Goal: Task Accomplishment & Management: Manage account settings

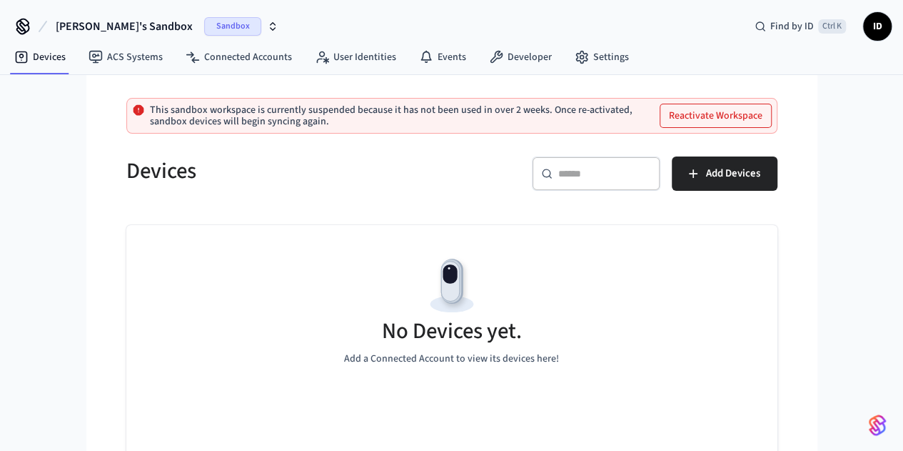
click at [747, 114] on button "Reactivate Workspace" at bounding box center [716, 115] width 111 height 23
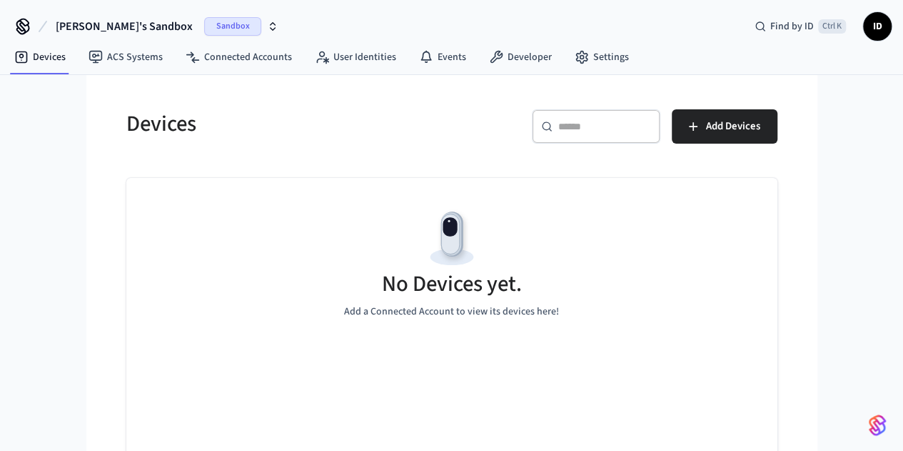
click at [204, 22] on span "Sandbox" at bounding box center [232, 26] width 57 height 19
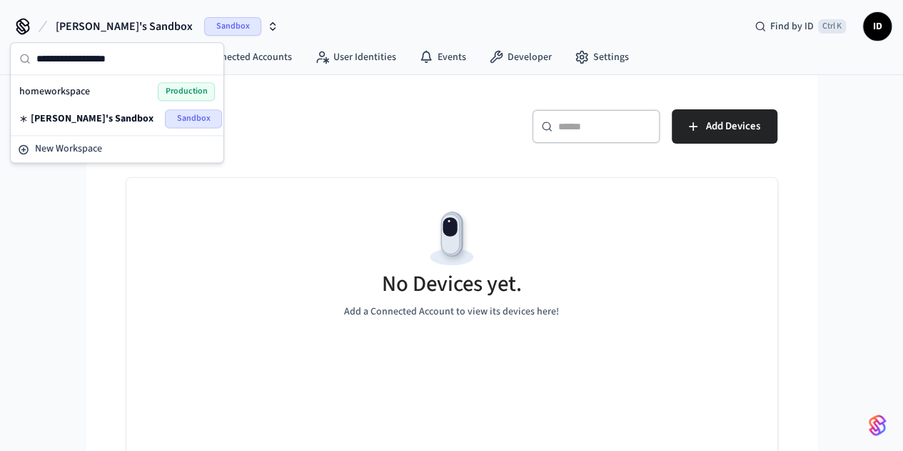
click at [204, 22] on span "Sandbox" at bounding box center [232, 26] width 57 height 19
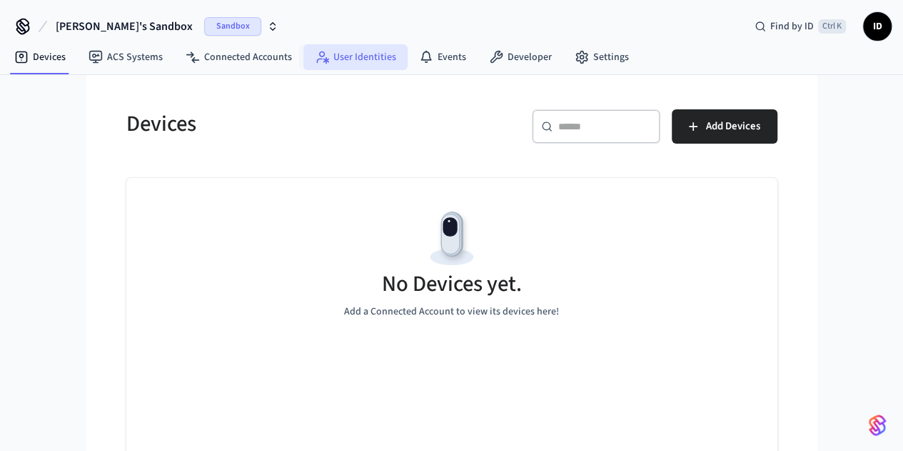
click at [330, 53] on link "User Identities" at bounding box center [355, 57] width 104 height 26
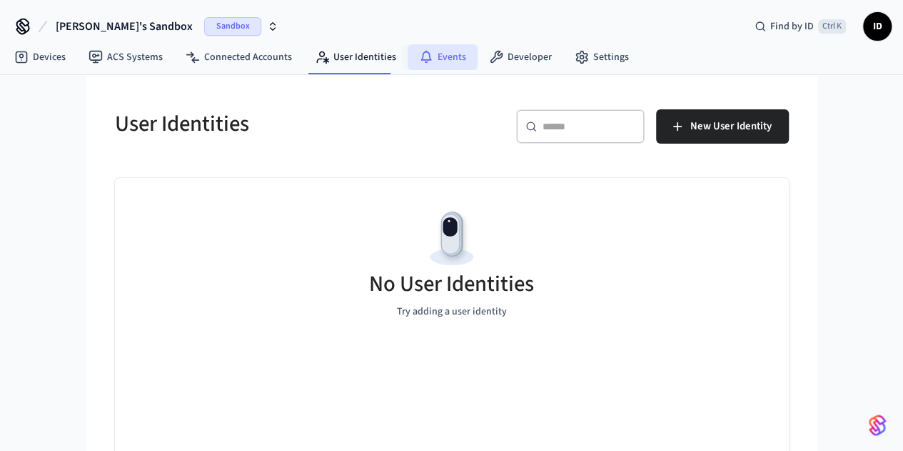
click at [423, 46] on link "Events" at bounding box center [443, 57] width 70 height 26
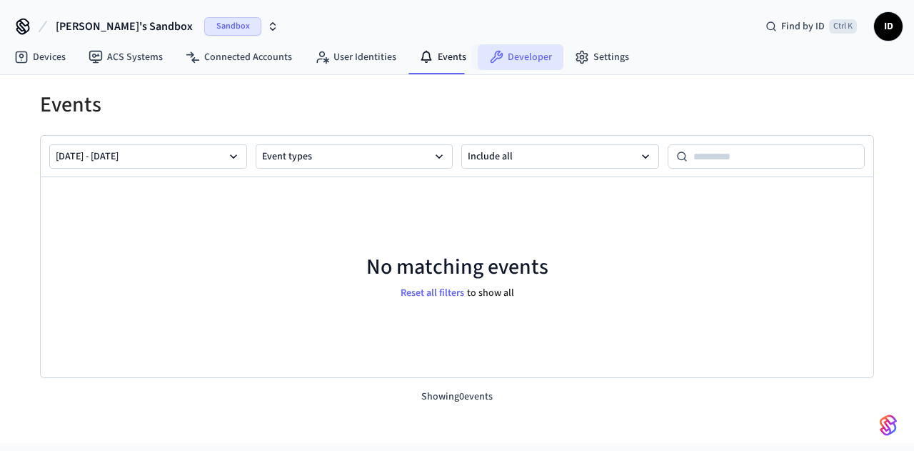
click at [505, 52] on link "Developer" at bounding box center [521, 57] width 86 height 26
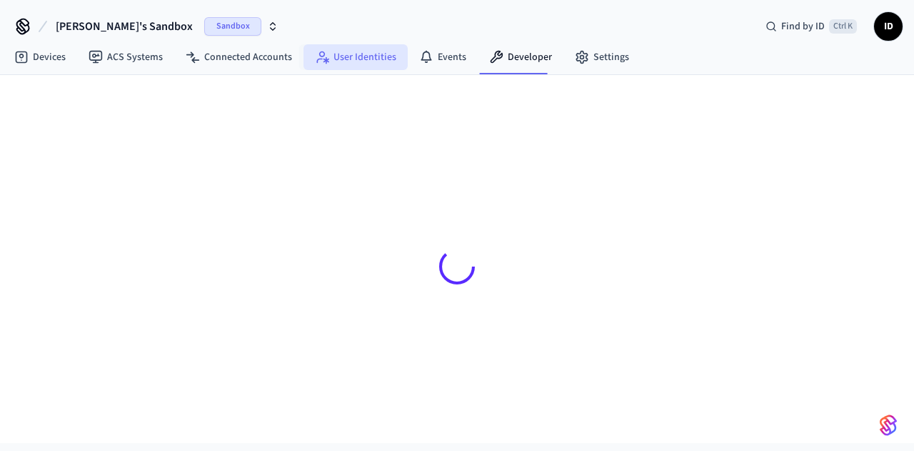
click at [345, 58] on link "User Identities" at bounding box center [355, 57] width 104 height 26
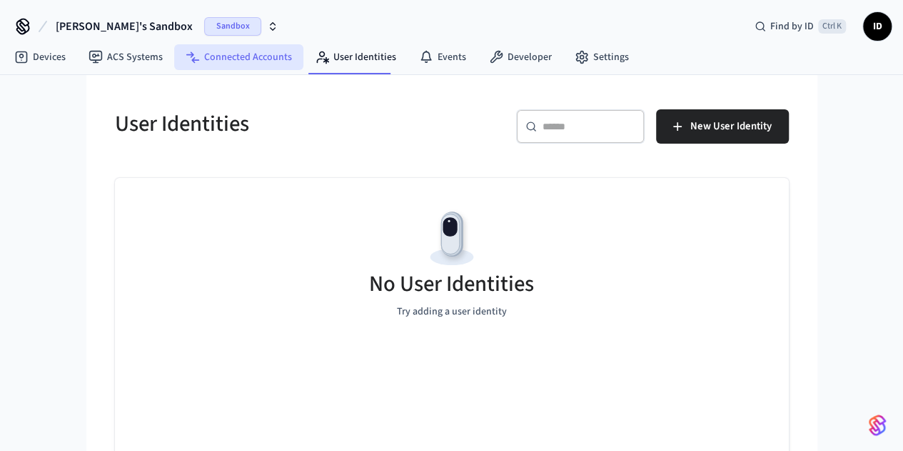
click at [254, 59] on link "Connected Accounts" at bounding box center [238, 57] width 129 height 26
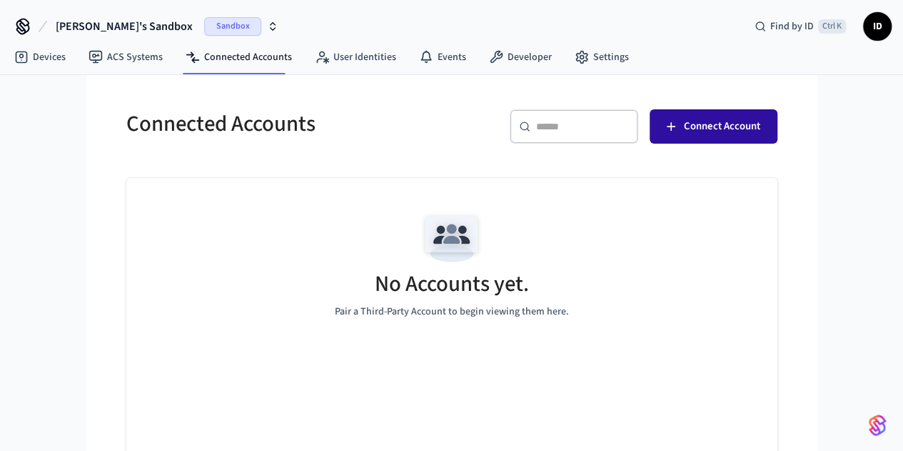
click at [760, 132] on span "Connect Account" at bounding box center [722, 126] width 76 height 19
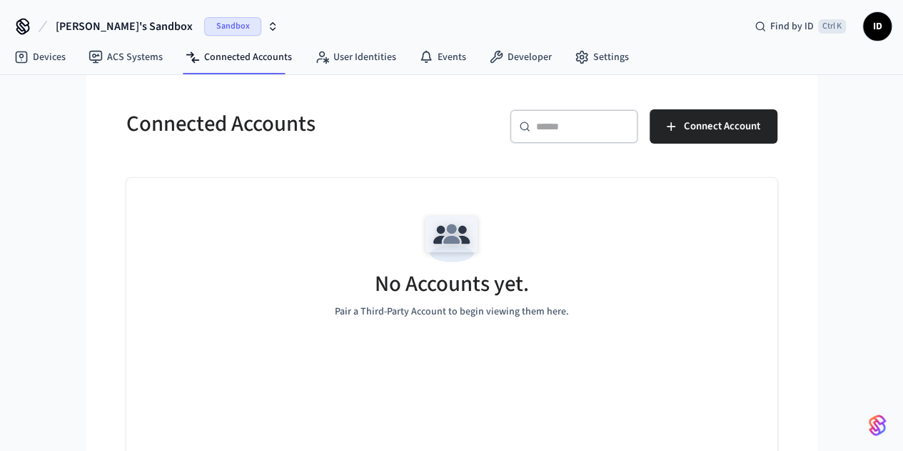
click at [204, 18] on span "Sandbox" at bounding box center [232, 26] width 57 height 19
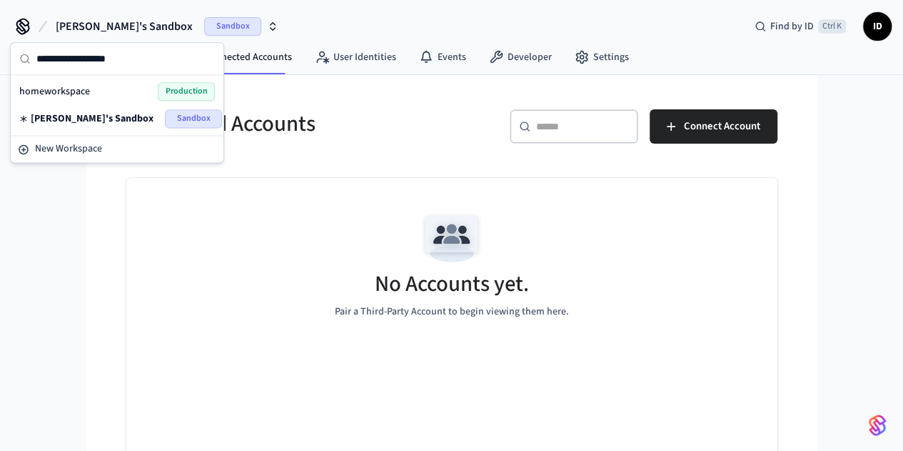
click at [185, 94] on span "Production" at bounding box center [186, 91] width 57 height 19
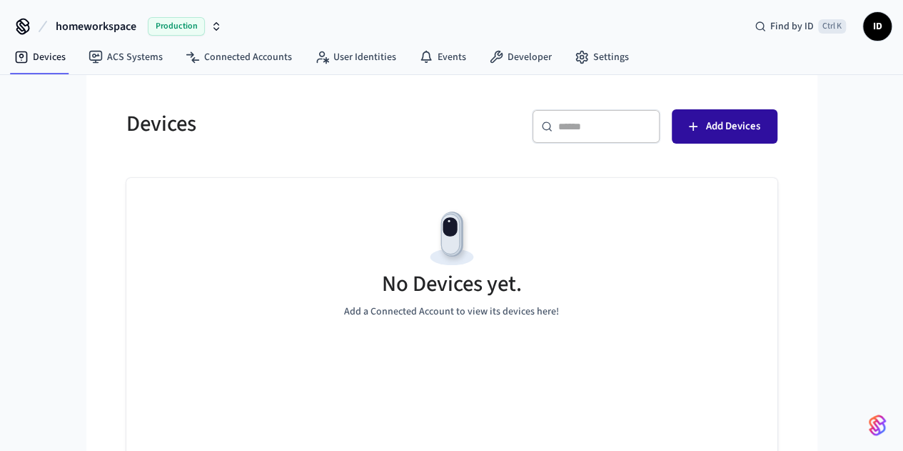
click at [778, 139] on button "Add Devices" at bounding box center [725, 126] width 106 height 34
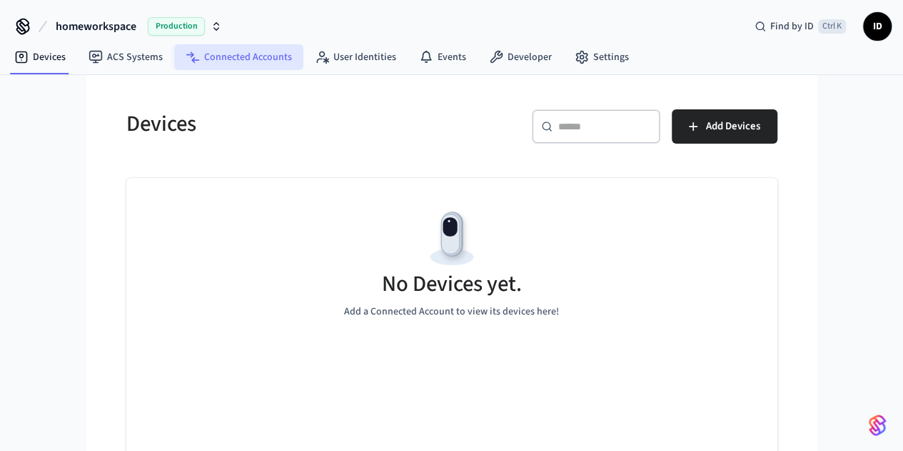
click at [226, 58] on link "Connected Accounts" at bounding box center [238, 57] width 129 height 26
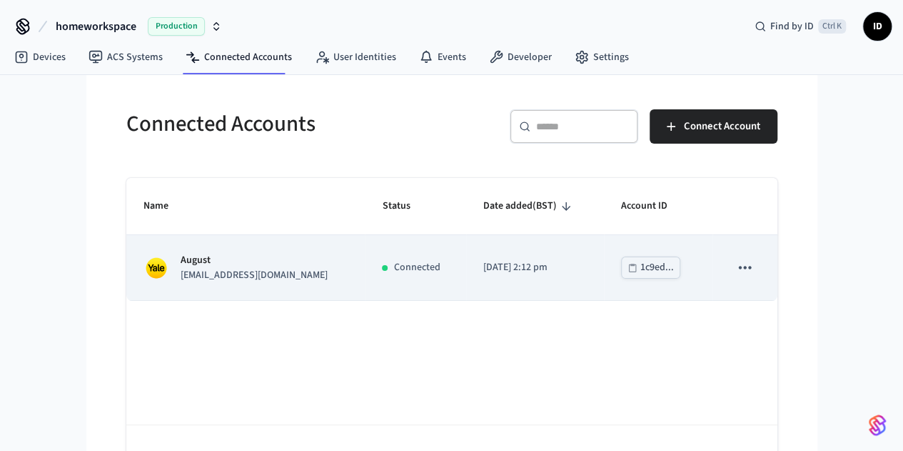
click at [243, 283] on td "August imandarvishi@yahoo.com" at bounding box center [245, 267] width 239 height 65
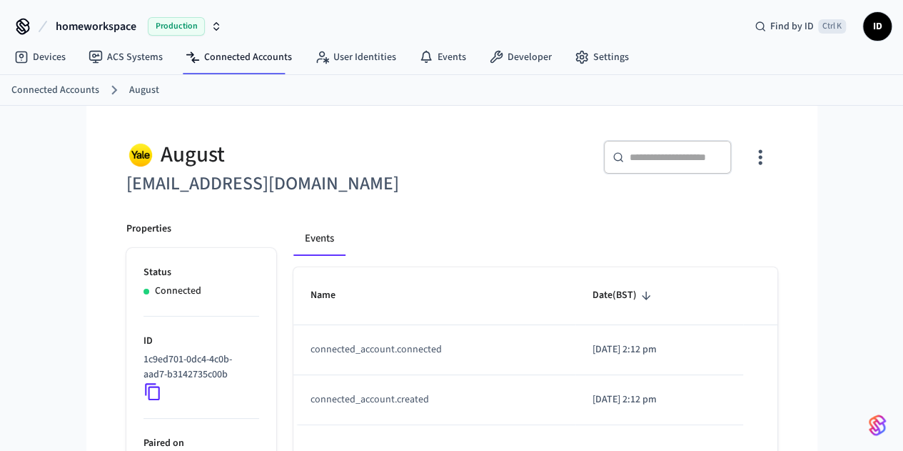
scroll to position [147, 0]
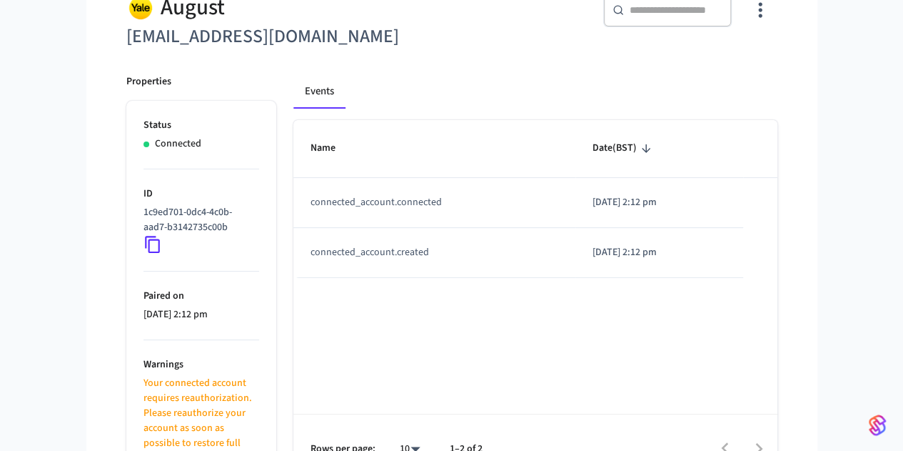
click at [144, 398] on p "Your connected account requires reauthorization. Please reauthorize your accoun…" at bounding box center [202, 421] width 116 height 90
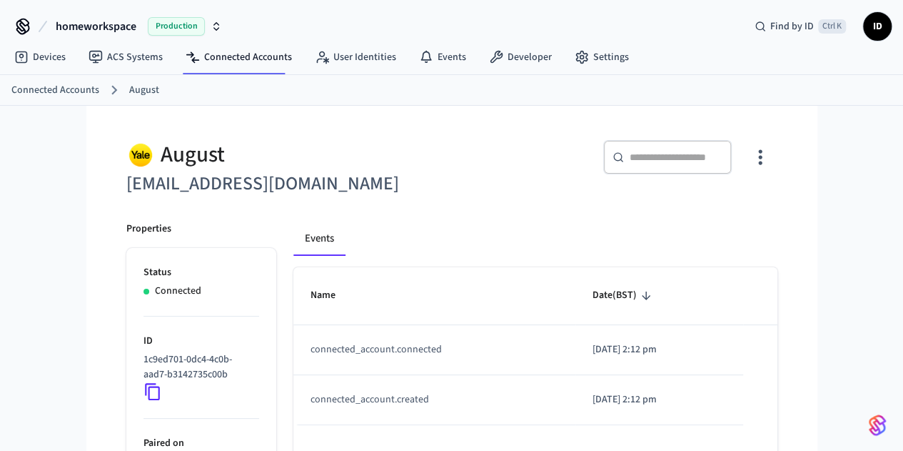
click at [47, 91] on link "Connected Accounts" at bounding box center [55, 90] width 88 height 15
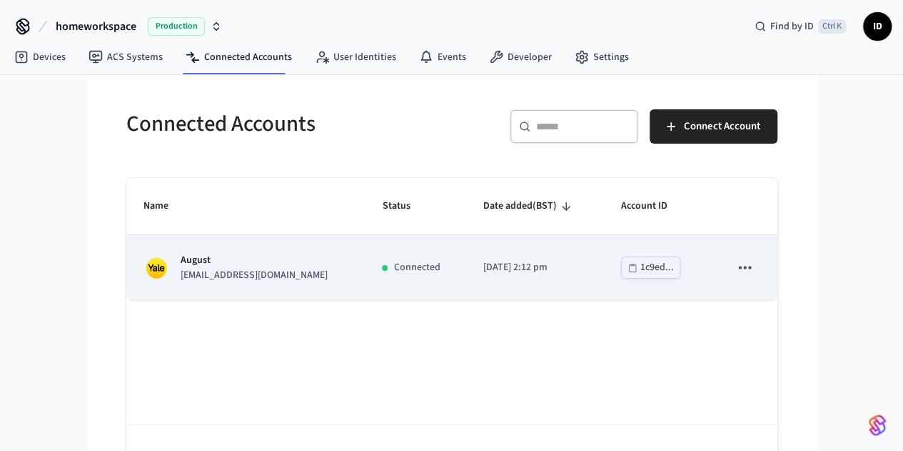
click at [181, 270] on p "imandarvishi@yahoo.com" at bounding box center [254, 275] width 147 height 15
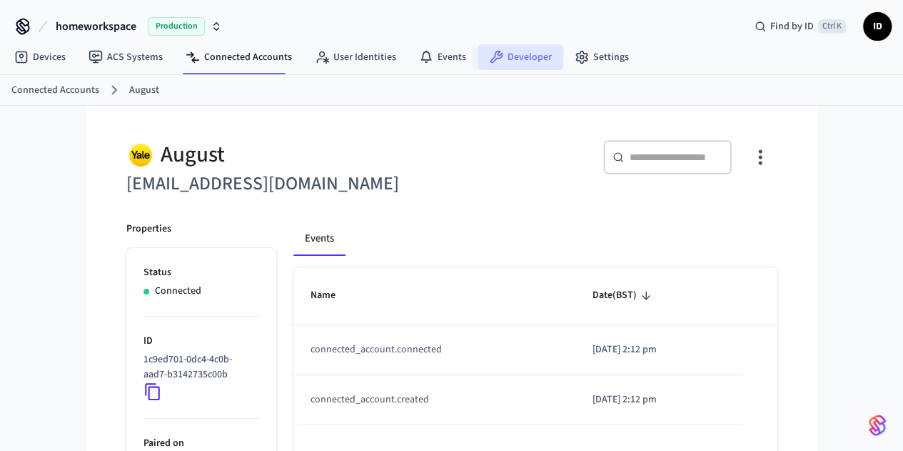
click at [515, 56] on link "Developer" at bounding box center [521, 57] width 86 height 26
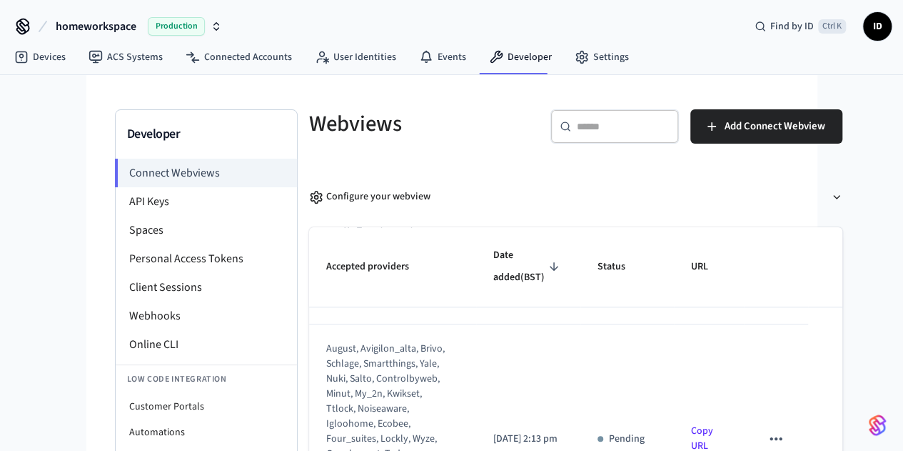
scroll to position [919, 0]
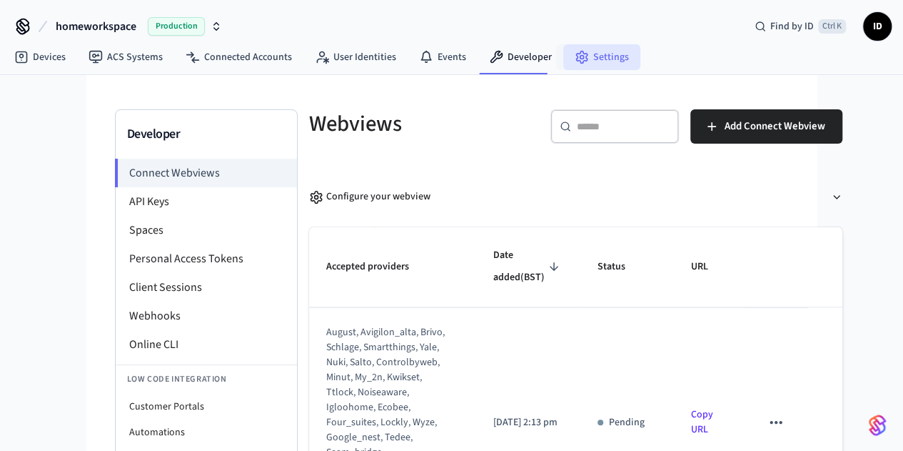
click at [607, 64] on link "Settings" at bounding box center [601, 57] width 77 height 26
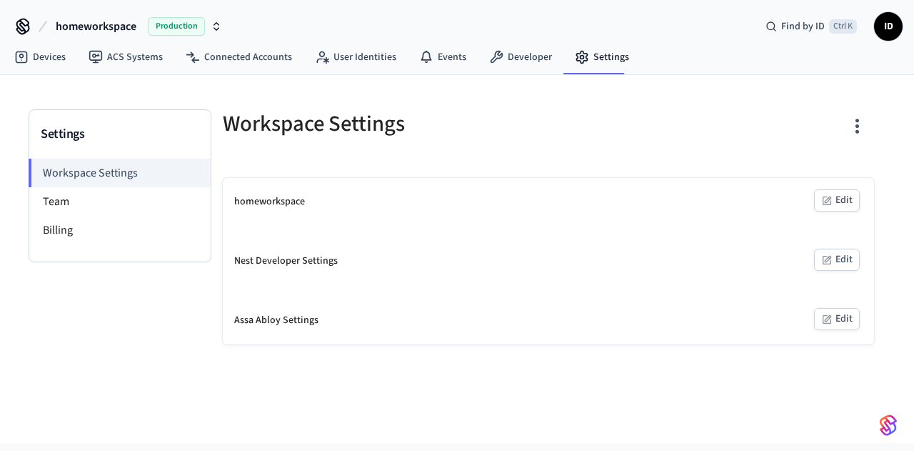
click at [274, 208] on div "homeworkspace" at bounding box center [269, 201] width 71 height 15
click at [291, 206] on div "homeworkspace" at bounding box center [269, 201] width 71 height 15
click at [259, 56] on link "Connected Accounts" at bounding box center [238, 57] width 129 height 26
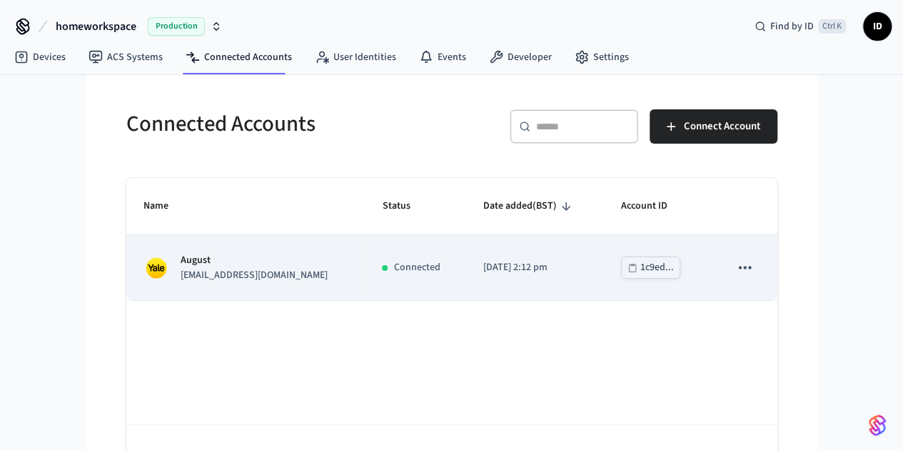
click at [754, 268] on icon "sticky table" at bounding box center [744, 267] width 19 height 19
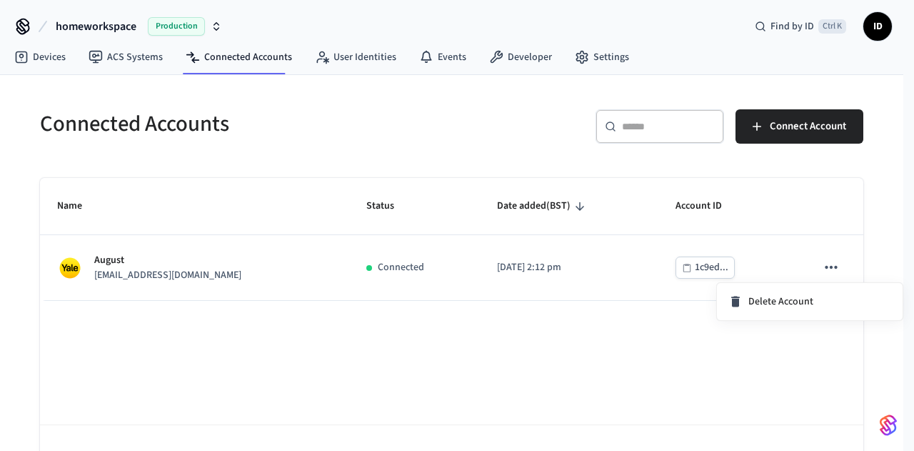
click at [452, 425] on div at bounding box center [457, 225] width 914 height 451
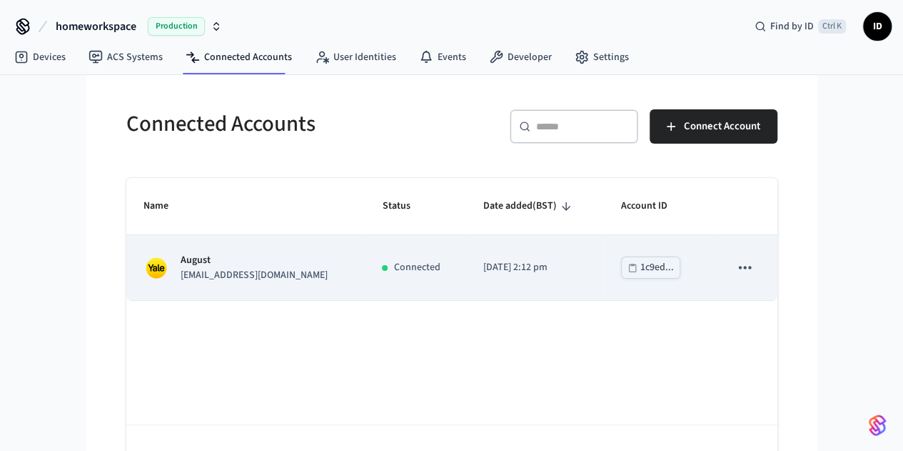
click at [181, 279] on p "[EMAIL_ADDRESS][DOMAIN_NAME]" at bounding box center [254, 275] width 147 height 15
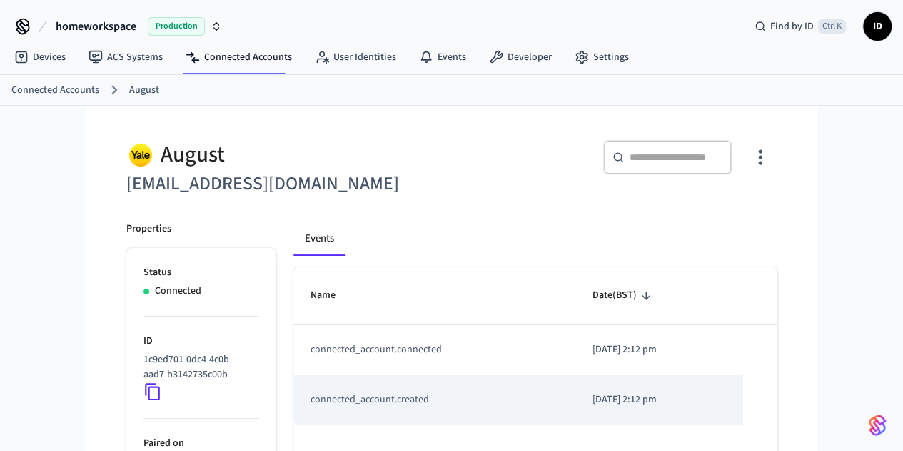
scroll to position [147, 0]
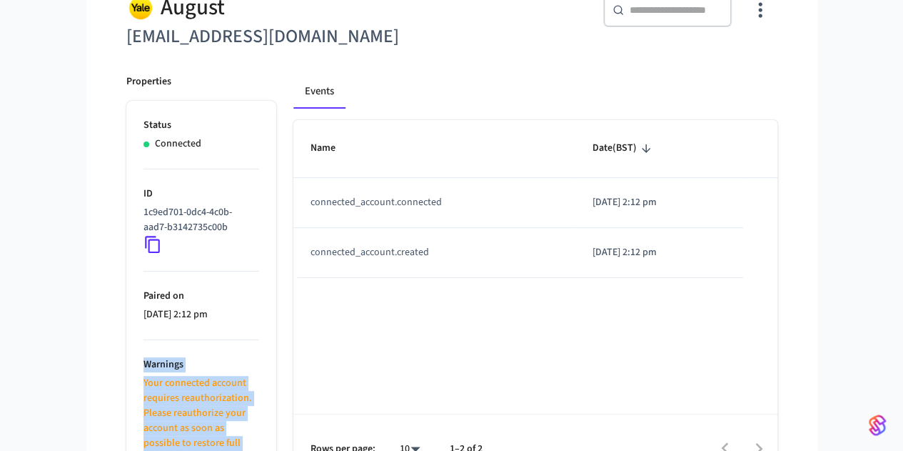
drag, startPoint x: 174, startPoint y: 422, endPoint x: 49, endPoint y: 343, distance: 147.6
click at [126, 343] on ul "Status Connected ID 1c9ed701-0dc4-4c0b-aad7-b3142735c00b Paired on 2025/01/23 a…" at bounding box center [201, 292] width 150 height 382
copy li "Warnings Your connected account requires reauthorization. Please reauthorize yo…"
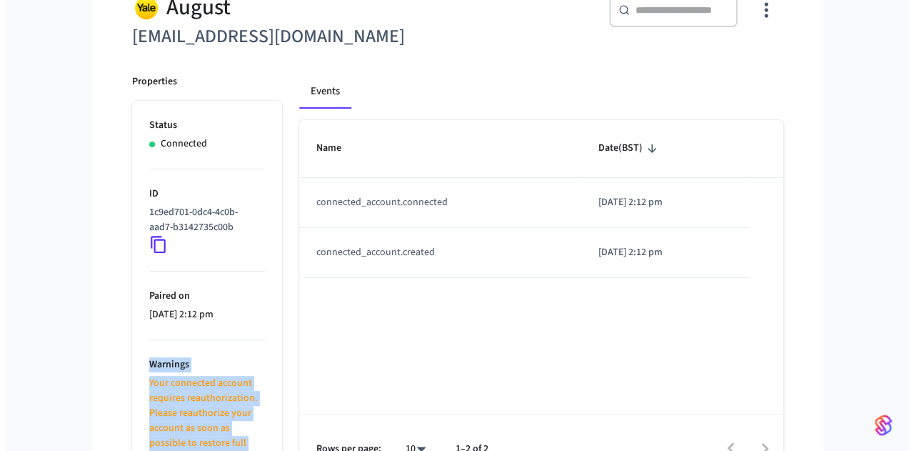
scroll to position [0, 0]
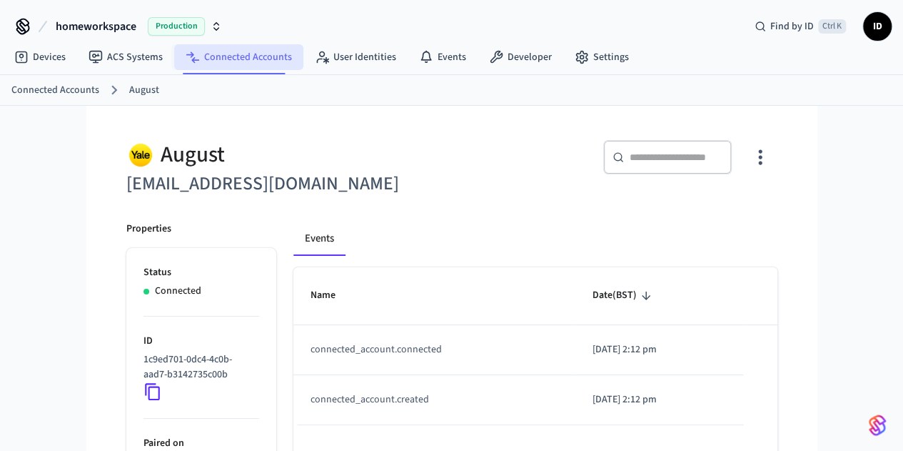
click at [290, 54] on link "Connected Accounts" at bounding box center [238, 57] width 129 height 26
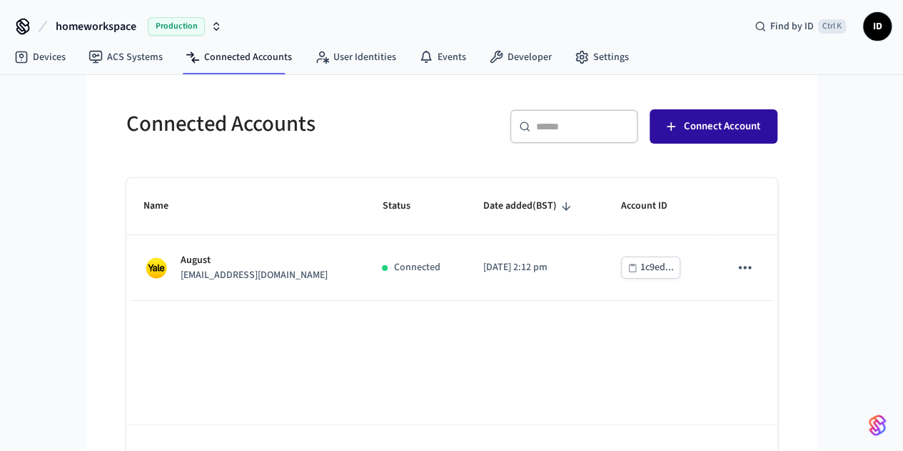
click at [767, 121] on button "Connect Account" at bounding box center [714, 126] width 128 height 34
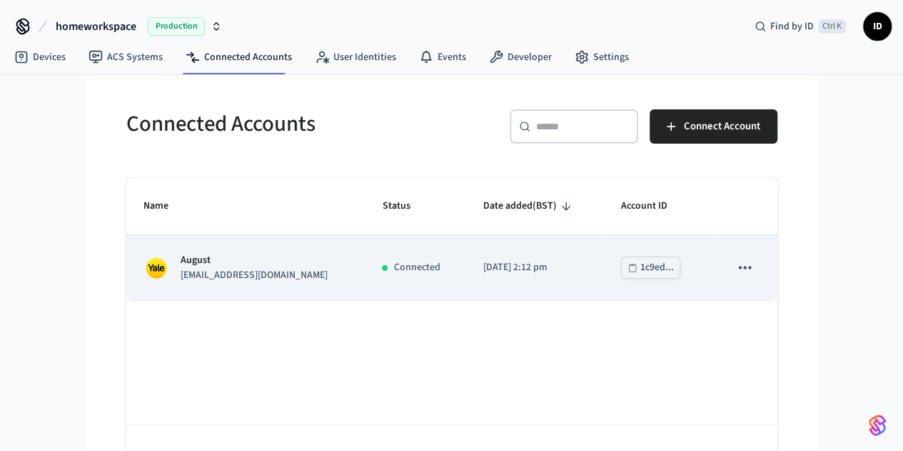
click at [146, 251] on td "[PERSON_NAME] [PERSON_NAME][EMAIL_ADDRESS][DOMAIN_NAME]" at bounding box center [245, 267] width 239 height 65
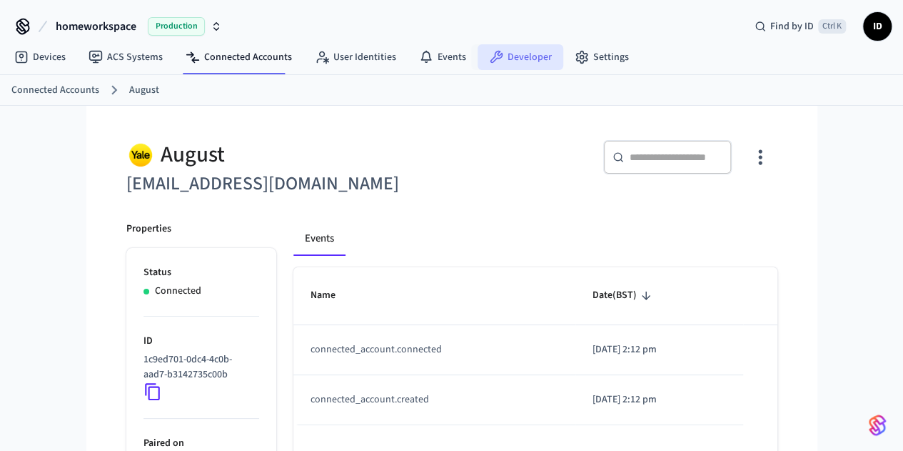
click at [521, 62] on link "Developer" at bounding box center [521, 57] width 86 height 26
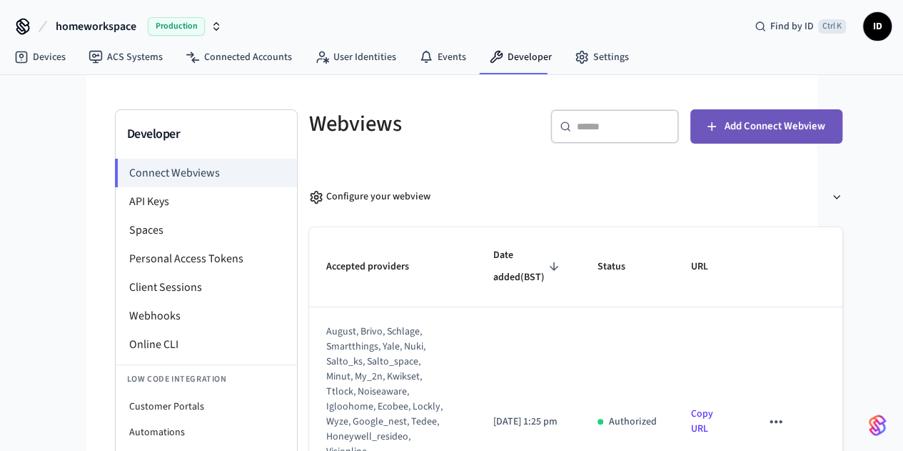
click at [802, 117] on span "Add Connect Webview" at bounding box center [775, 126] width 101 height 19
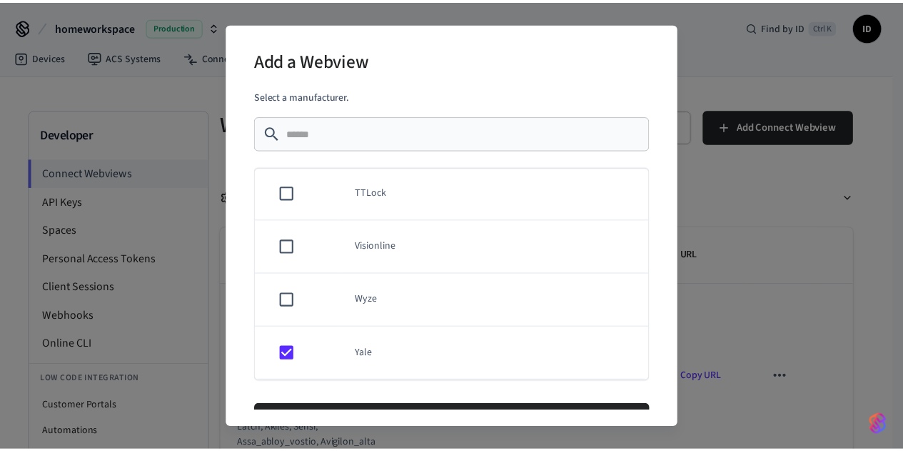
scroll to position [39, 0]
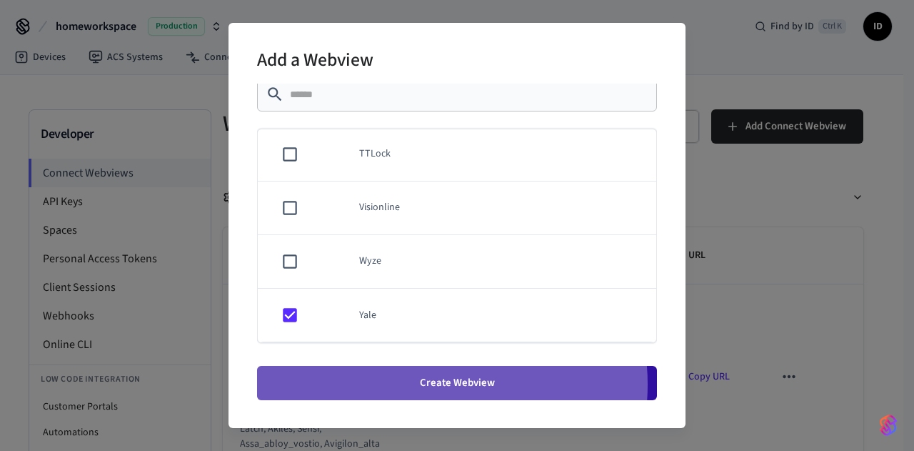
click at [421, 383] on button "Create Webview" at bounding box center [457, 383] width 400 height 34
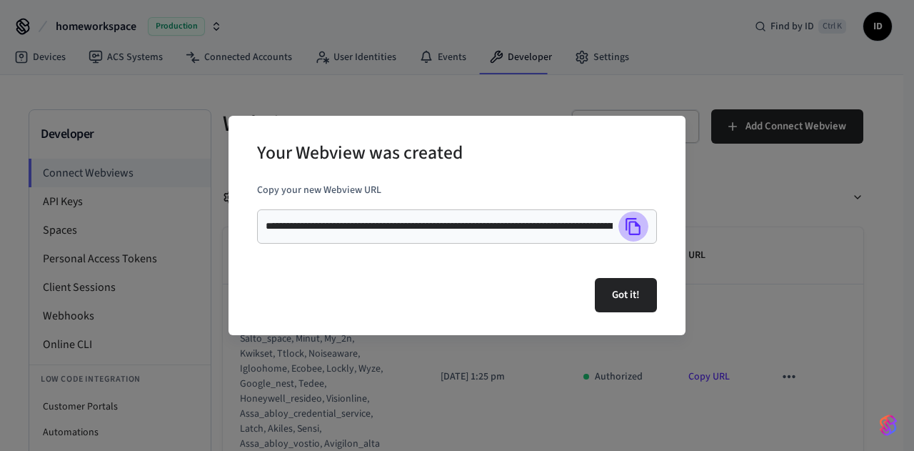
click at [638, 219] on icon "Copy" at bounding box center [633, 226] width 19 height 19
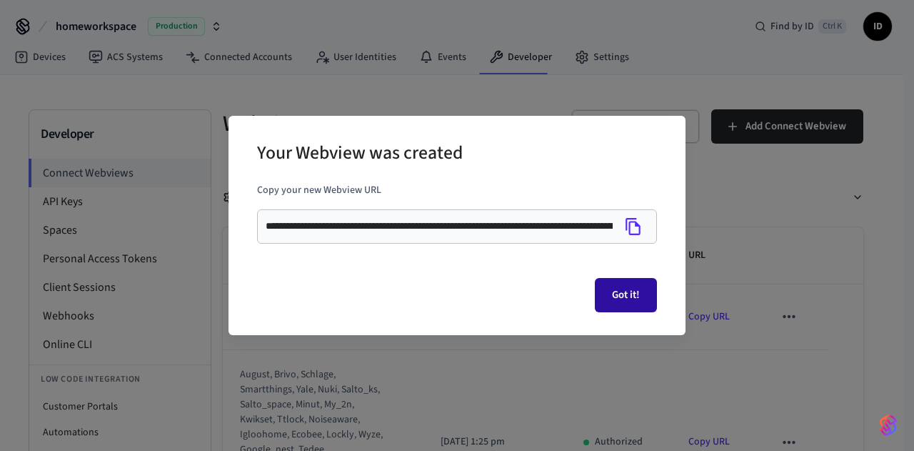
click at [617, 291] on button "Got it!" at bounding box center [626, 295] width 62 height 34
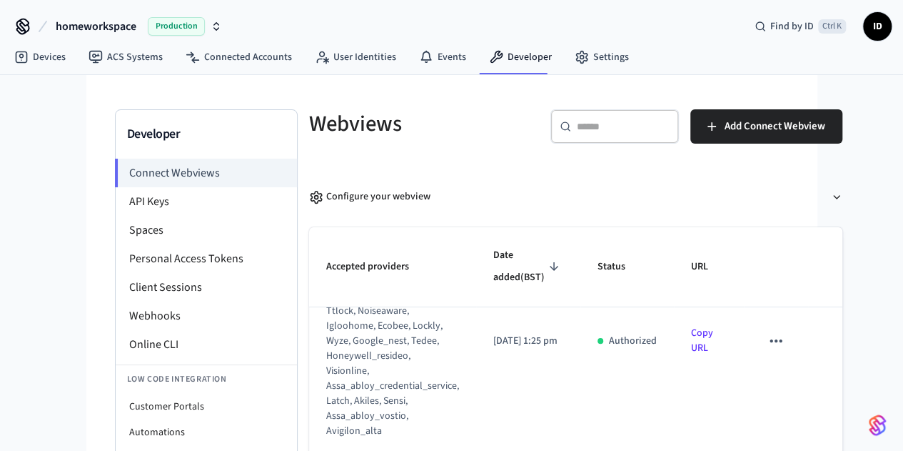
scroll to position [0, 0]
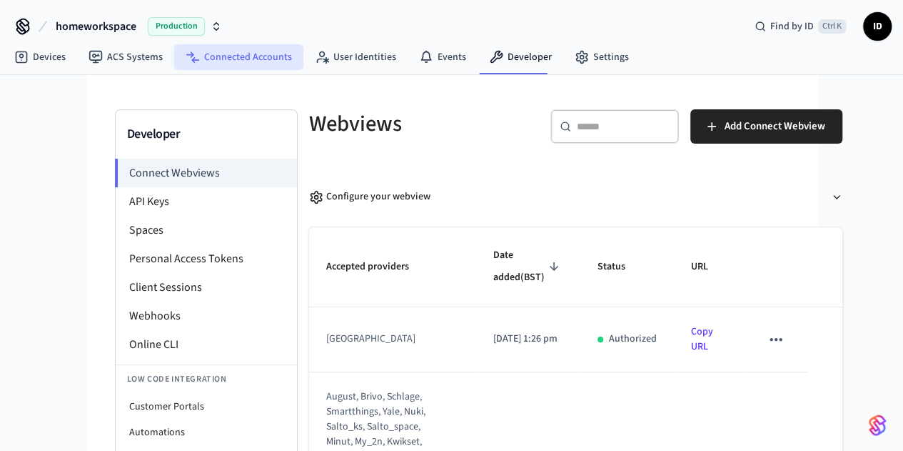
click at [246, 53] on link "Connected Accounts" at bounding box center [238, 57] width 129 height 26
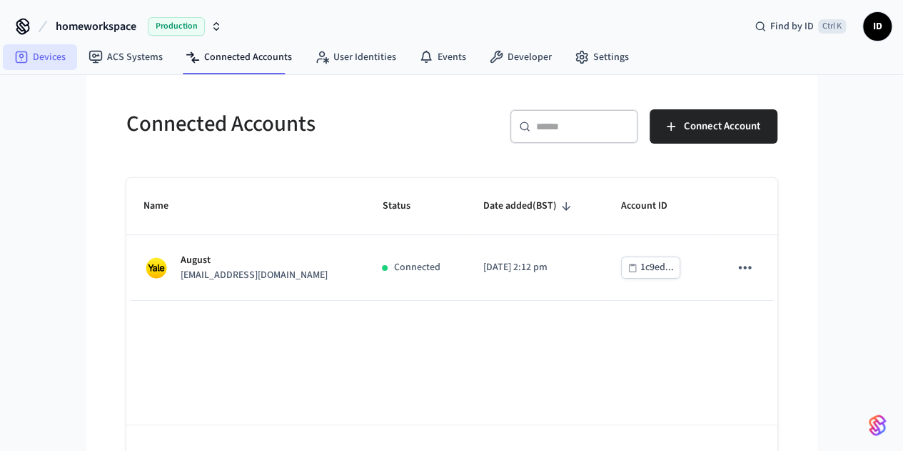
click at [30, 53] on link "Devices" at bounding box center [40, 57] width 74 height 26
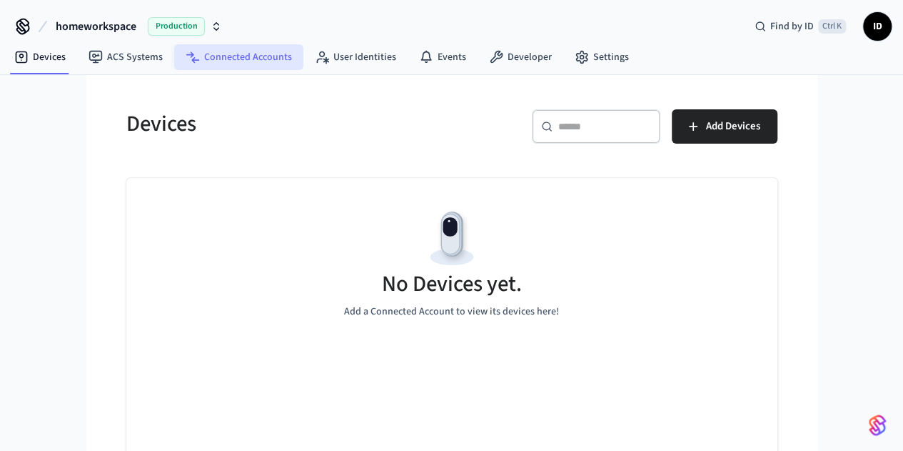
click at [244, 54] on link "Connected Accounts" at bounding box center [238, 57] width 129 height 26
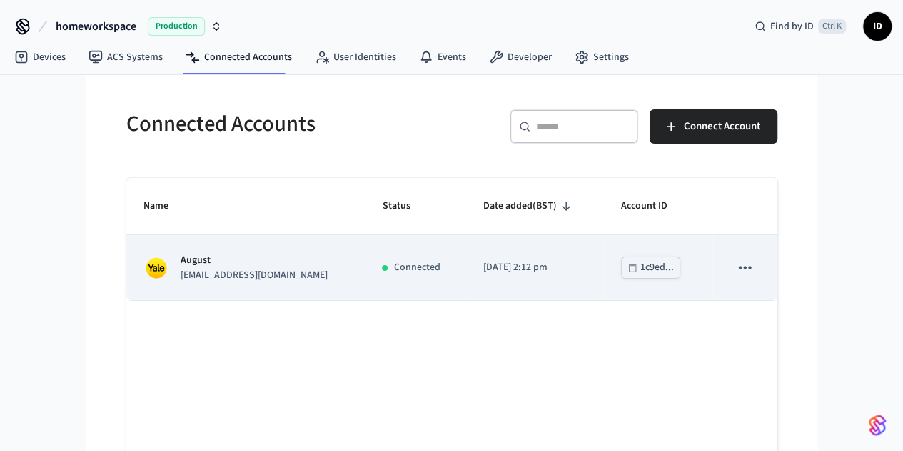
click at [181, 271] on p "[EMAIL_ADDRESS][DOMAIN_NAME]" at bounding box center [254, 275] width 147 height 15
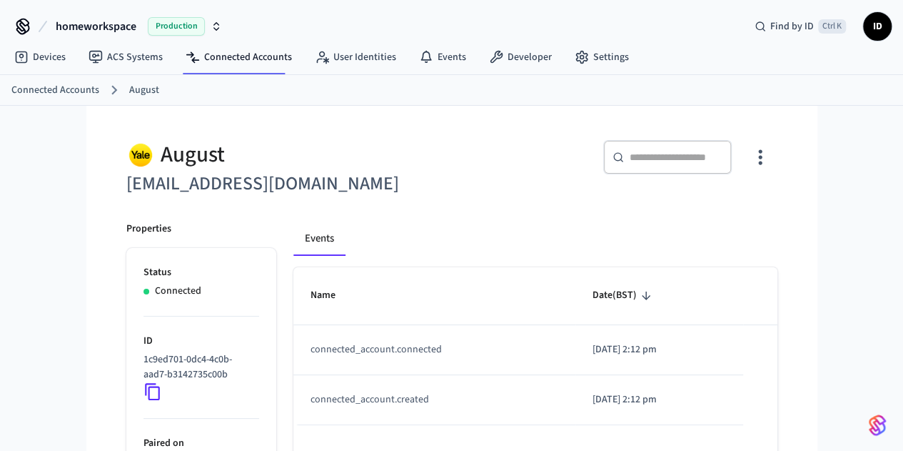
scroll to position [76, 0]
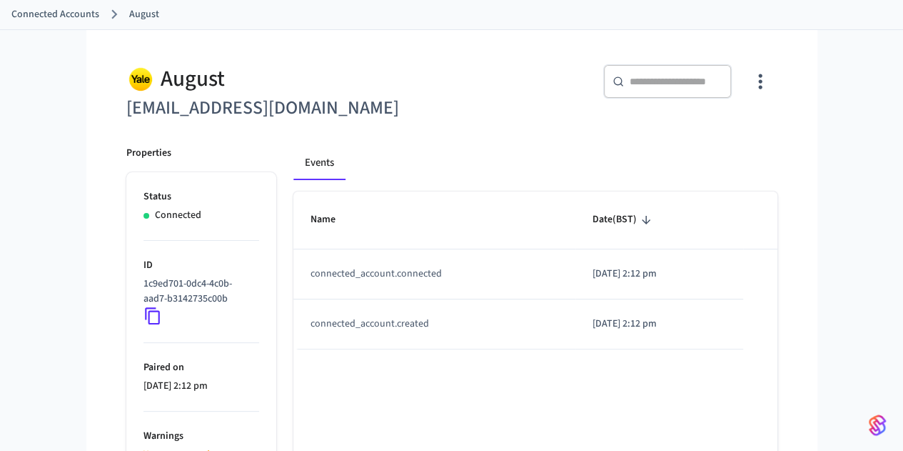
click at [713, 162] on div "Events" at bounding box center [535, 163] width 484 height 34
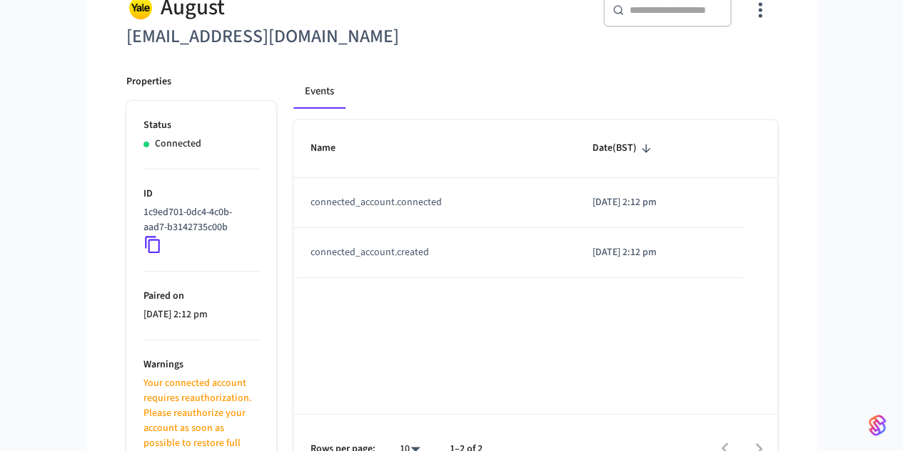
click at [727, 112] on div "Events" at bounding box center [535, 97] width 484 height 46
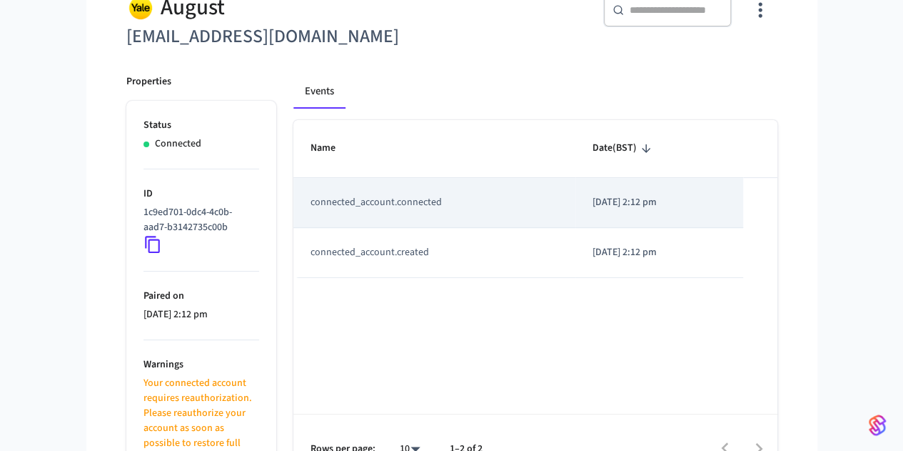
scroll to position [0, 0]
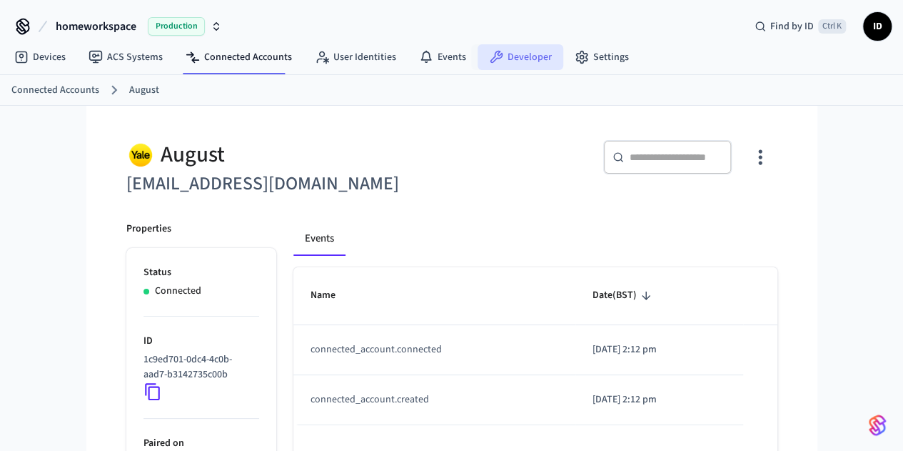
click at [503, 64] on link "Developer" at bounding box center [521, 57] width 86 height 26
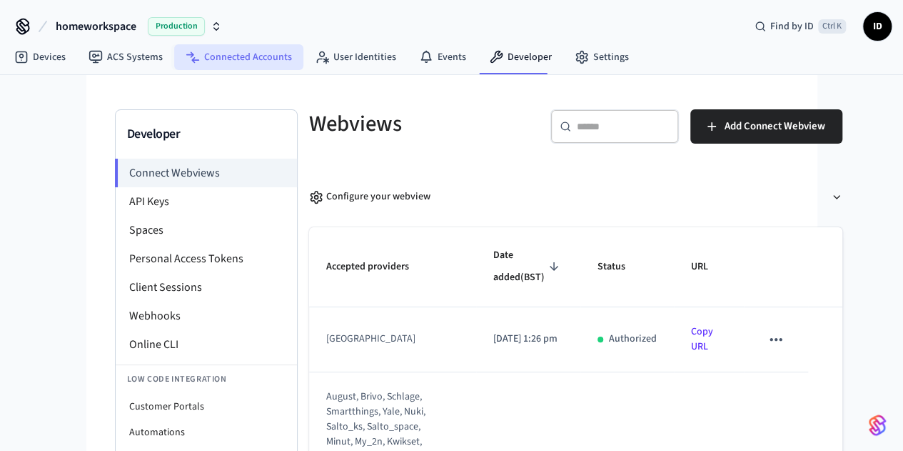
click at [271, 62] on link "Connected Accounts" at bounding box center [238, 57] width 129 height 26
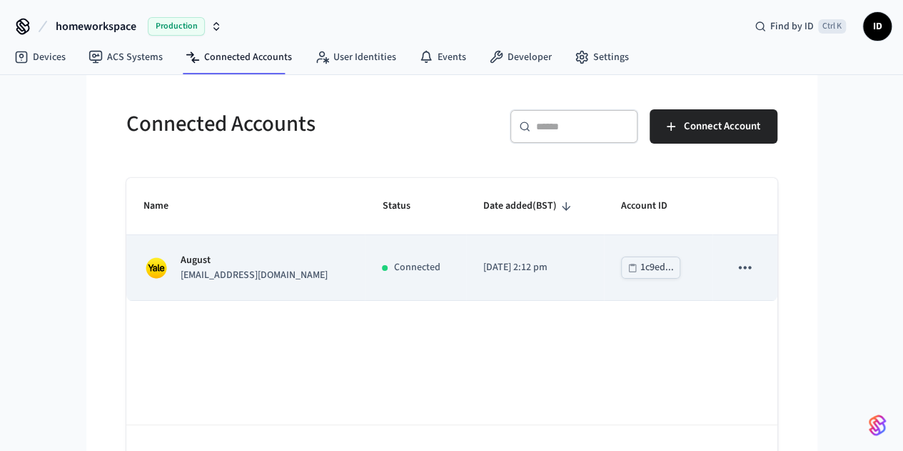
click at [277, 272] on div "August imandarvishi@yahoo.com" at bounding box center [246, 268] width 205 height 30
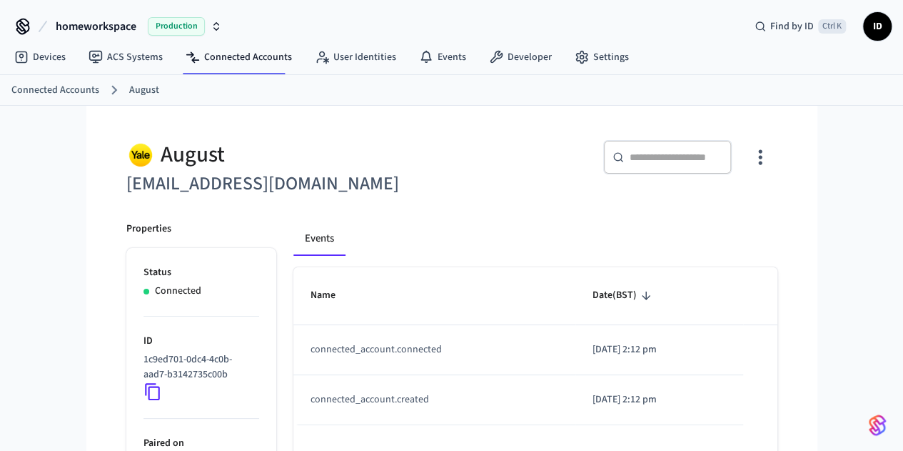
click at [771, 166] on icon "button" at bounding box center [760, 157] width 22 height 22
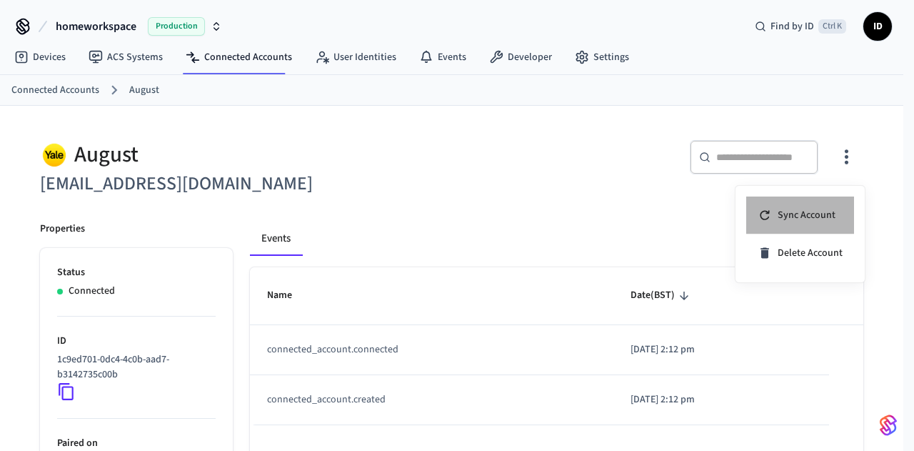
click at [825, 211] on span "Sync Account" at bounding box center [807, 215] width 58 height 14
click at [39, 62] on div at bounding box center [457, 225] width 914 height 451
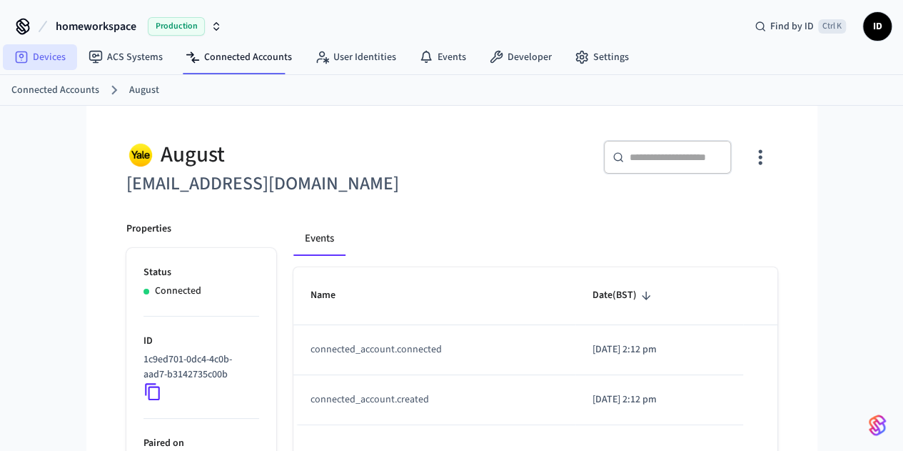
click at [38, 60] on link "Devices" at bounding box center [40, 57] width 74 height 26
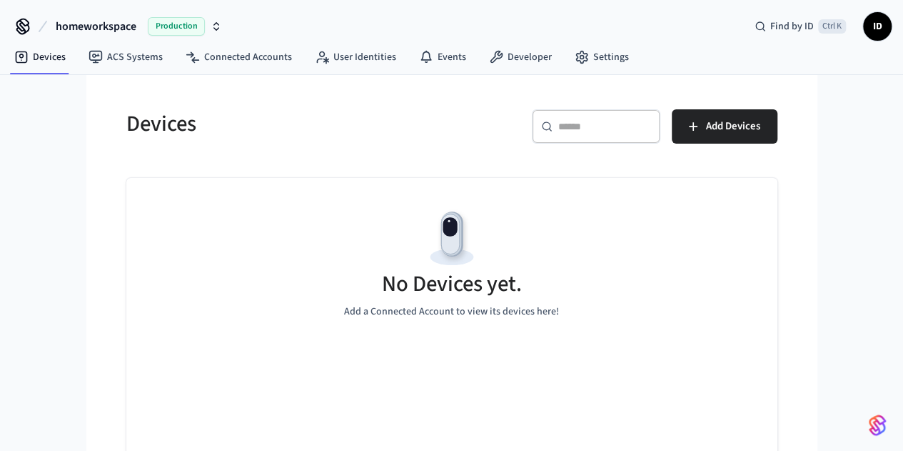
click at [239, 92] on div "Devices" at bounding box center [276, 123] width 334 height 63
click at [204, 22] on span "Sandbox" at bounding box center [232, 26] width 57 height 19
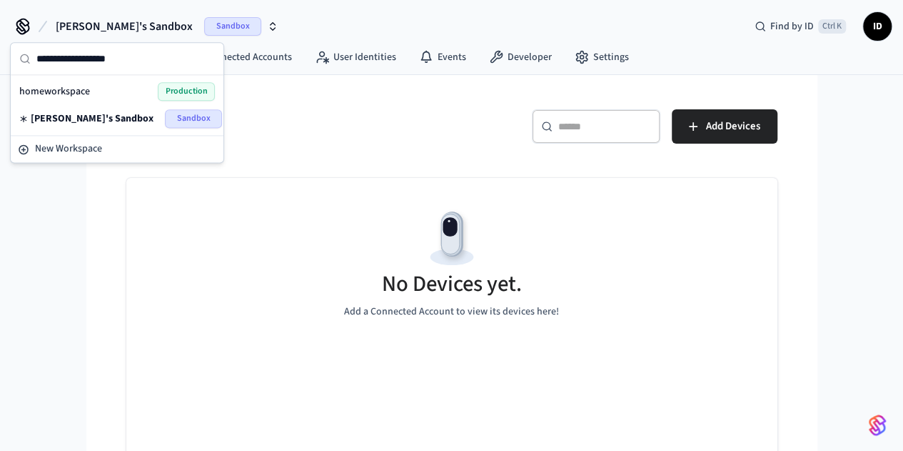
click at [167, 99] on span "Production" at bounding box center [186, 91] width 57 height 19
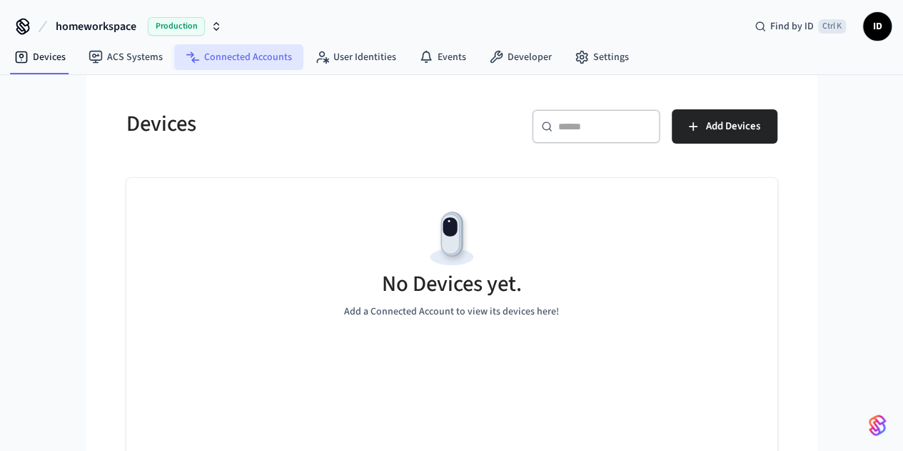
click at [253, 61] on link "Connected Accounts" at bounding box center [238, 57] width 129 height 26
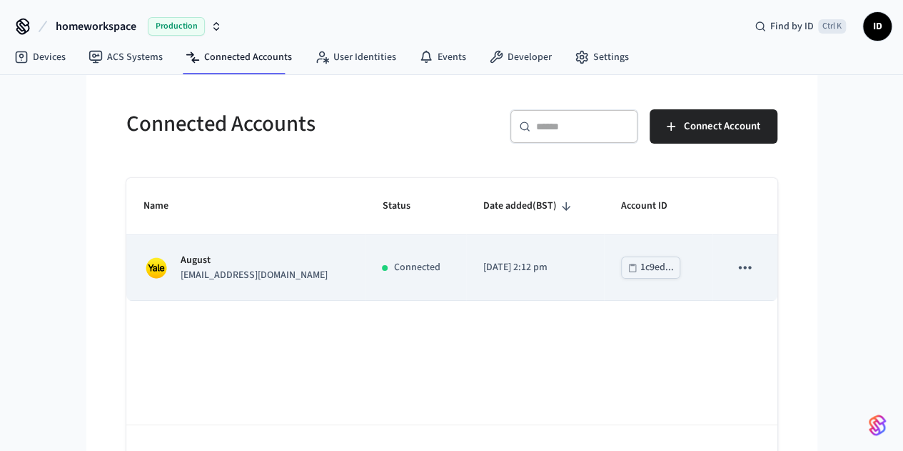
click at [181, 261] on p "August" at bounding box center [254, 260] width 147 height 15
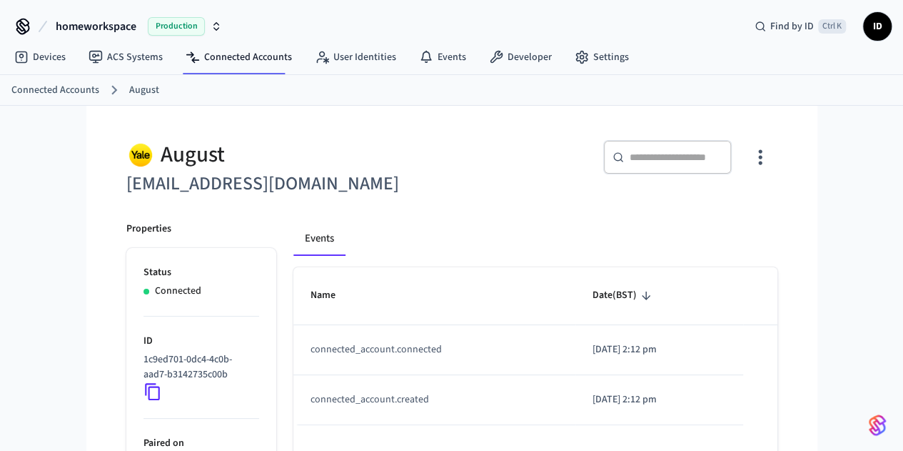
scroll to position [147, 0]
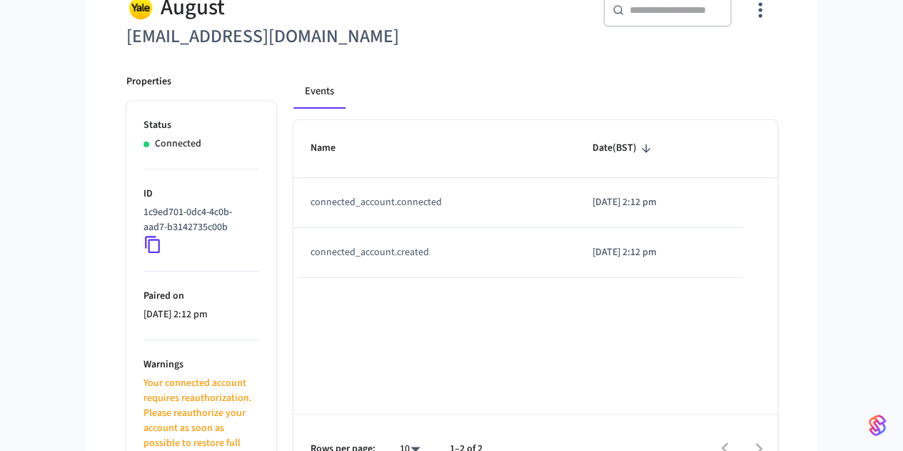
click at [144, 246] on icon at bounding box center [153, 244] width 19 height 19
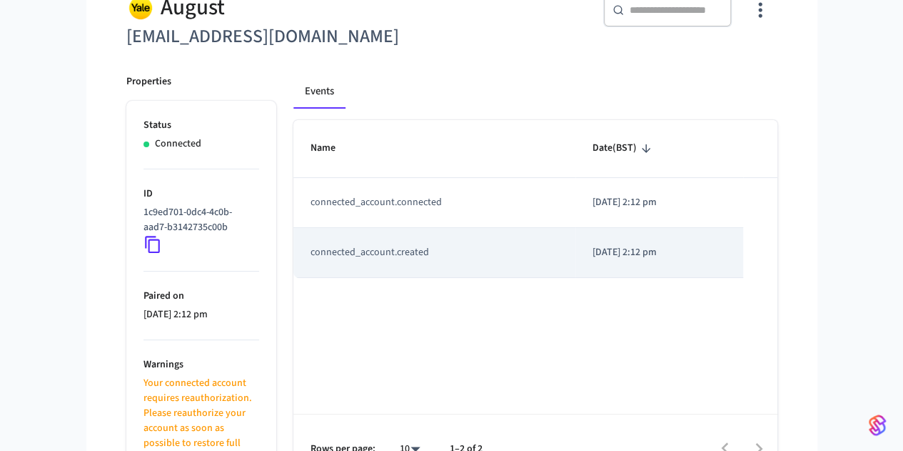
scroll to position [0, 0]
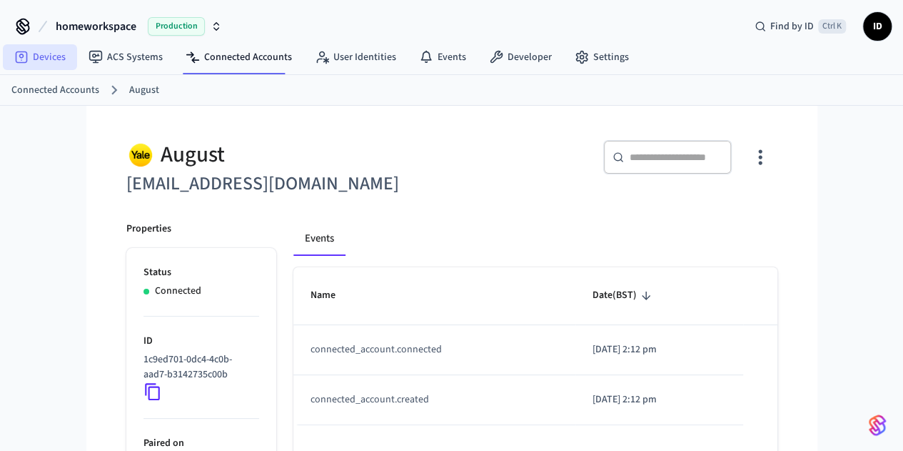
click at [38, 50] on link "Devices" at bounding box center [40, 57] width 74 height 26
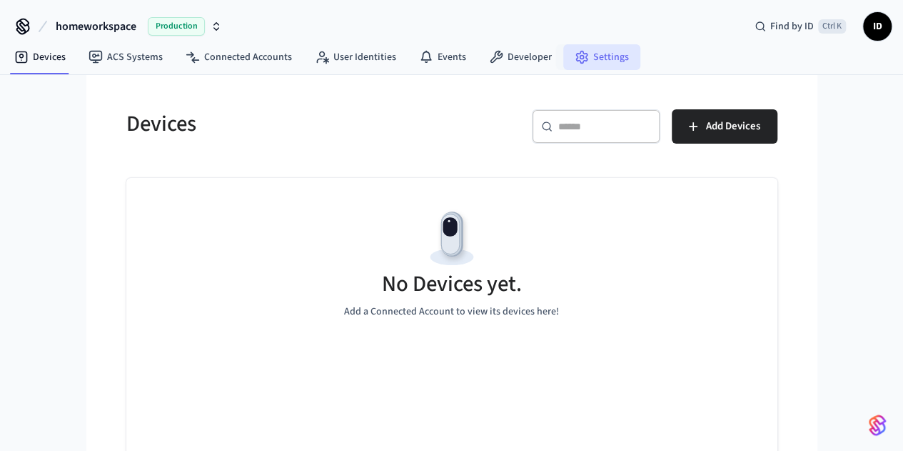
click at [604, 54] on link "Settings" at bounding box center [601, 57] width 77 height 26
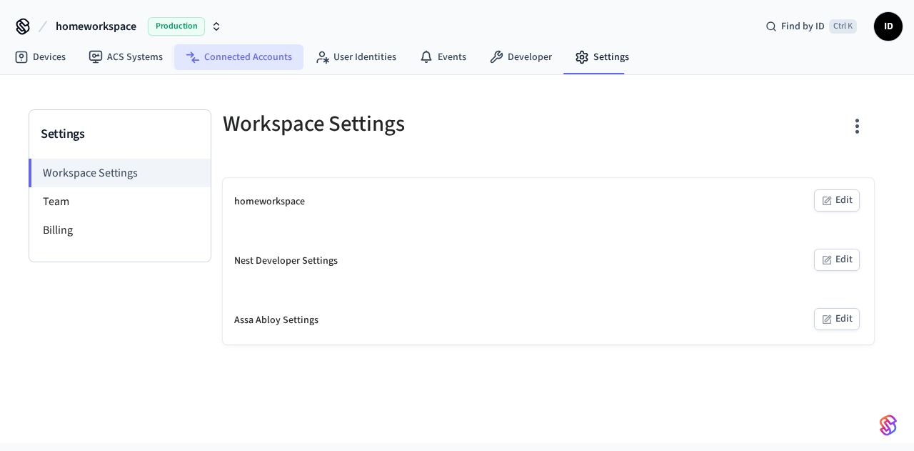
click at [266, 51] on link "Connected Accounts" at bounding box center [238, 57] width 129 height 26
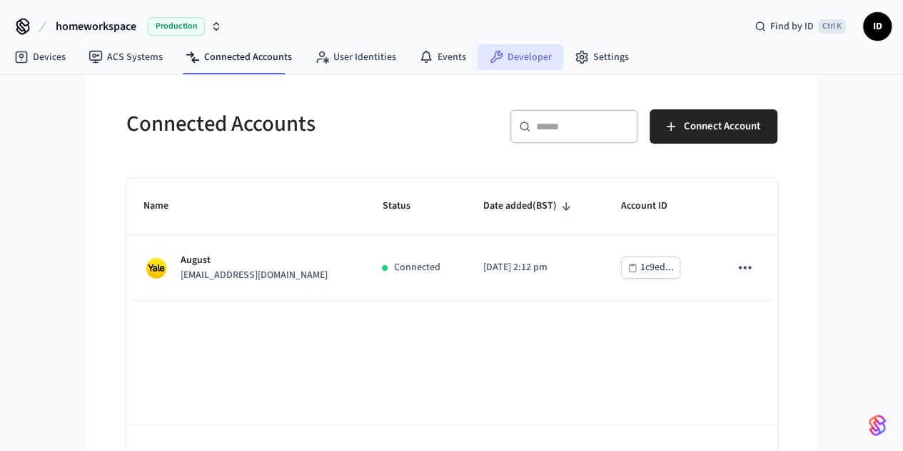
click at [519, 55] on link "Developer" at bounding box center [521, 57] width 86 height 26
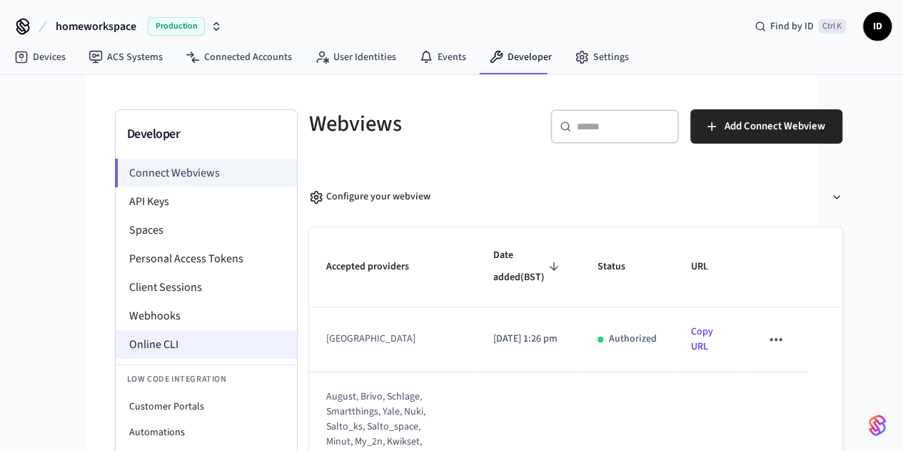
click at [116, 346] on li "Online CLI" at bounding box center [206, 344] width 181 height 29
click at [737, 233] on th "URL" at bounding box center [709, 267] width 70 height 80
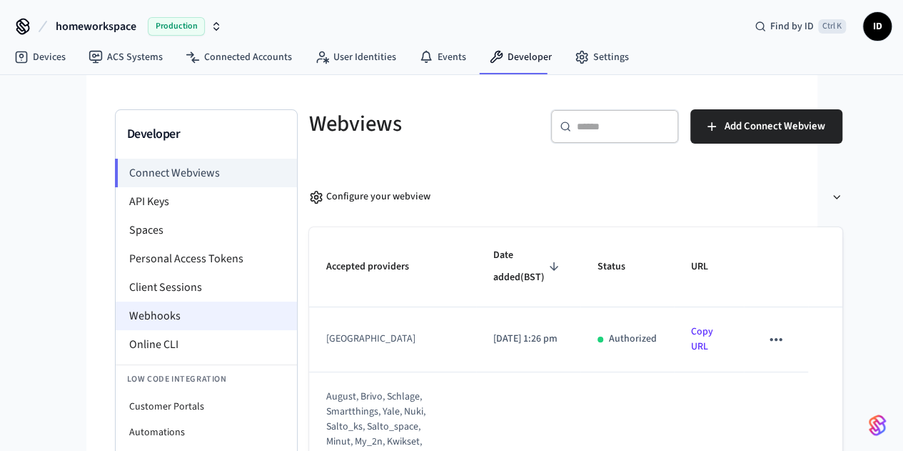
scroll to position [91, 0]
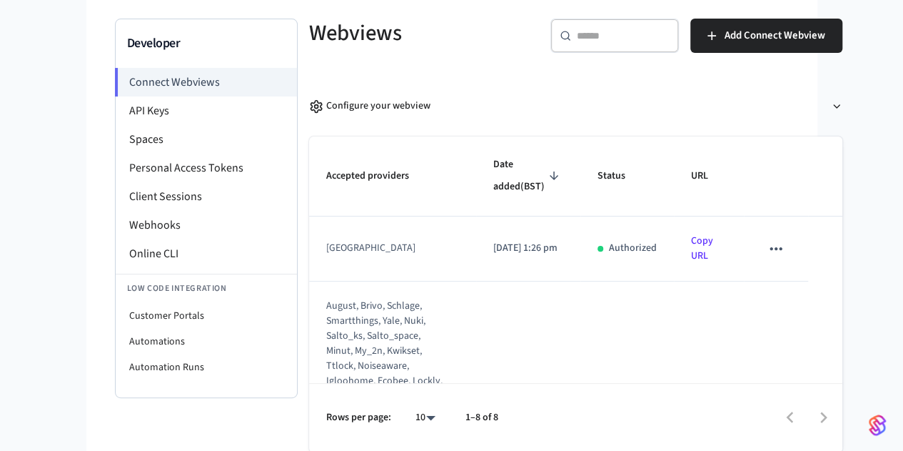
click at [691, 233] on link "Copy URL" at bounding box center [702, 247] width 22 height 29
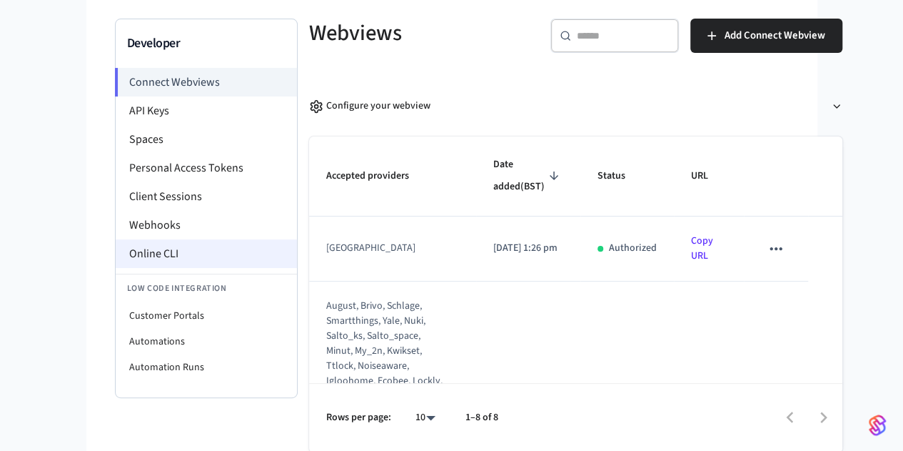
click at [116, 261] on li "Online CLI" at bounding box center [206, 253] width 181 height 29
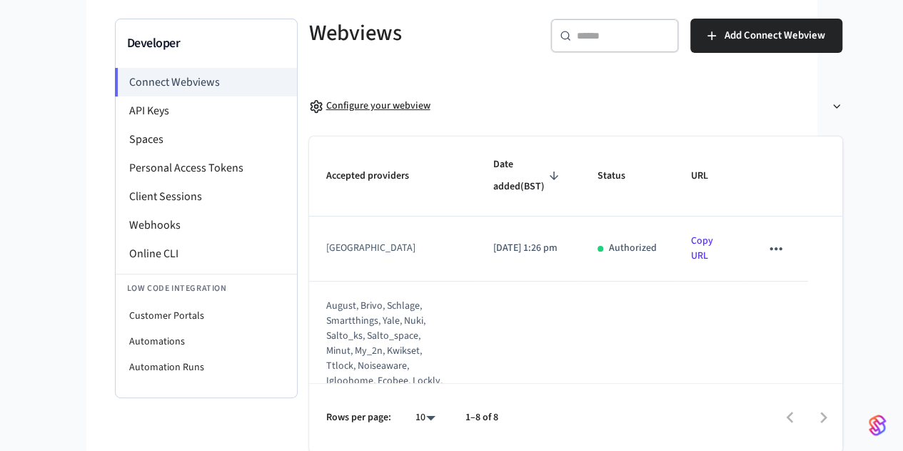
scroll to position [0, 0]
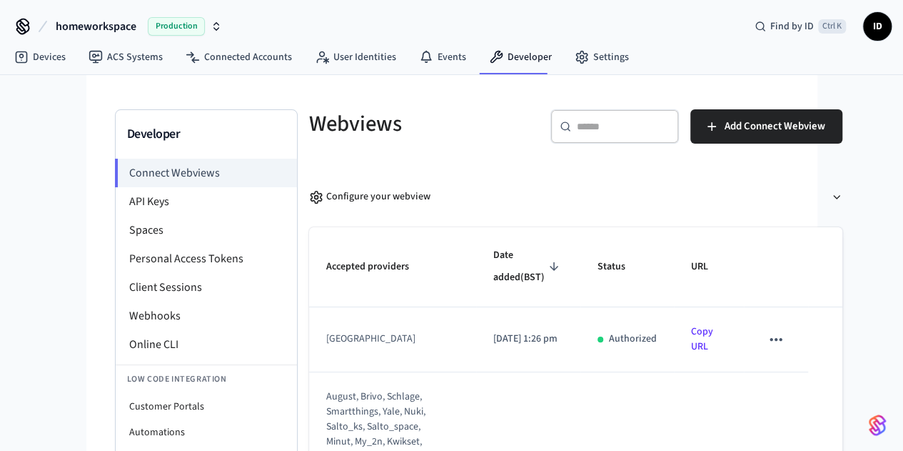
click at [126, 24] on span "homeworkspace" at bounding box center [96, 26] width 81 height 17
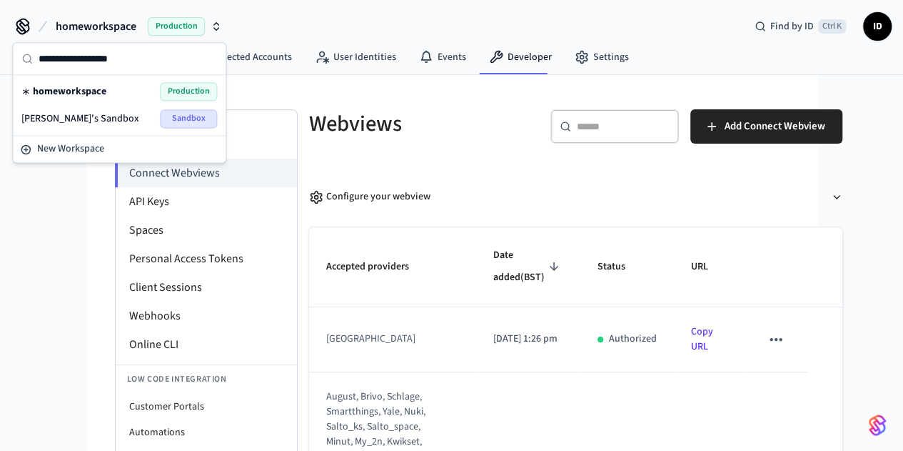
click at [174, 94] on span "Production" at bounding box center [188, 91] width 57 height 19
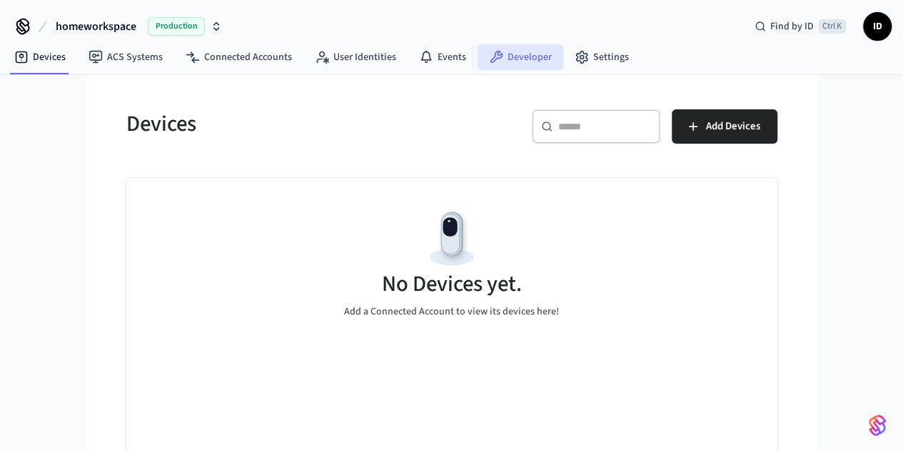
click at [511, 60] on link "Developer" at bounding box center [521, 57] width 86 height 26
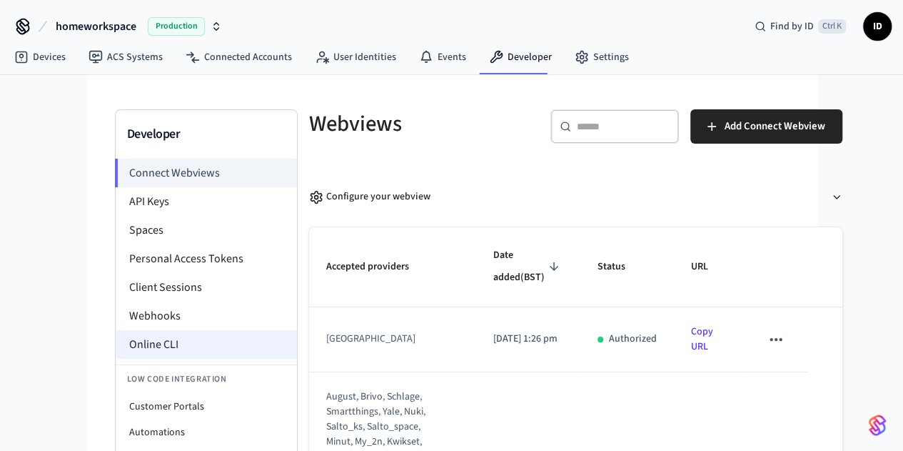
click at [116, 335] on li "Online CLI" at bounding box center [206, 344] width 181 height 29
click at [421, 178] on button "Configure your webview" at bounding box center [575, 197] width 533 height 38
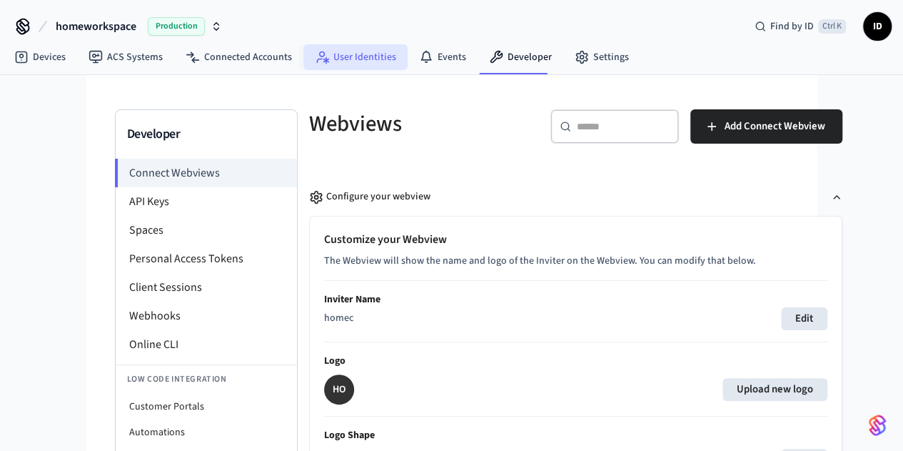
click at [364, 52] on link "User Identities" at bounding box center [355, 57] width 104 height 26
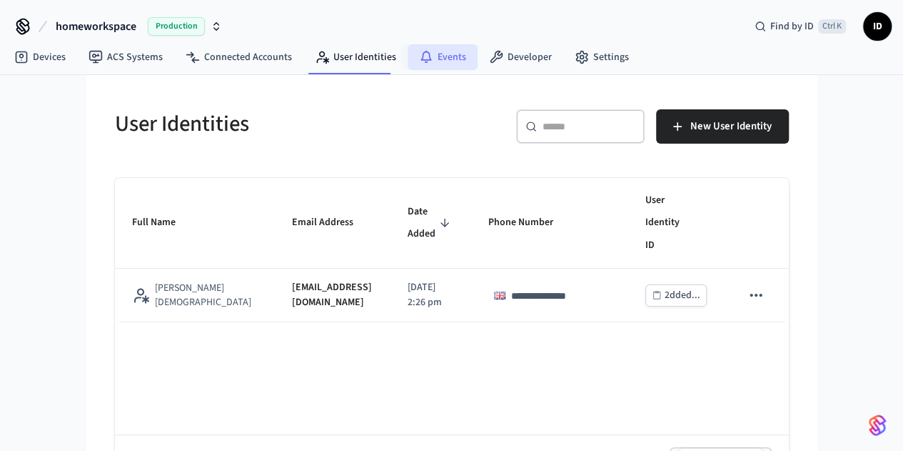
click at [437, 51] on link "Events" at bounding box center [443, 57] width 70 height 26
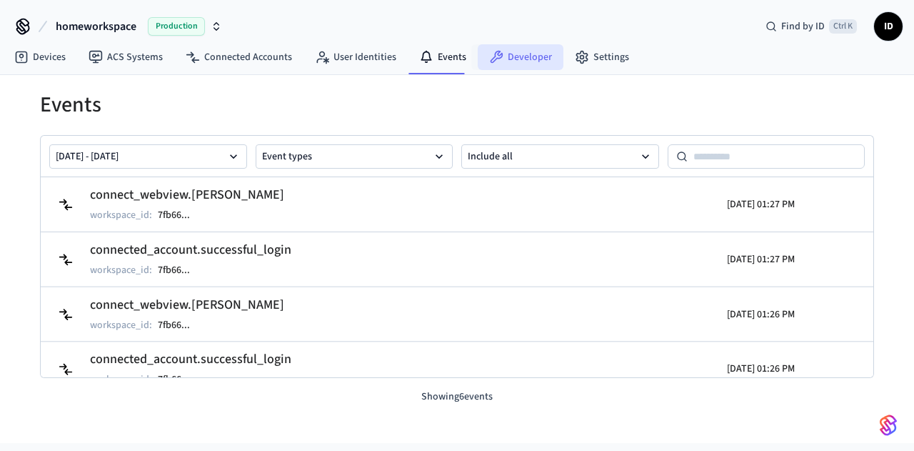
click at [494, 54] on icon at bounding box center [497, 57] width 13 height 13
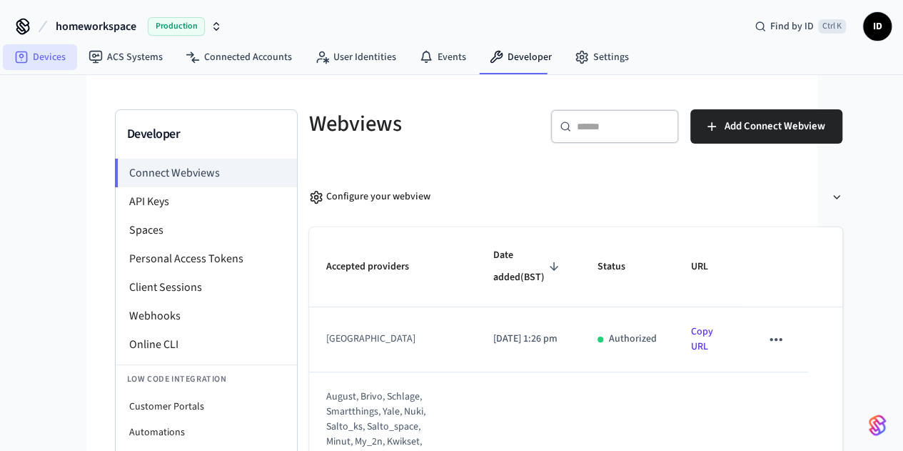
click at [34, 59] on link "Devices" at bounding box center [40, 57] width 74 height 26
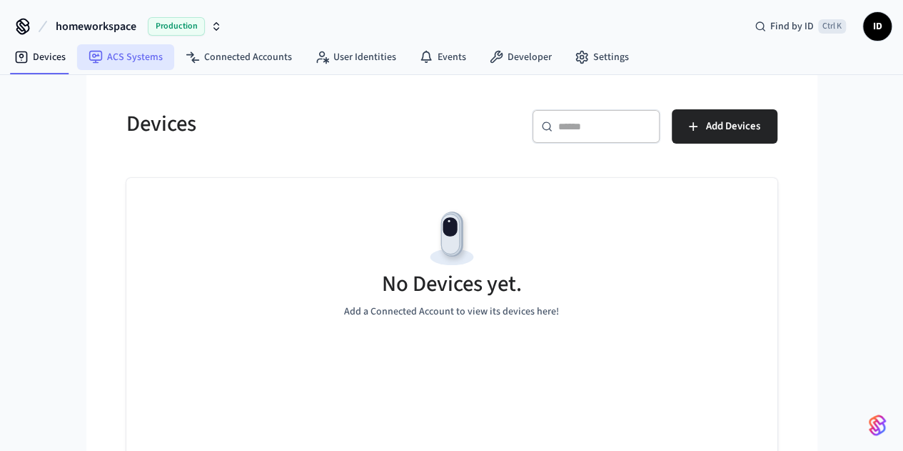
click at [119, 59] on link "ACS Systems" at bounding box center [125, 57] width 97 height 26
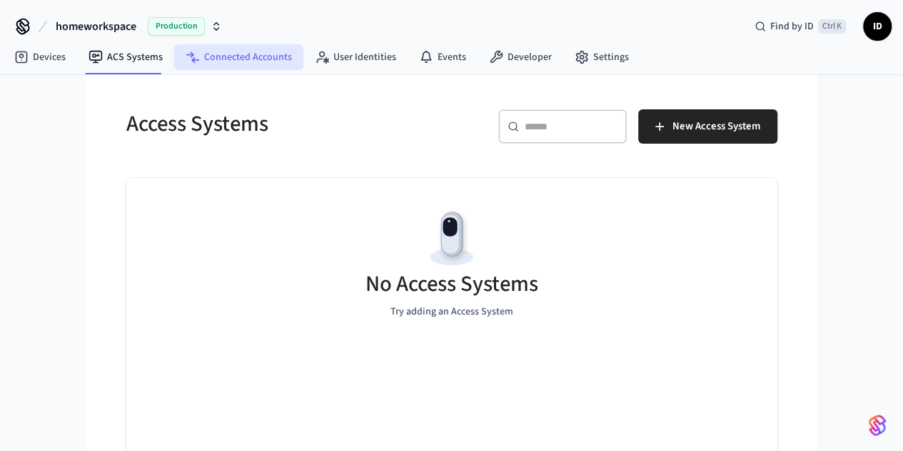
click at [220, 56] on link "Connected Accounts" at bounding box center [238, 57] width 129 height 26
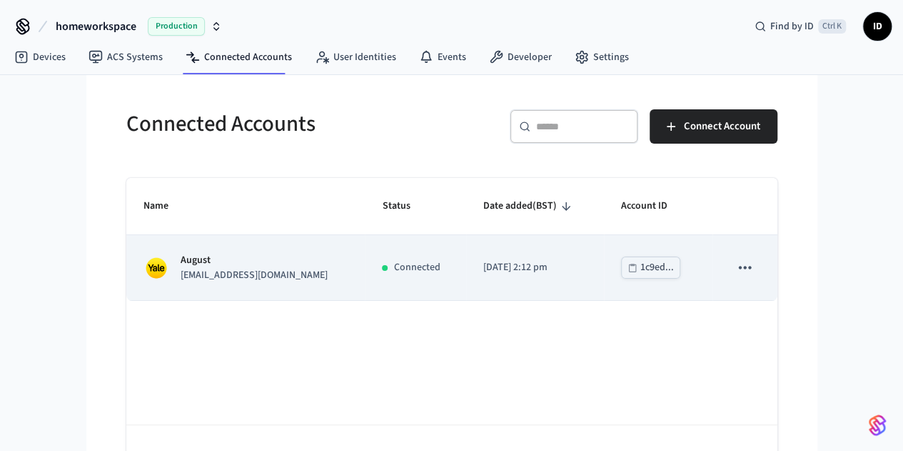
click at [181, 278] on p "[EMAIL_ADDRESS][DOMAIN_NAME]" at bounding box center [254, 275] width 147 height 15
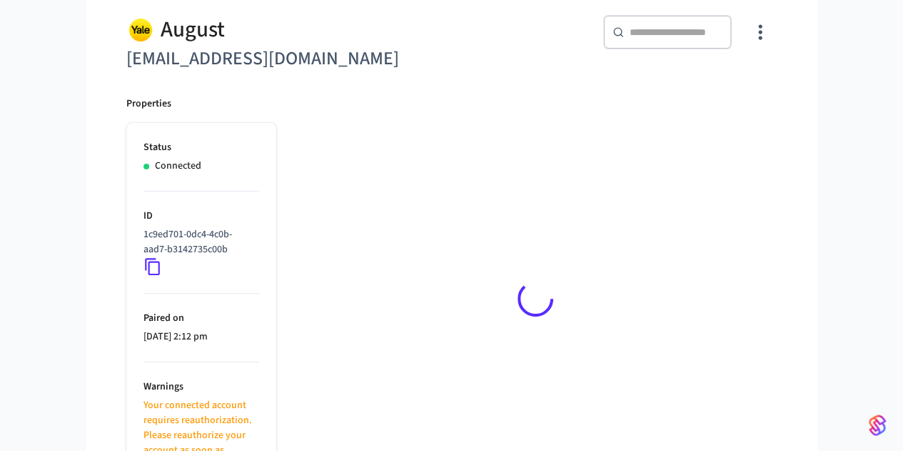
scroll to position [124, 0]
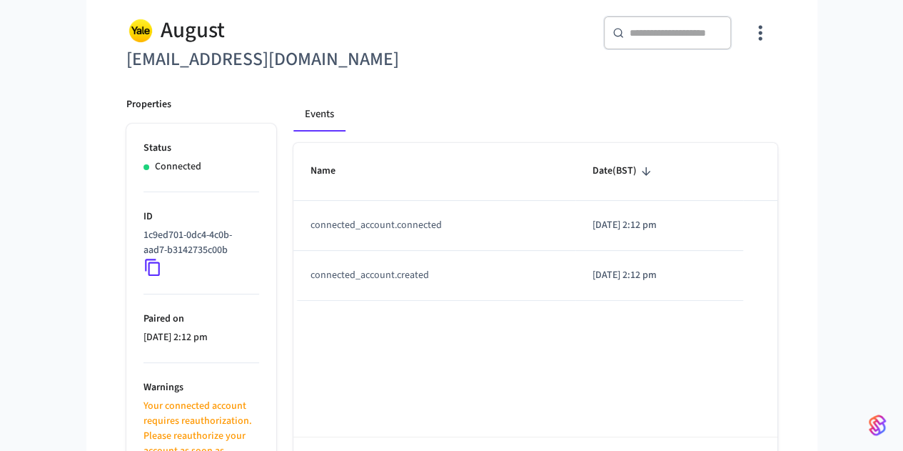
click at [144, 265] on icon at bounding box center [153, 267] width 19 height 19
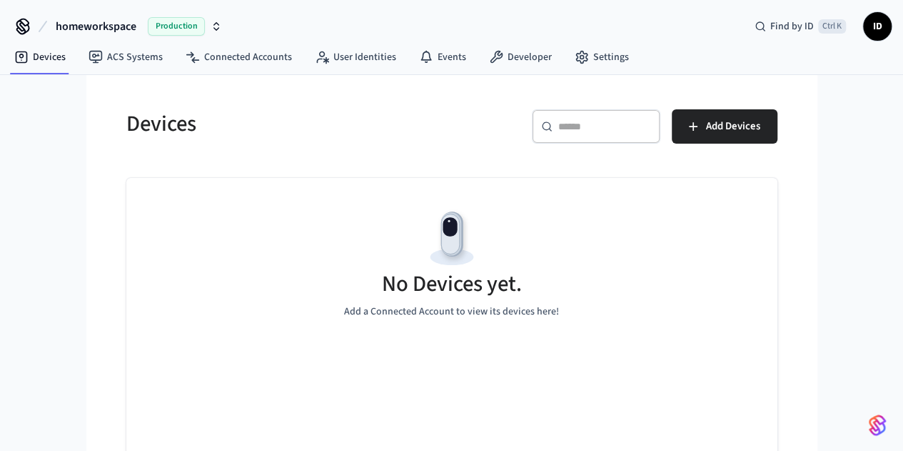
click at [451, 321] on div "No Devices yet. Add a Connected Account to view its devices here!" at bounding box center [451, 263] width 651 height 170
click at [537, 49] on link "Developer" at bounding box center [521, 57] width 86 height 26
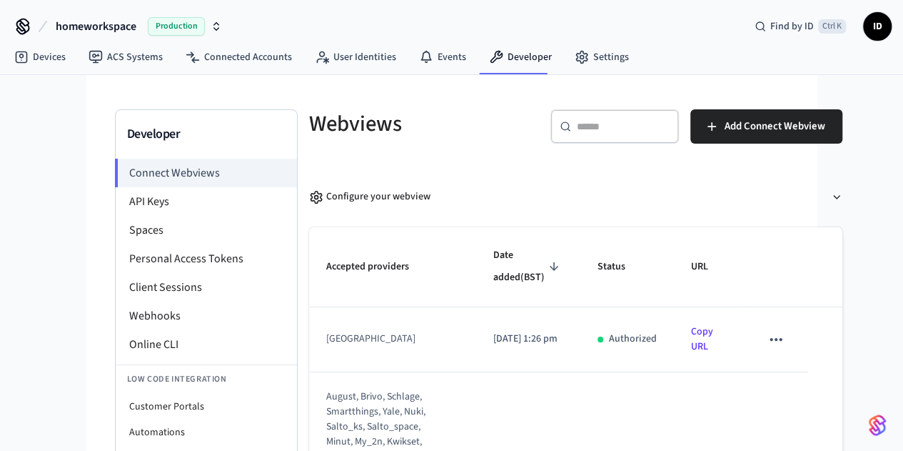
click at [217, 28] on icon "button" at bounding box center [216, 26] width 11 height 11
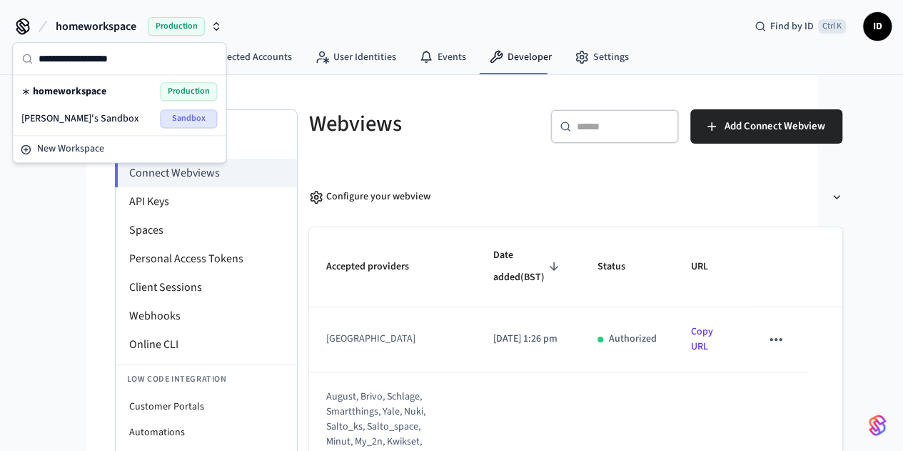
click at [217, 28] on icon "button" at bounding box center [216, 26] width 11 height 11
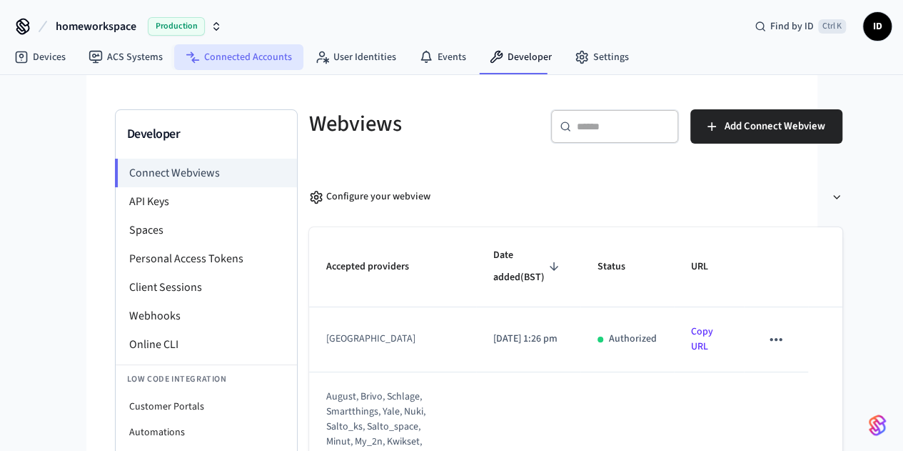
click at [214, 52] on link "Connected Accounts" at bounding box center [238, 57] width 129 height 26
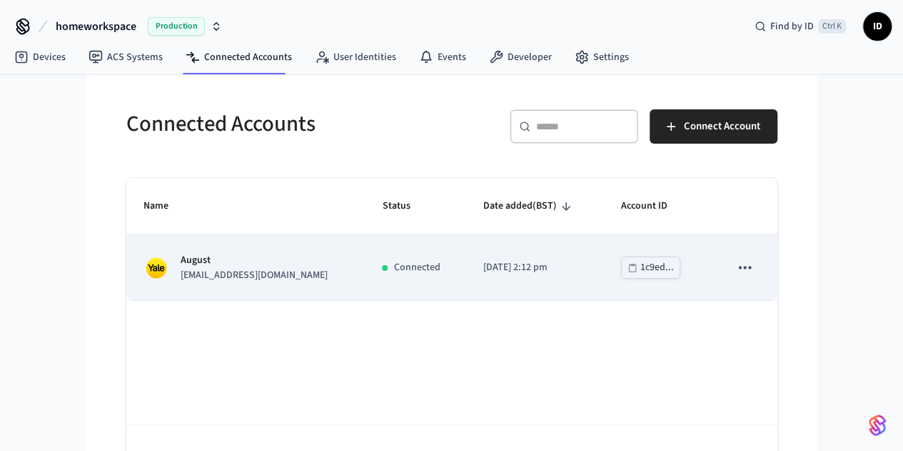
click at [181, 273] on p "[EMAIL_ADDRESS][DOMAIN_NAME]" at bounding box center [254, 275] width 147 height 15
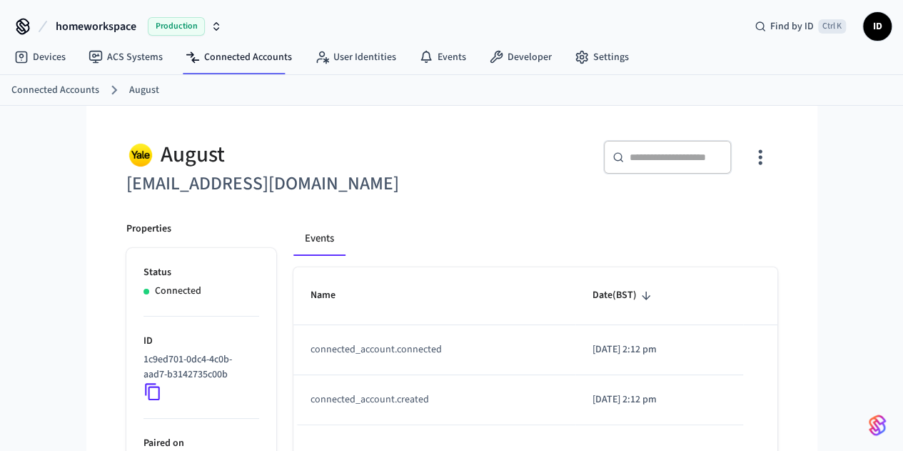
scroll to position [140, 0]
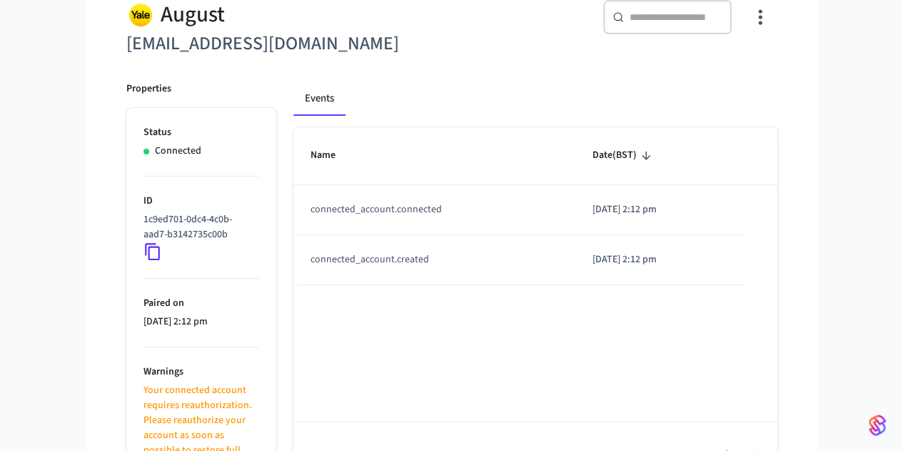
click at [145, 253] on icon at bounding box center [152, 251] width 15 height 17
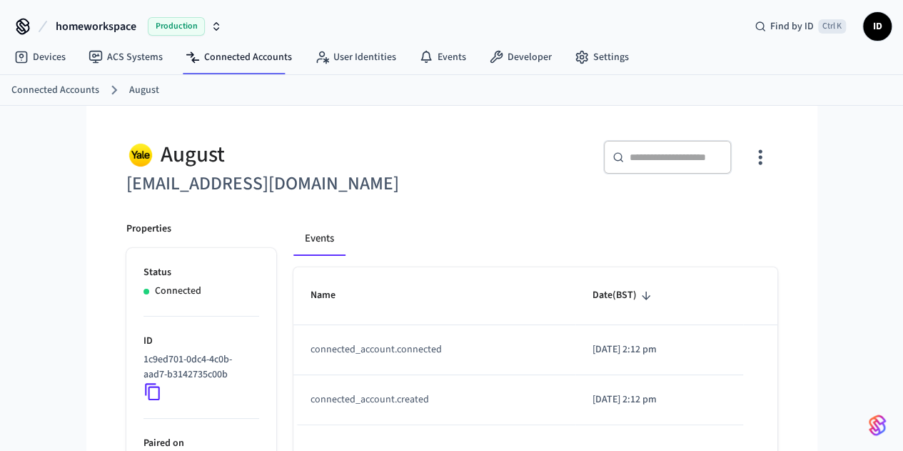
click at [877, 29] on span "ID" at bounding box center [878, 27] width 26 height 26
click at [563, 177] on div "​ ​" at bounding box center [619, 163] width 317 height 46
click at [589, 66] on link "Settings" at bounding box center [601, 57] width 77 height 26
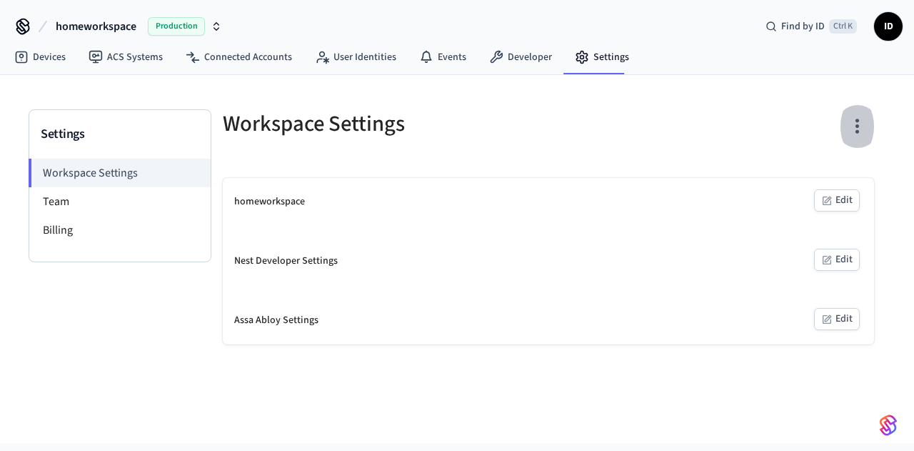
click at [854, 133] on icon "button" at bounding box center [857, 126] width 22 height 22
click at [749, 124] on div at bounding box center [457, 225] width 914 height 451
click at [301, 128] on h5 "Workspace Settings" at bounding box center [381, 123] width 317 height 29
click at [50, 179] on li "Workspace Settings" at bounding box center [120, 173] width 182 height 29
click at [835, 199] on button "Edit" at bounding box center [837, 200] width 46 height 22
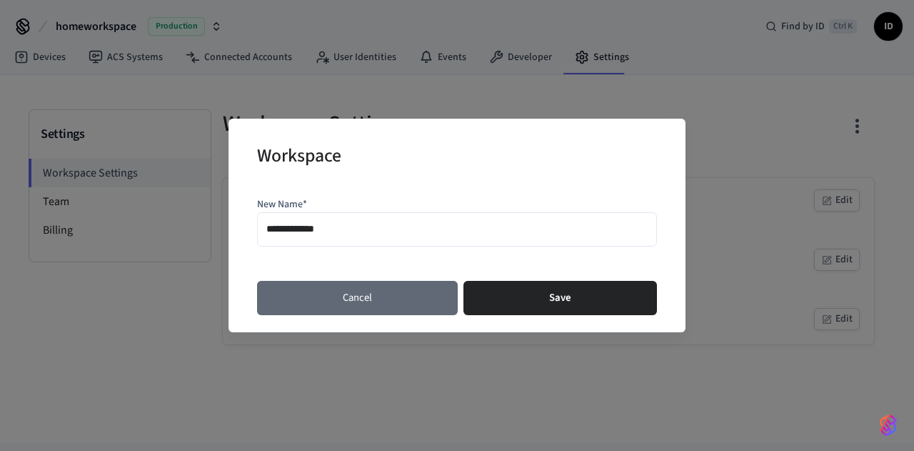
click at [371, 304] on button "Cancel" at bounding box center [357, 298] width 201 height 34
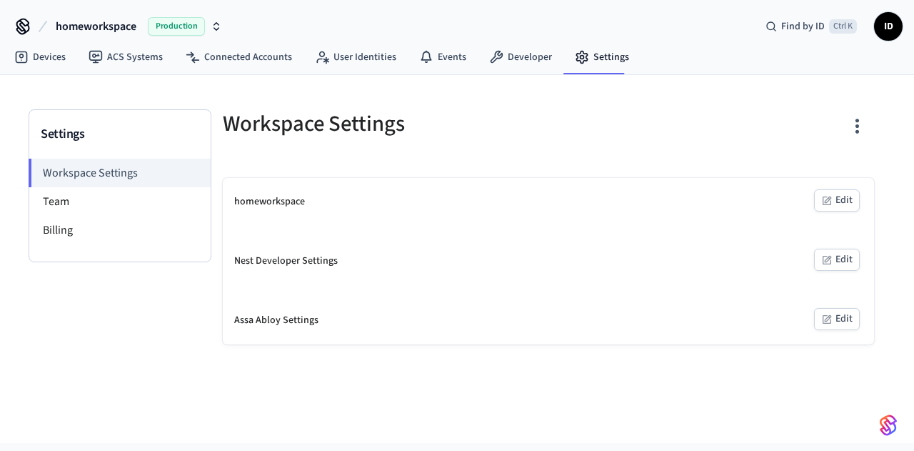
click at [266, 208] on div "homeworkspace" at bounding box center [269, 201] width 71 height 15
click at [851, 189] on button "Edit" at bounding box center [837, 200] width 46 height 22
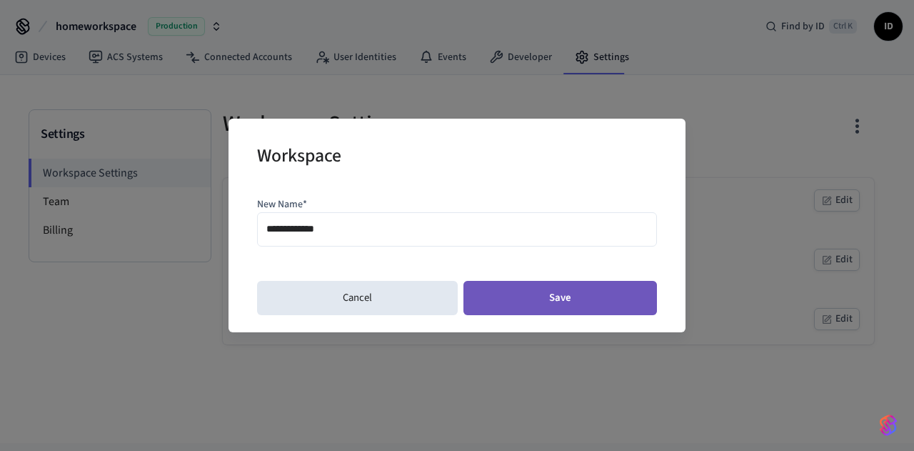
click at [540, 295] on button "Save" at bounding box center [560, 298] width 194 height 34
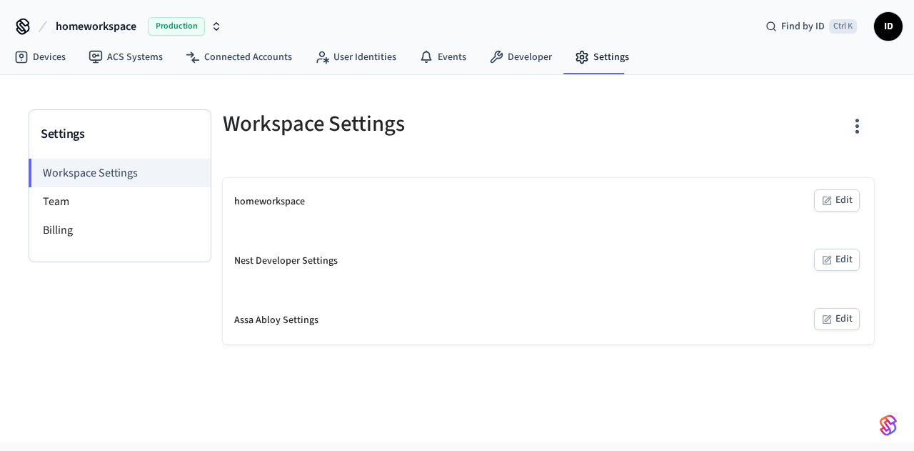
click at [259, 201] on div "homeworkspace" at bounding box center [269, 201] width 71 height 15
click at [96, 191] on li "Team" at bounding box center [119, 201] width 181 height 29
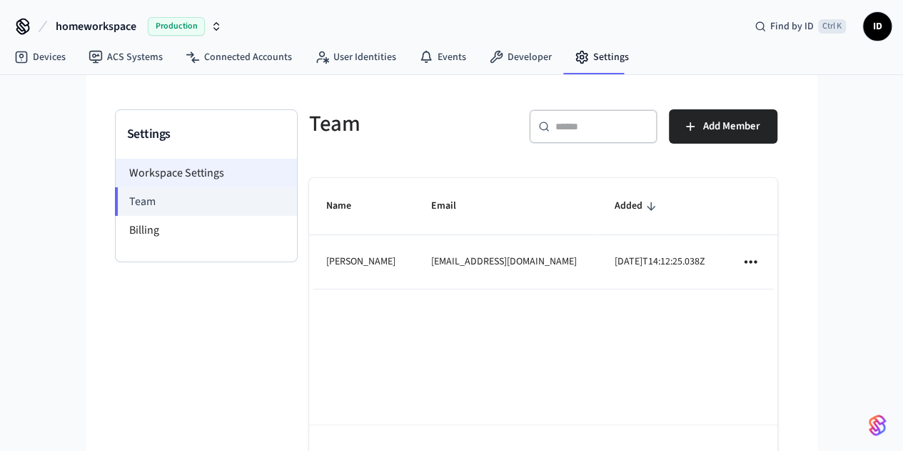
click at [116, 166] on li "Workspace Settings" at bounding box center [206, 173] width 181 height 29
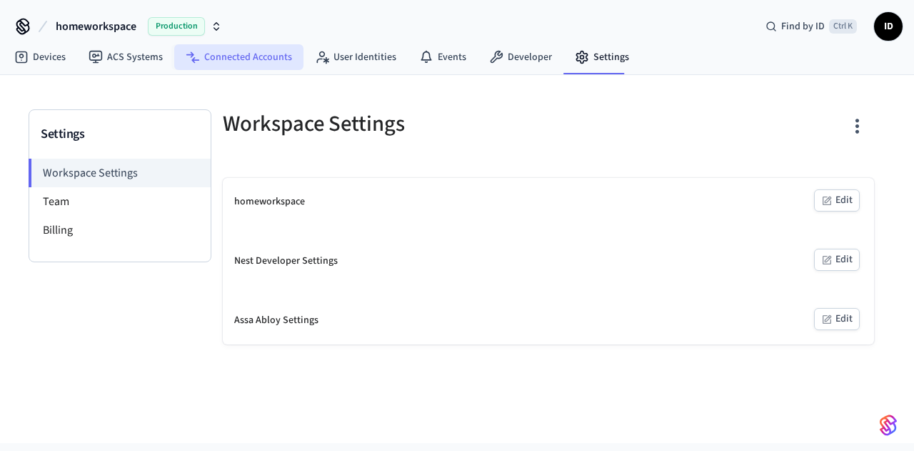
click at [244, 56] on link "Connected Accounts" at bounding box center [238, 57] width 129 height 26
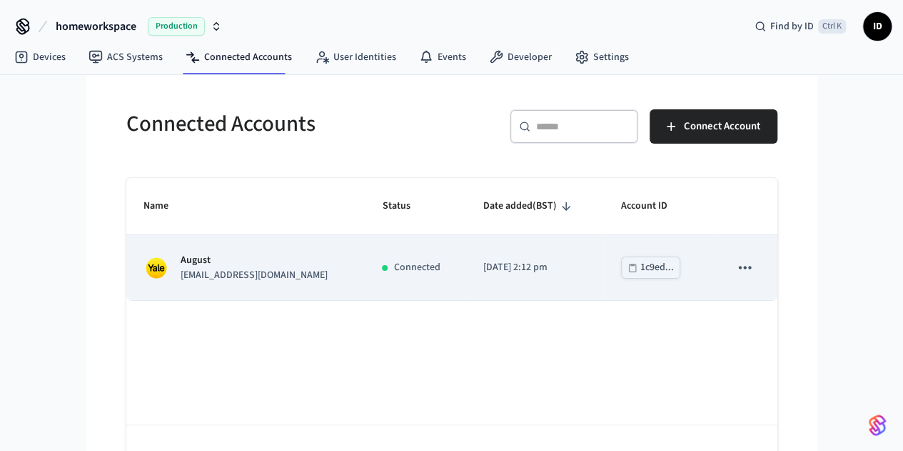
click at [181, 253] on p "August" at bounding box center [254, 260] width 147 height 15
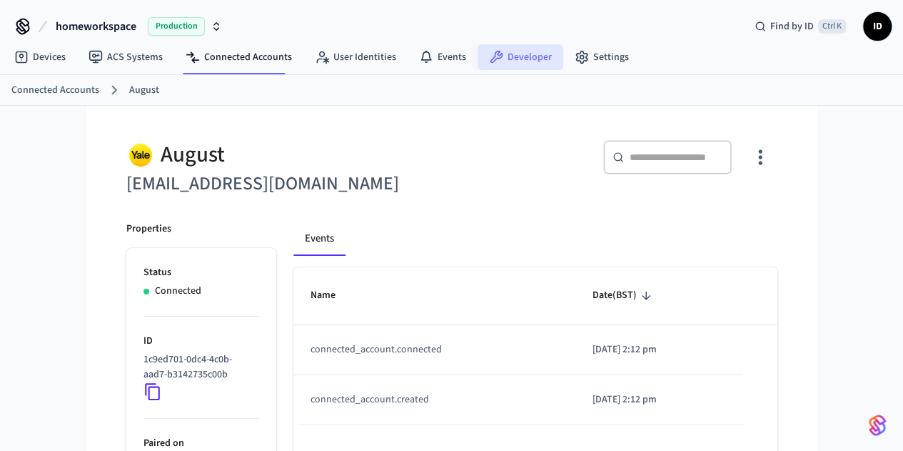
click at [520, 61] on link "Developer" at bounding box center [521, 57] width 86 height 26
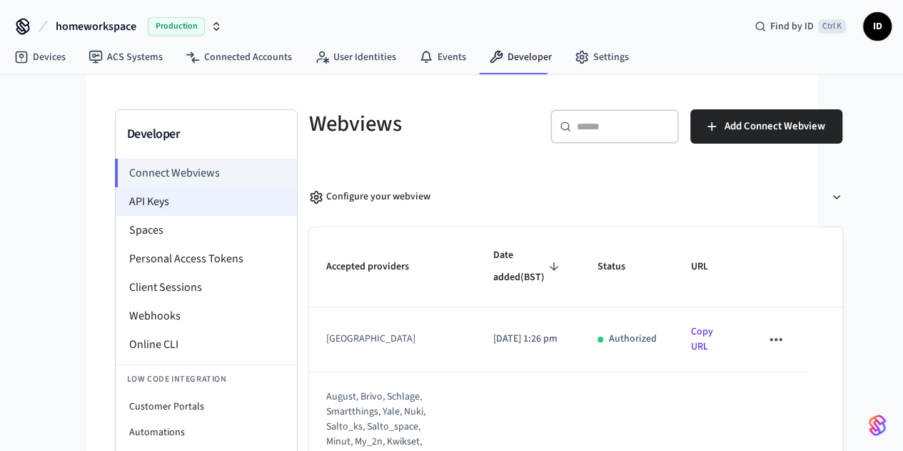
click at [116, 204] on li "API Keys" at bounding box center [206, 201] width 181 height 29
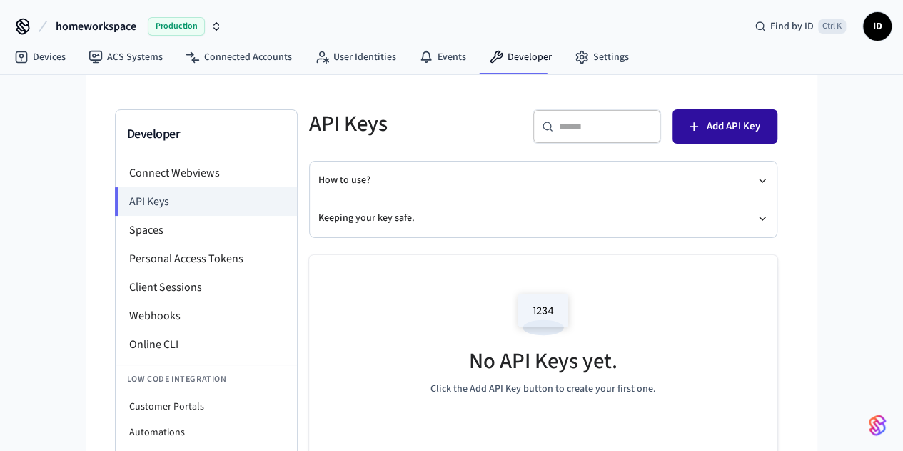
click at [760, 131] on span "Add API Key" at bounding box center [734, 126] width 54 height 19
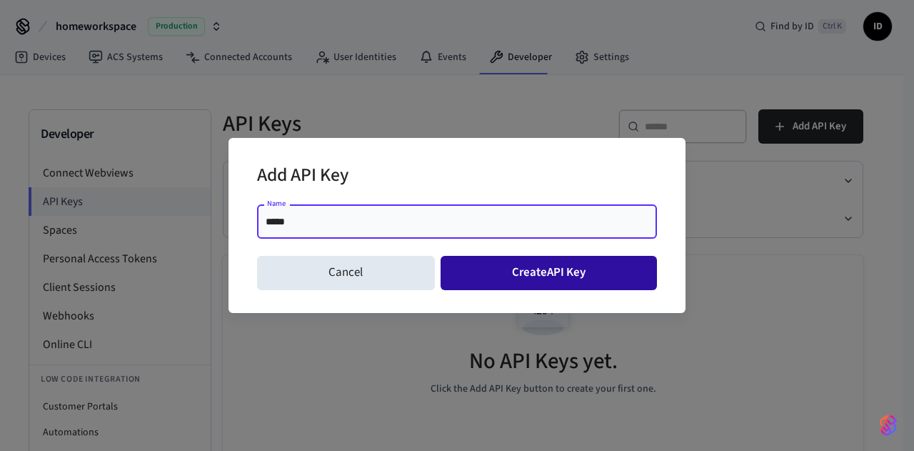
type input "*****"
click at [521, 271] on button "Create API Key" at bounding box center [549, 273] width 217 height 34
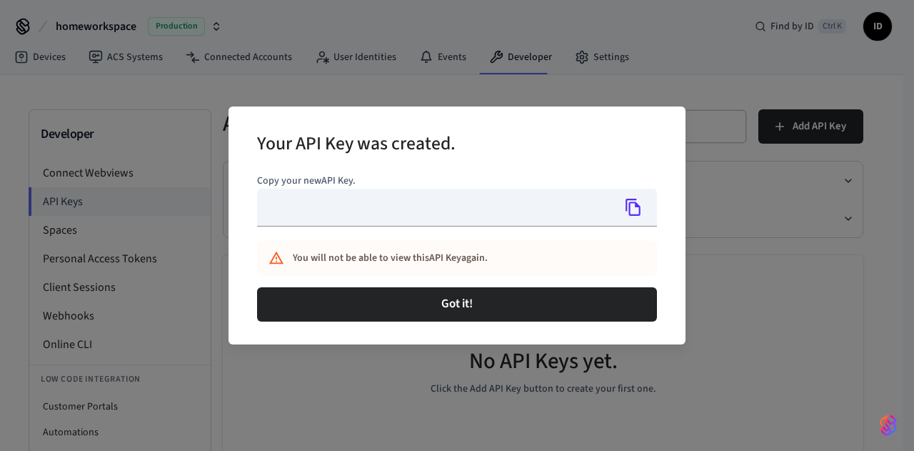
type input "**********"
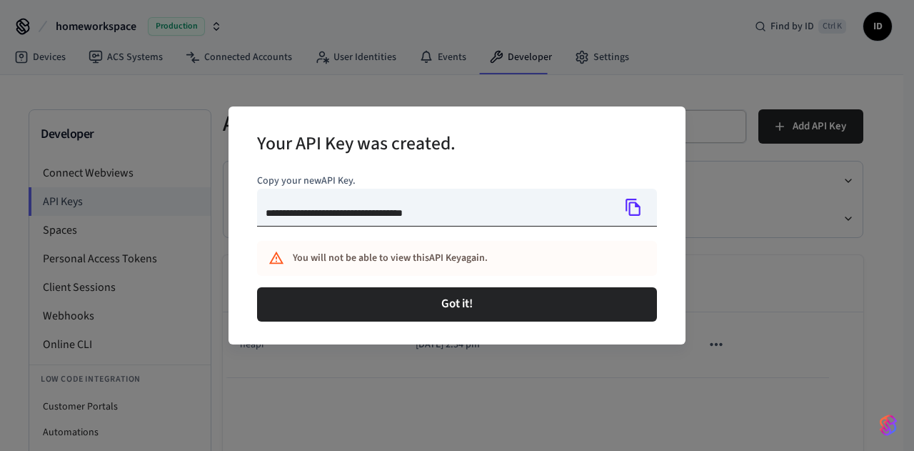
click at [641, 212] on icon "Copy" at bounding box center [633, 207] width 19 height 19
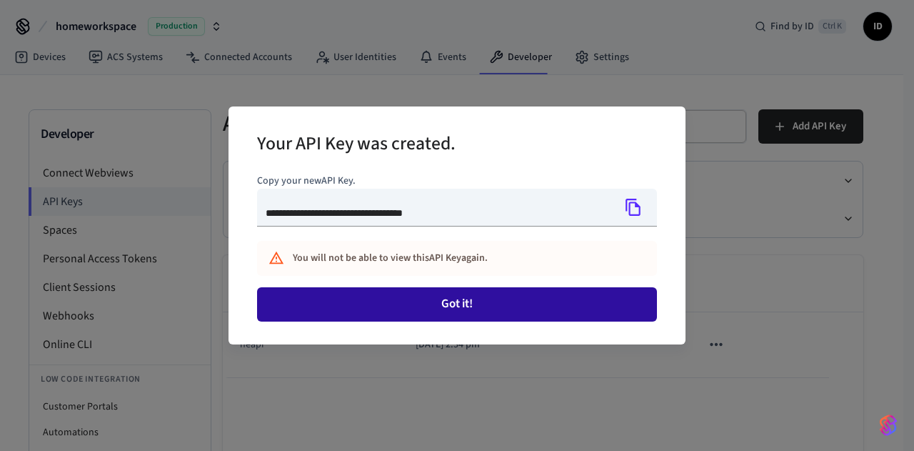
click at [512, 308] on button "Got it!" at bounding box center [457, 304] width 400 height 34
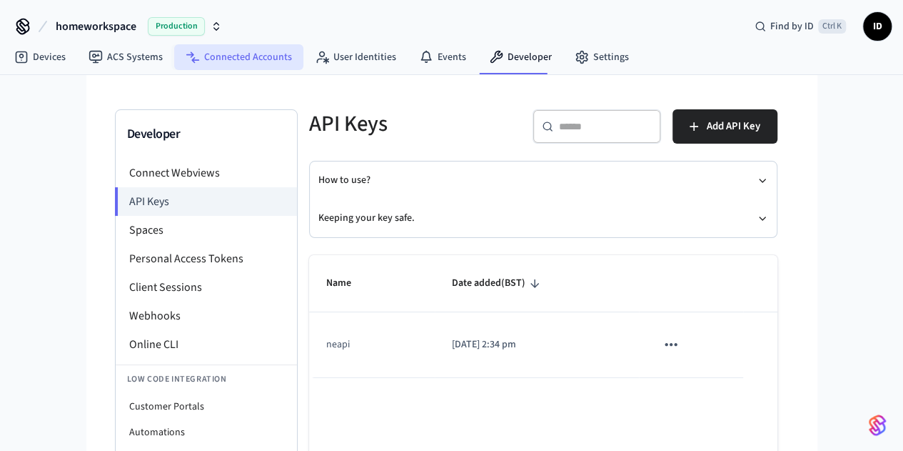
click at [273, 60] on link "Connected Accounts" at bounding box center [238, 57] width 129 height 26
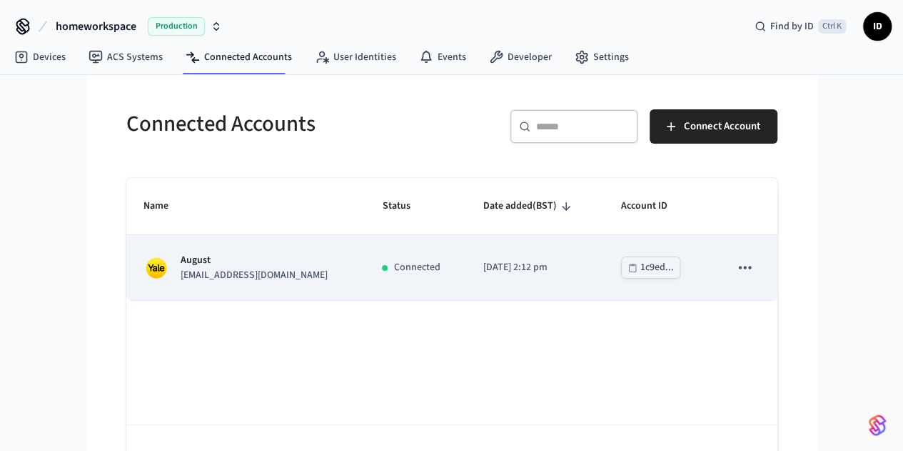
click at [194, 283] on td "August imandarvishi@yahoo.com" at bounding box center [245, 267] width 239 height 65
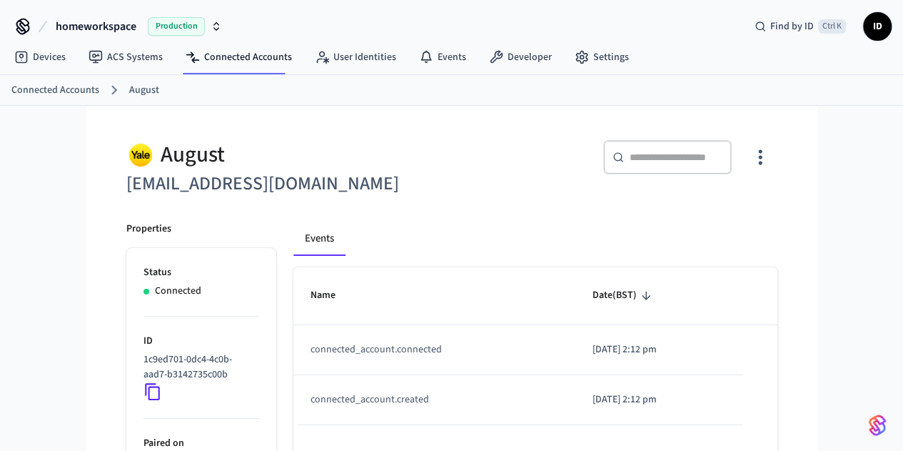
scroll to position [147, 0]
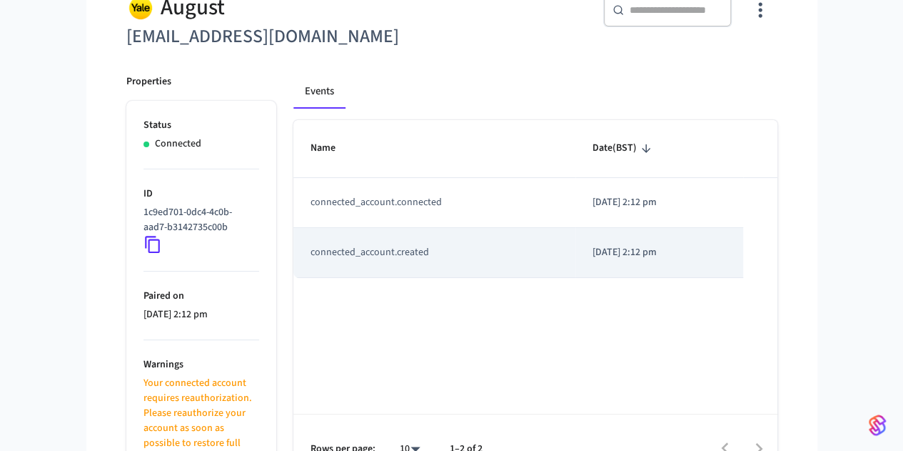
click at [343, 251] on td "connected_account.created" at bounding box center [434, 253] width 282 height 50
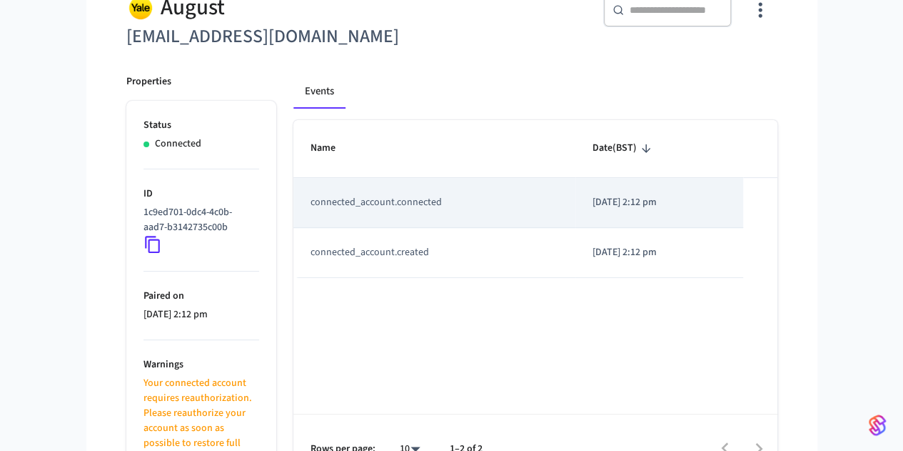
click at [322, 202] on td "connected_account.connected" at bounding box center [434, 203] width 282 height 50
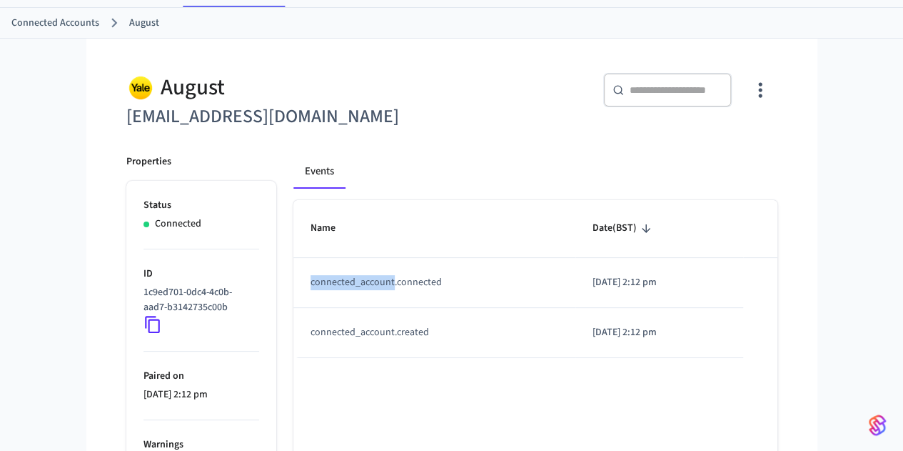
scroll to position [0, 0]
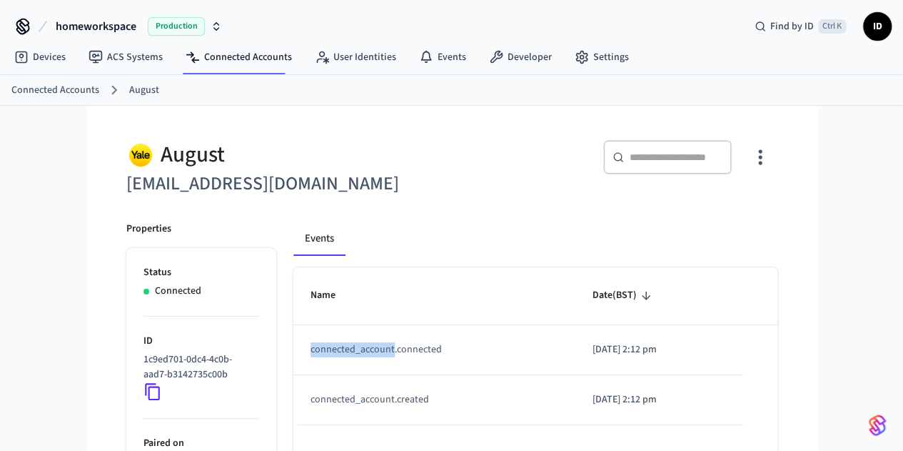
click at [163, 21] on span "Production" at bounding box center [176, 26] width 57 height 19
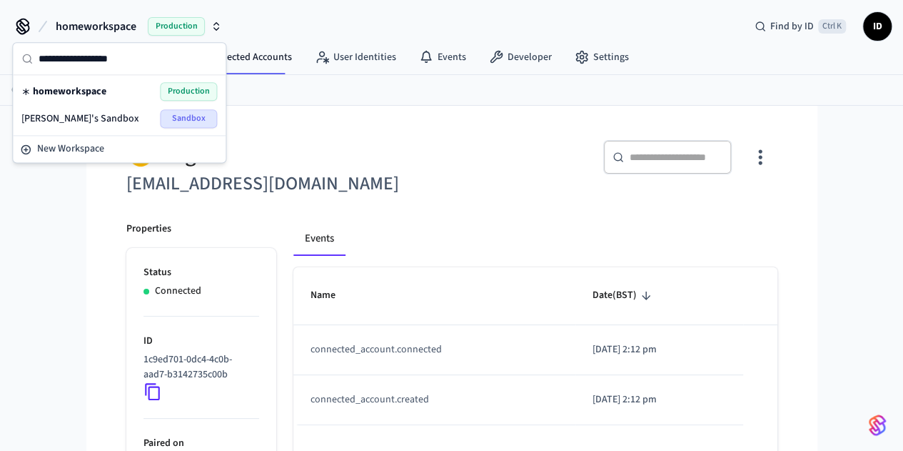
click at [203, 119] on span "Sandbox" at bounding box center [188, 118] width 57 height 19
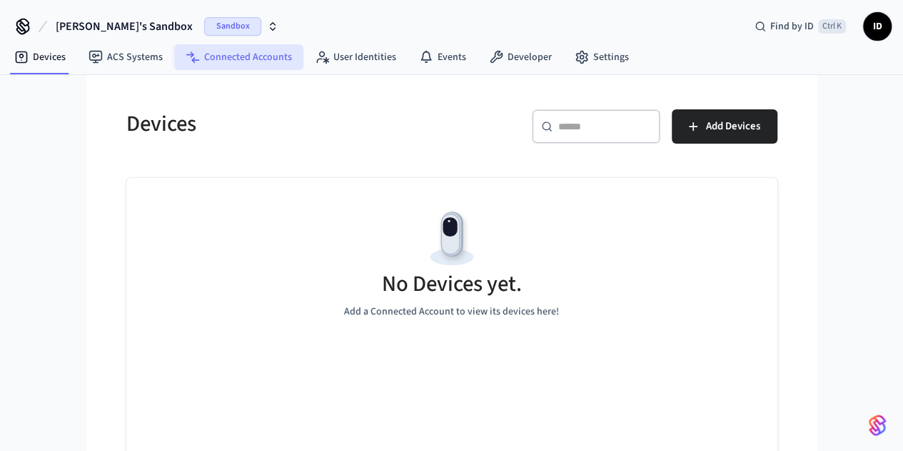
click at [243, 54] on link "Connected Accounts" at bounding box center [238, 57] width 129 height 26
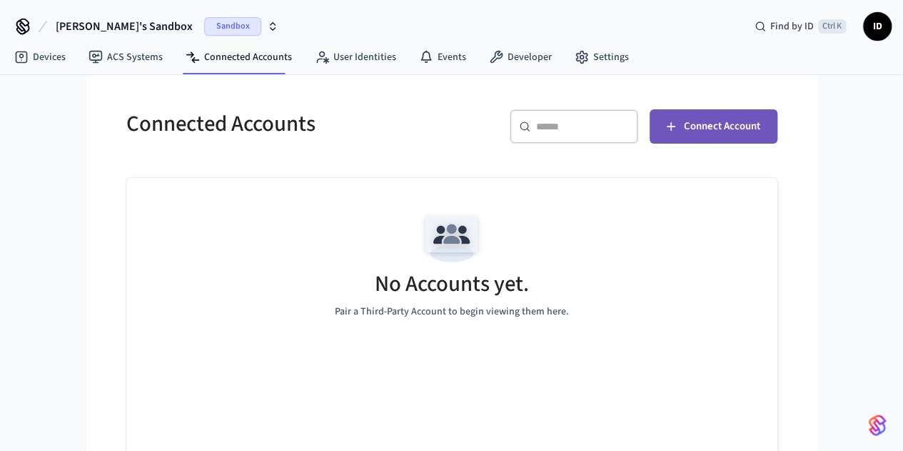
click at [778, 138] on button "Connect Account" at bounding box center [714, 126] width 128 height 34
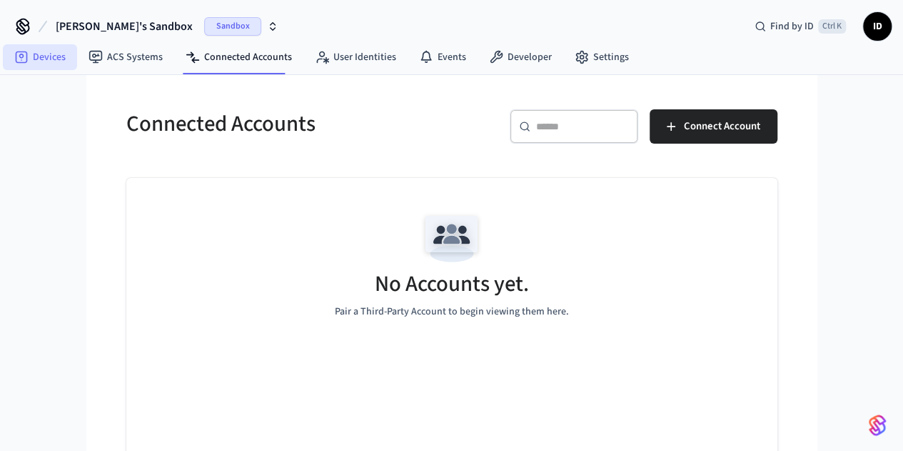
click at [23, 61] on icon at bounding box center [21, 57] width 14 height 14
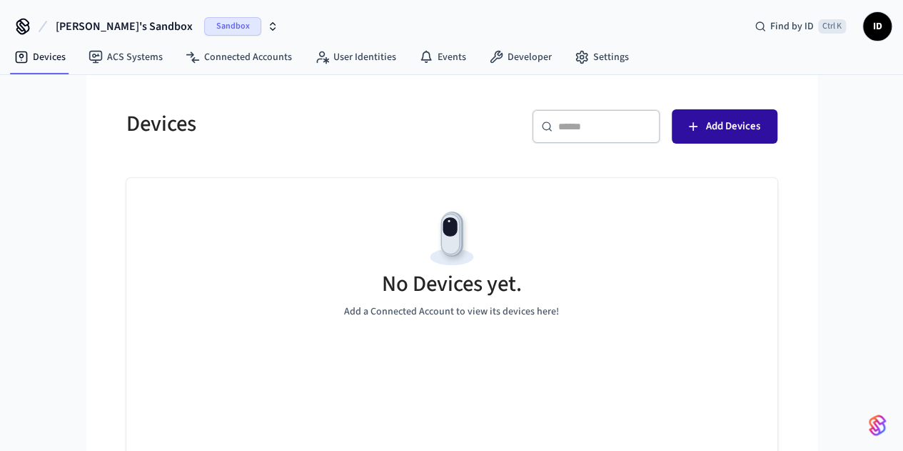
click at [760, 126] on span "Add Devices" at bounding box center [733, 126] width 54 height 19
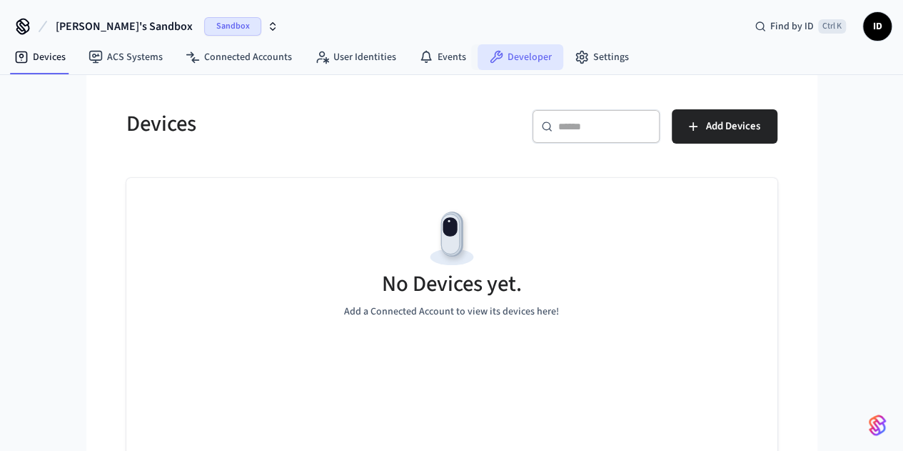
click at [497, 55] on icon at bounding box center [496, 57] width 14 height 14
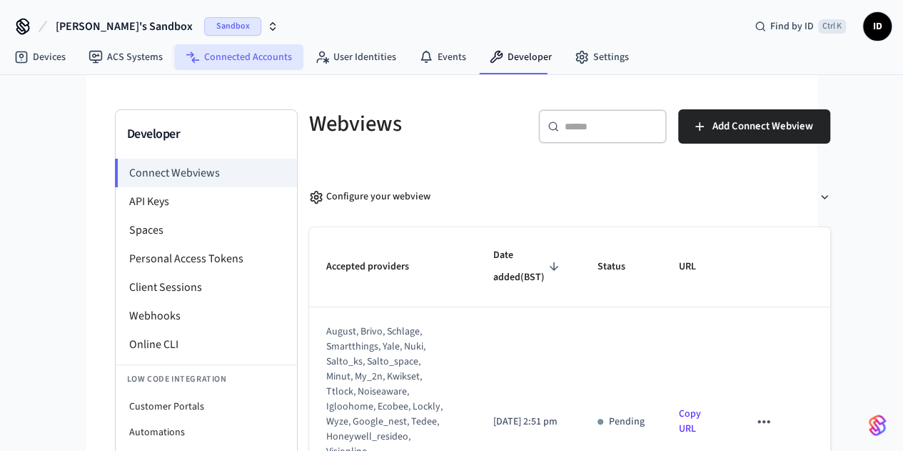
click at [217, 54] on link "Connected Accounts" at bounding box center [238, 57] width 129 height 26
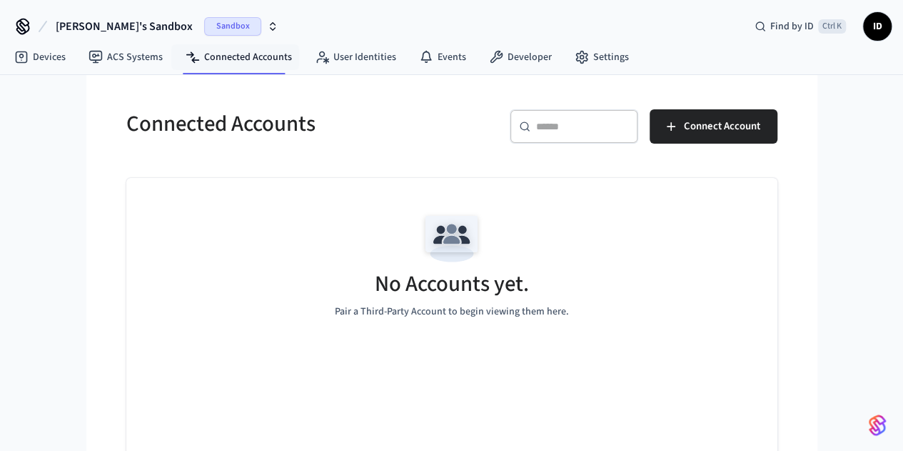
click at [204, 28] on span "Sandbox" at bounding box center [232, 26] width 57 height 19
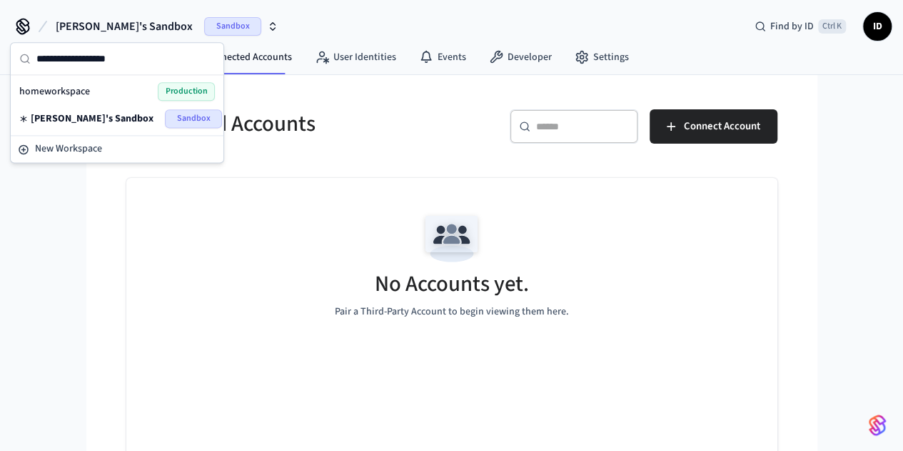
click at [190, 86] on span "Production" at bounding box center [186, 91] width 57 height 19
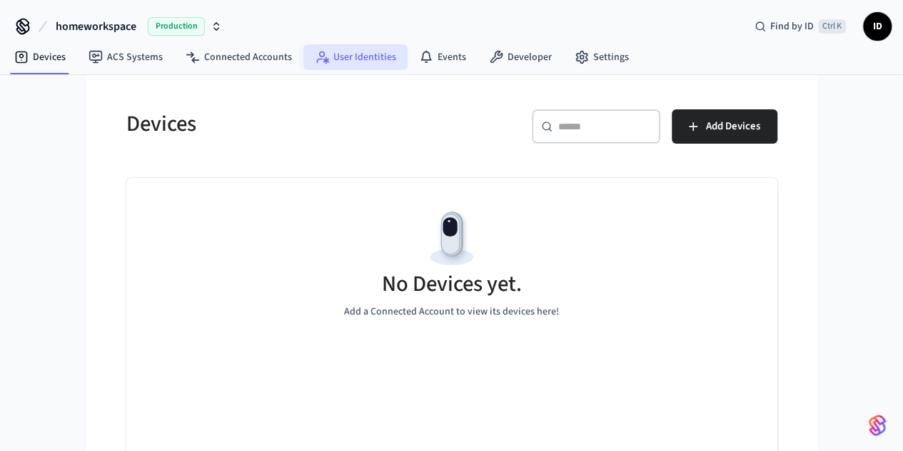
click at [345, 61] on link "User Identities" at bounding box center [355, 57] width 104 height 26
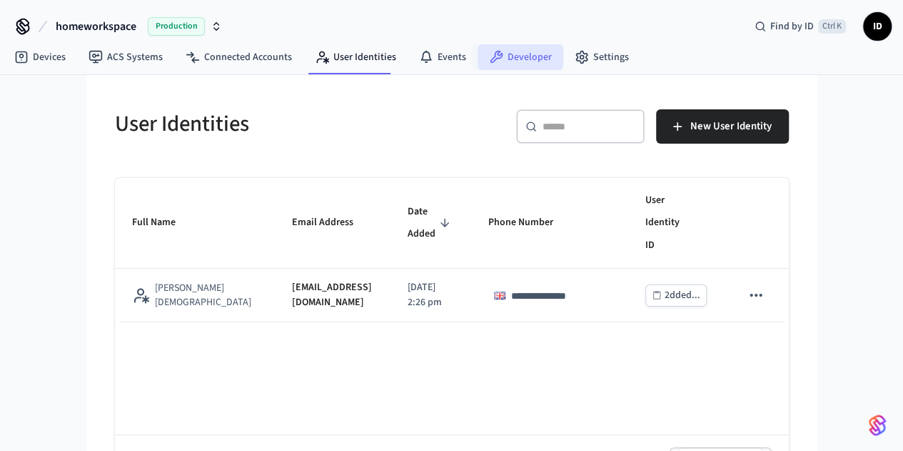
click at [504, 64] on link "Developer" at bounding box center [521, 57] width 86 height 26
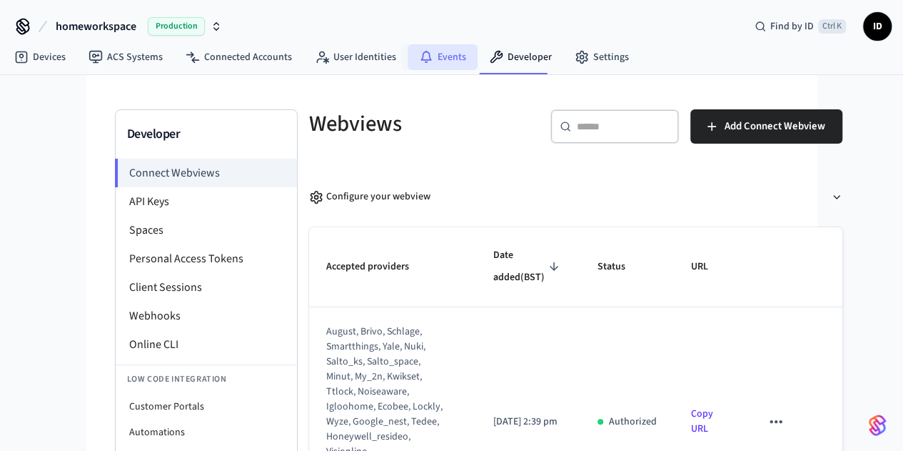
click at [419, 55] on icon at bounding box center [426, 57] width 14 height 14
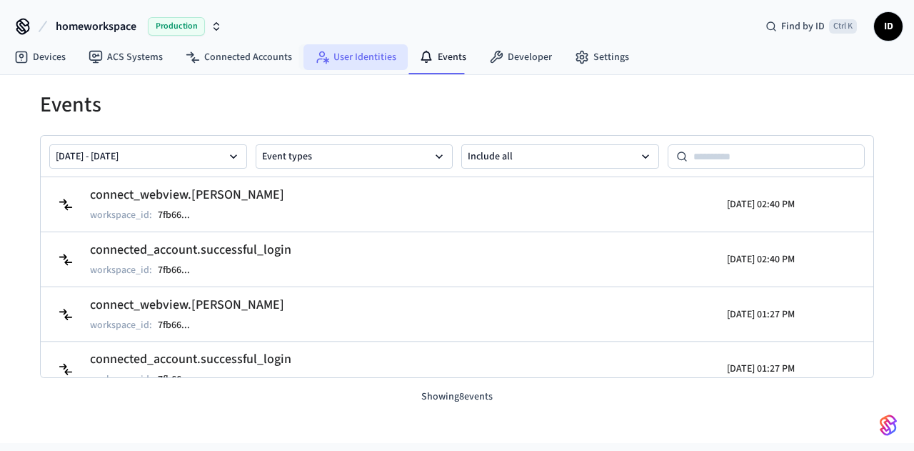
click at [338, 61] on link "User Identities" at bounding box center [355, 57] width 104 height 26
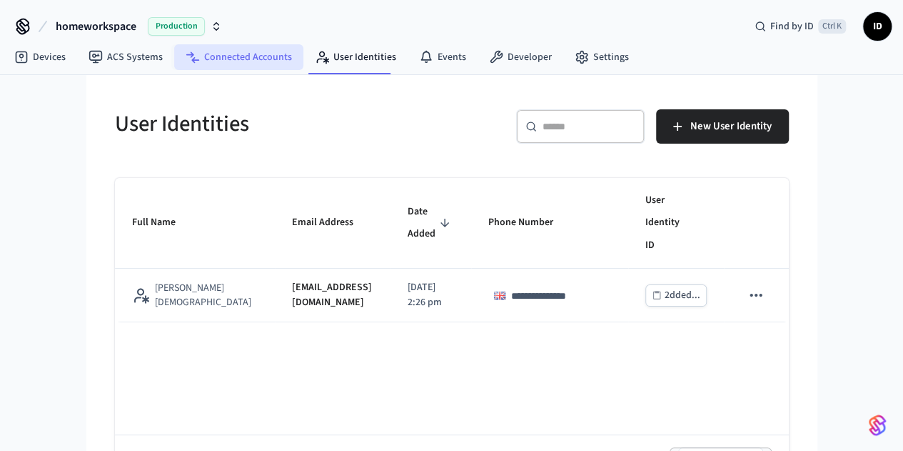
click at [244, 61] on link "Connected Accounts" at bounding box center [238, 57] width 129 height 26
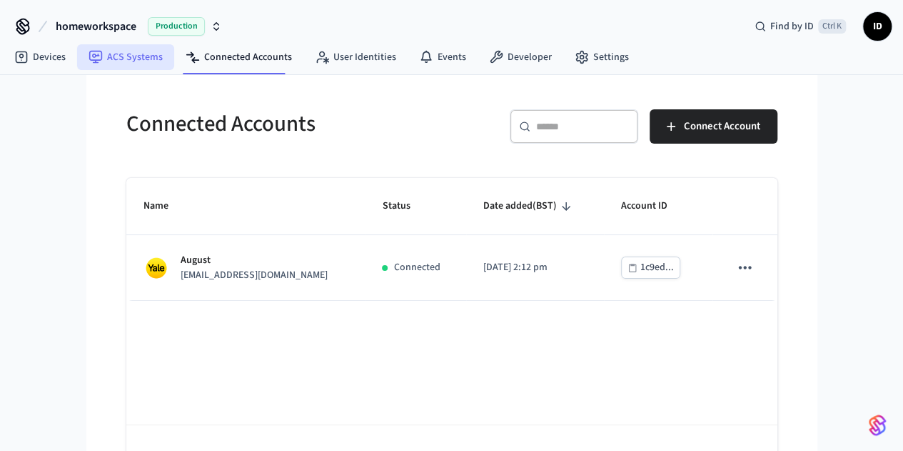
click at [122, 57] on link "ACS Systems" at bounding box center [125, 57] width 97 height 26
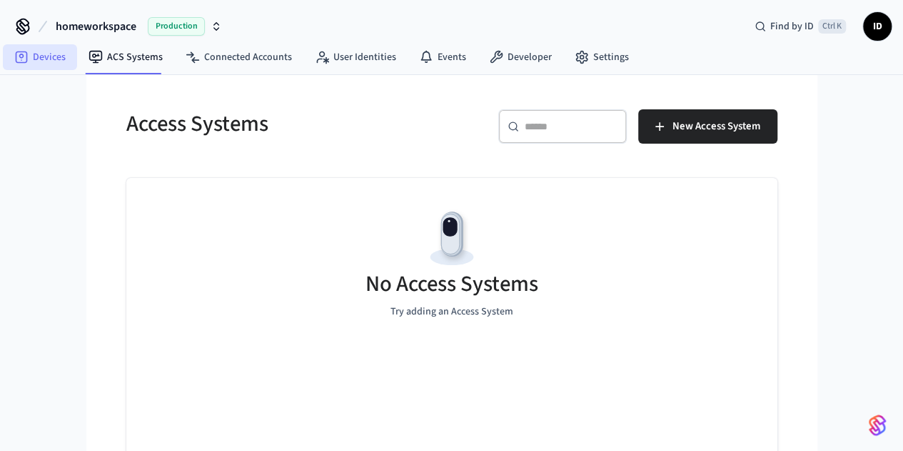
click at [43, 51] on link "Devices" at bounding box center [40, 57] width 74 height 26
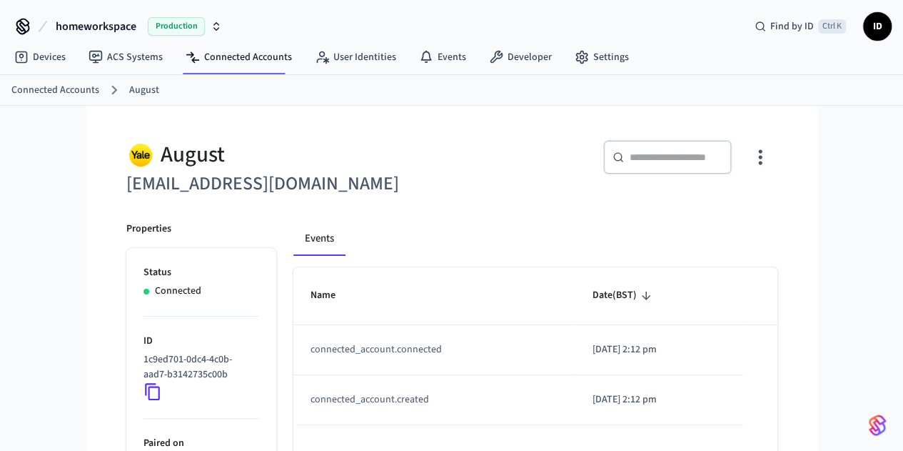
click at [175, 23] on span "Production" at bounding box center [176, 26] width 57 height 19
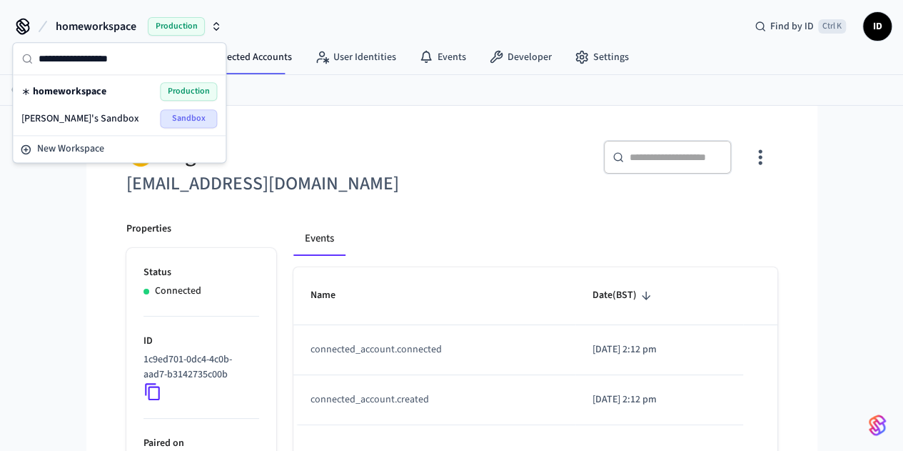
click at [173, 121] on span "Sandbox" at bounding box center [188, 118] width 57 height 19
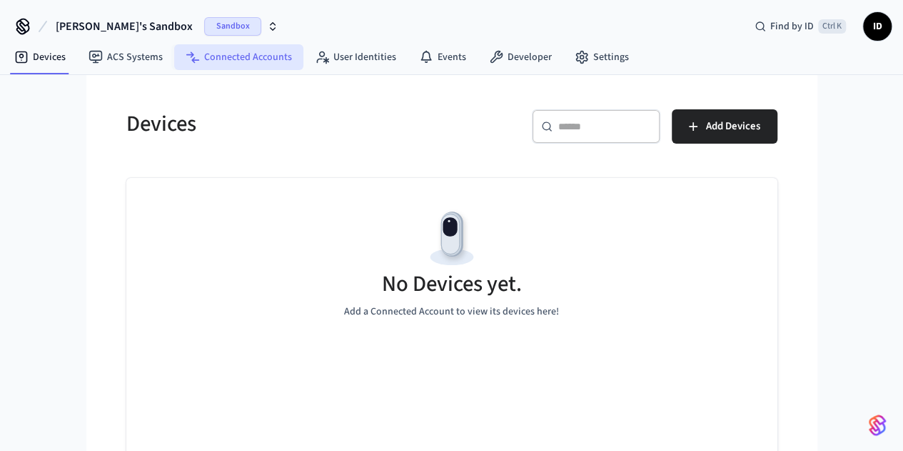
click at [236, 54] on link "Connected Accounts" at bounding box center [238, 57] width 129 height 26
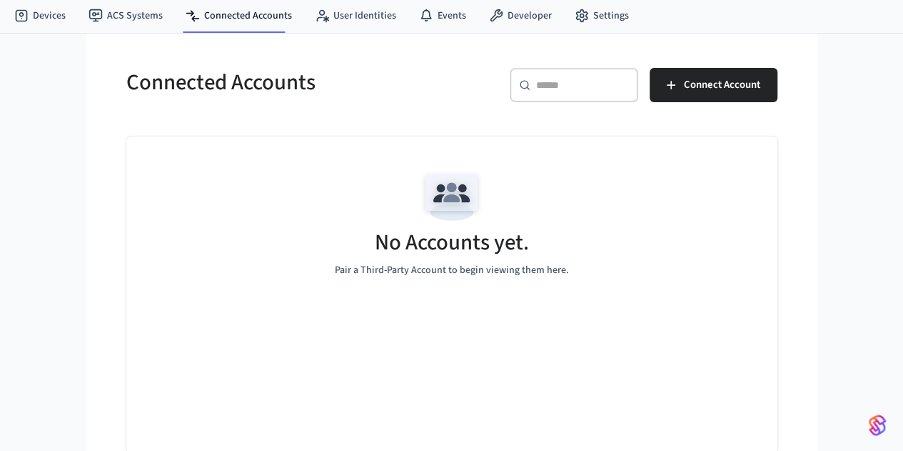
scroll to position [41, 0]
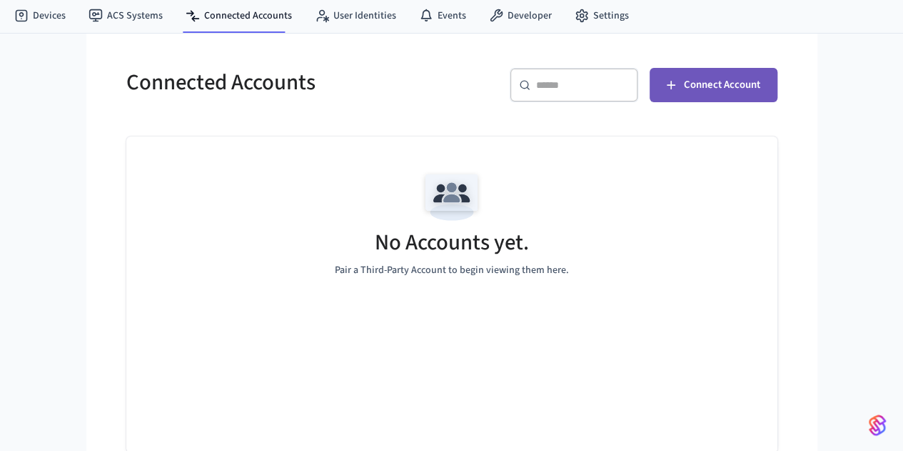
click at [760, 92] on span "Connect Account" at bounding box center [722, 85] width 76 height 19
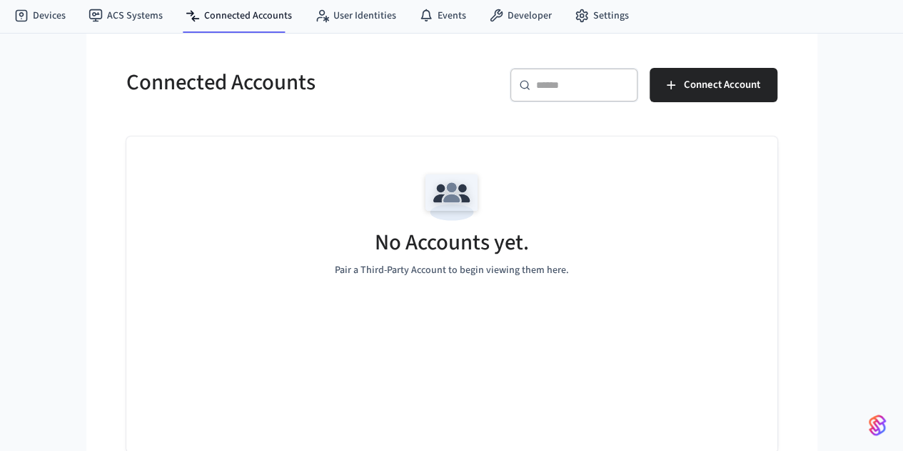
scroll to position [0, 0]
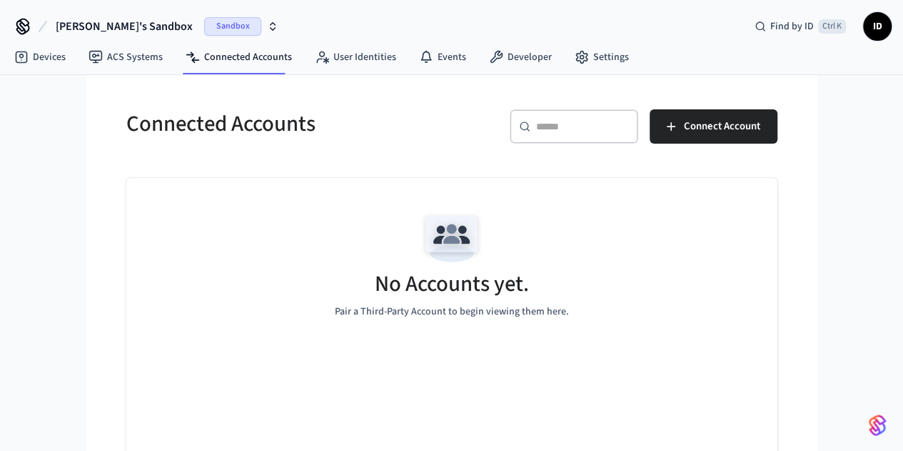
click at [113, 24] on span "[PERSON_NAME]'s Sandbox" at bounding box center [124, 26] width 137 height 17
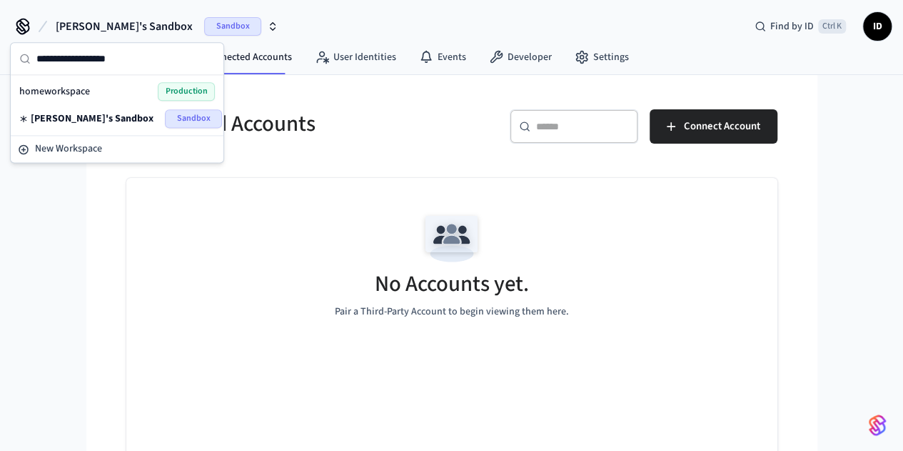
click at [176, 97] on span "Production" at bounding box center [186, 91] width 57 height 19
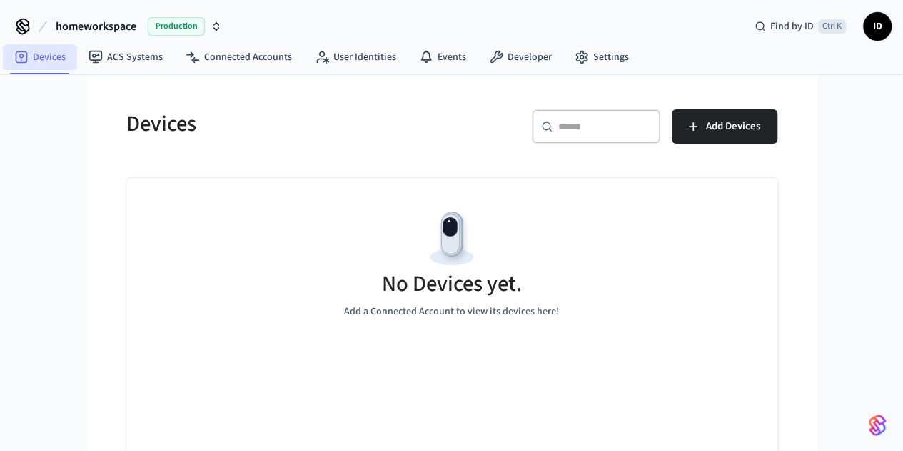
click at [39, 64] on link "Devices" at bounding box center [40, 57] width 74 height 26
click at [253, 54] on link "Connected Accounts" at bounding box center [238, 57] width 129 height 26
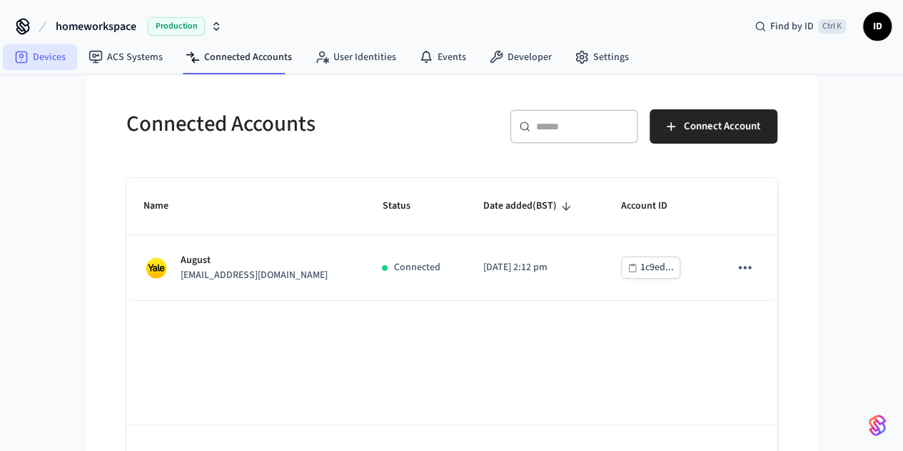
click at [49, 59] on link "Devices" at bounding box center [40, 57] width 74 height 26
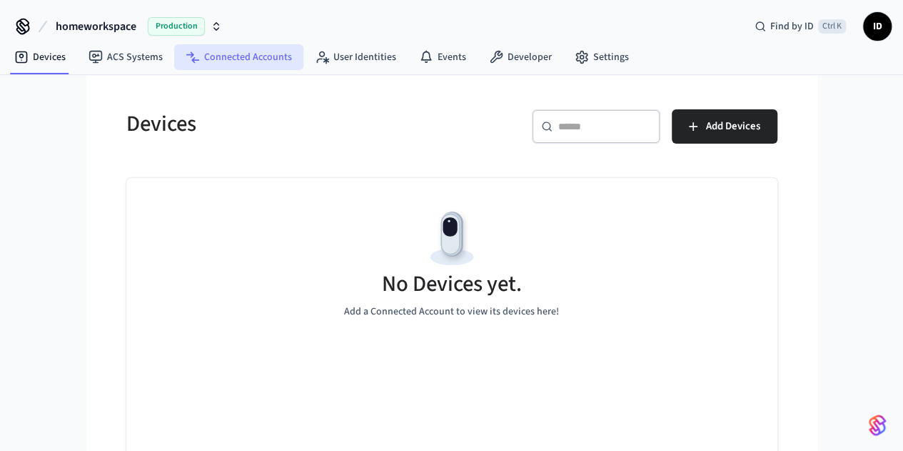
click at [247, 66] on link "Connected Accounts" at bounding box center [238, 57] width 129 height 26
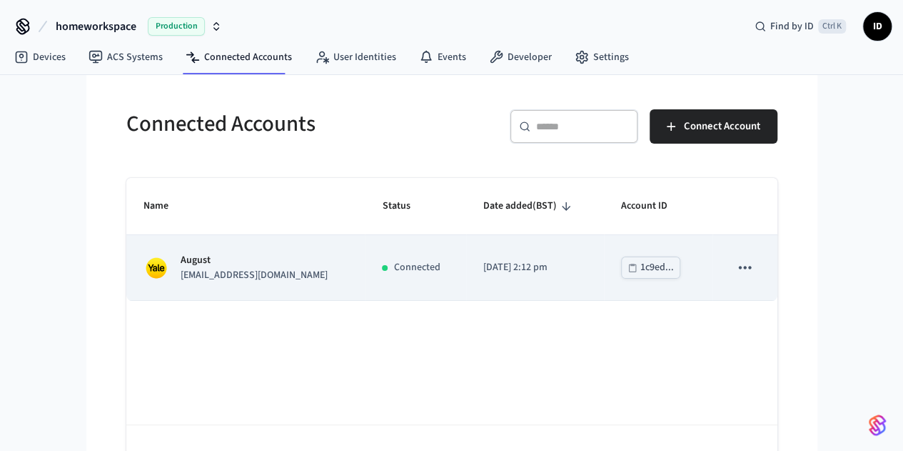
click at [181, 281] on p "[EMAIL_ADDRESS][DOMAIN_NAME]" at bounding box center [254, 275] width 147 height 15
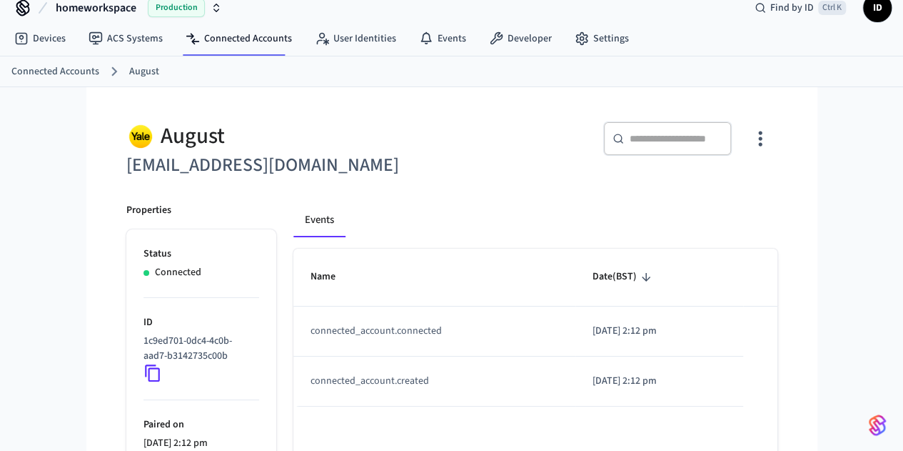
scroll to position [7, 0]
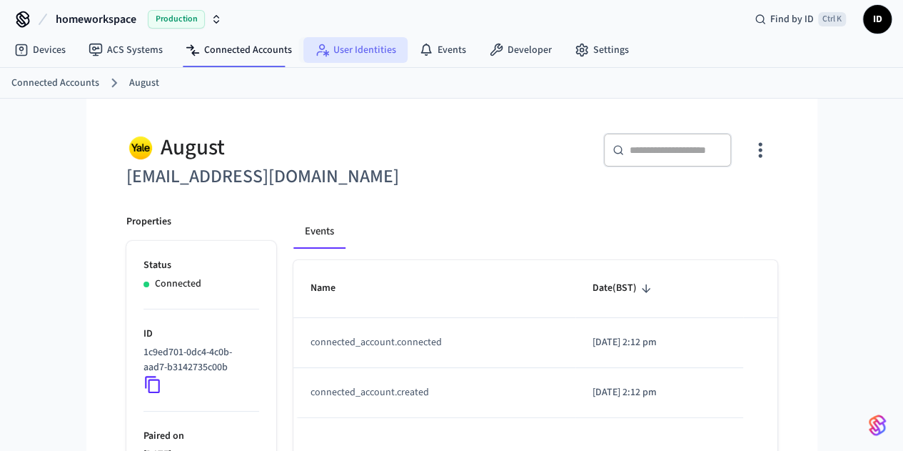
click at [363, 38] on link "User Identities" at bounding box center [355, 50] width 104 height 26
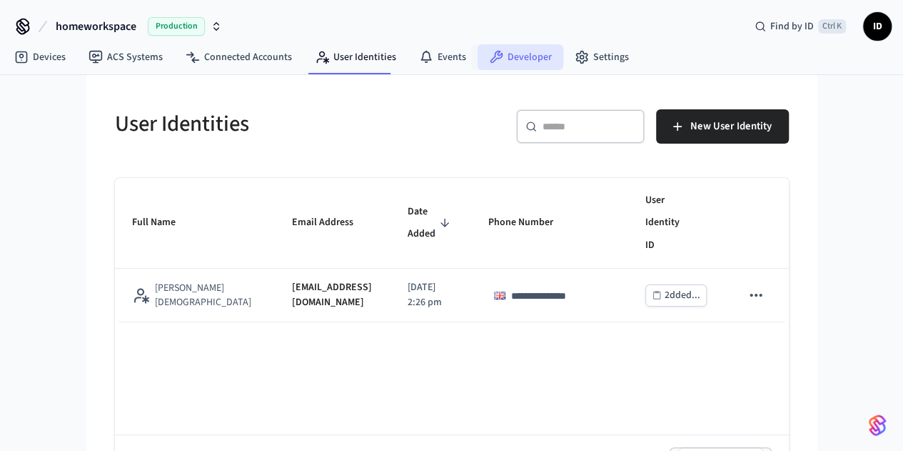
click at [507, 62] on link "Developer" at bounding box center [521, 57] width 86 height 26
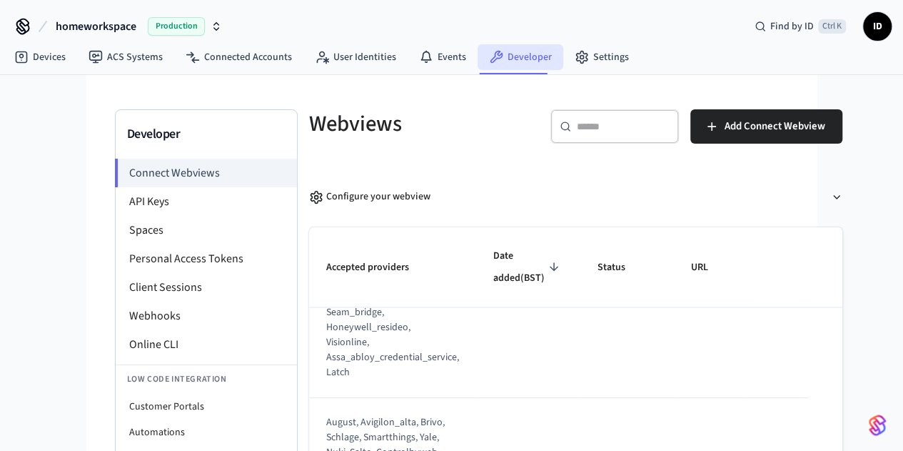
click at [516, 63] on link "Developer" at bounding box center [521, 57] width 86 height 26
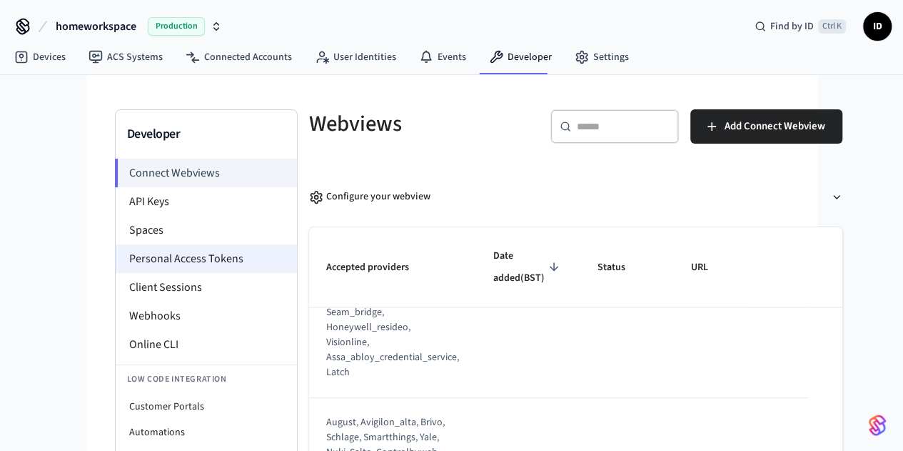
click at [116, 263] on li "Personal Access Tokens" at bounding box center [206, 258] width 181 height 29
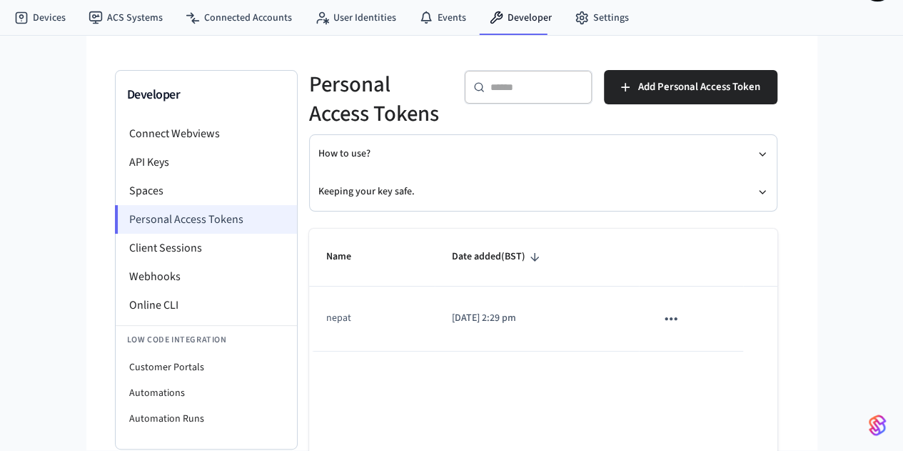
scroll to position [43, 0]
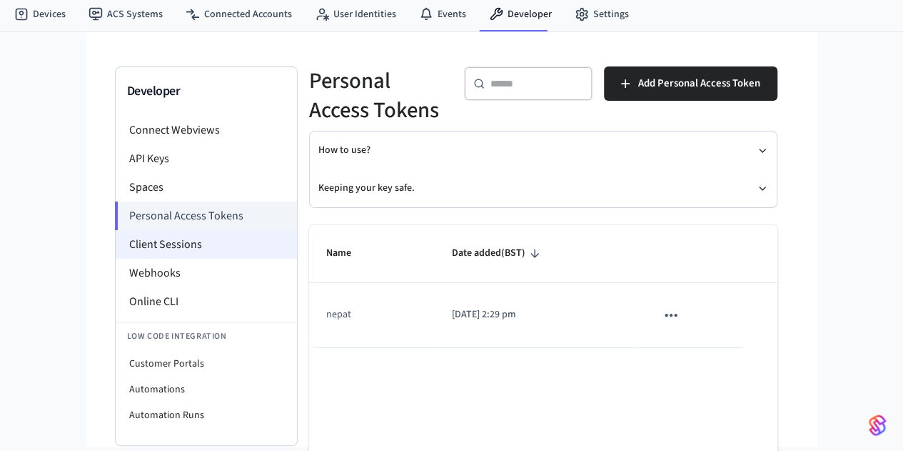
click at [116, 253] on li "Client Sessions" at bounding box center [206, 244] width 181 height 29
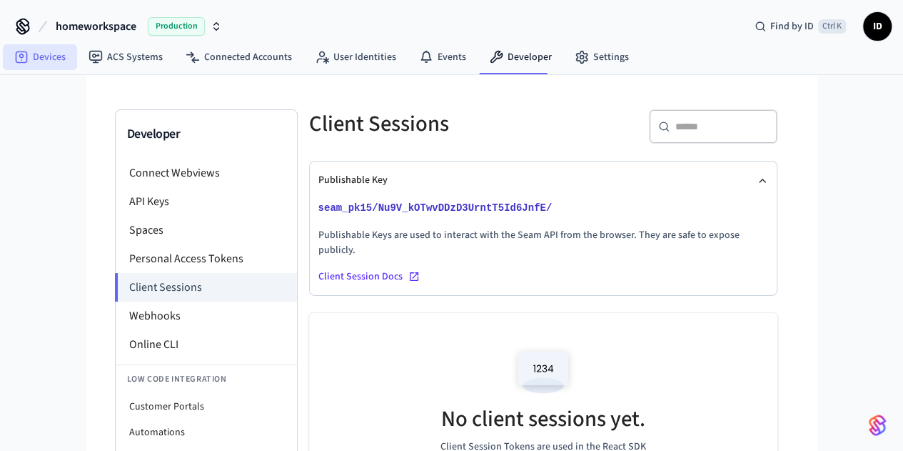
click at [36, 54] on link "Devices" at bounding box center [40, 57] width 74 height 26
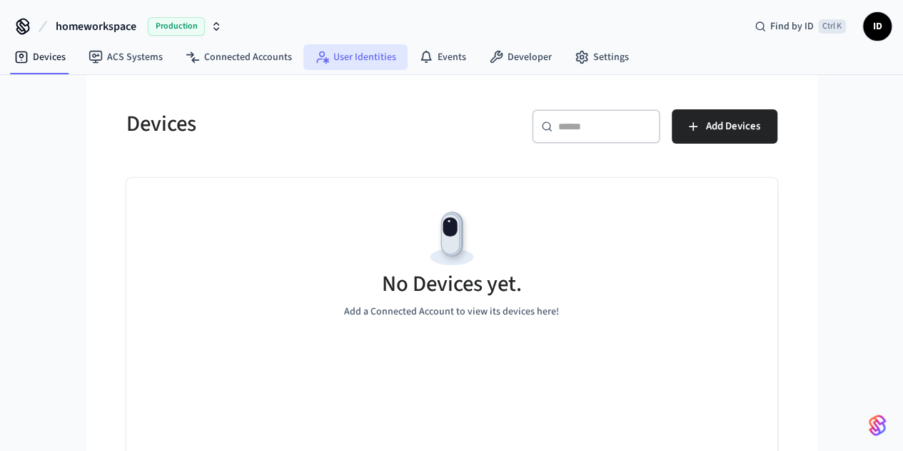
click at [343, 56] on link "User Identities" at bounding box center [355, 57] width 104 height 26
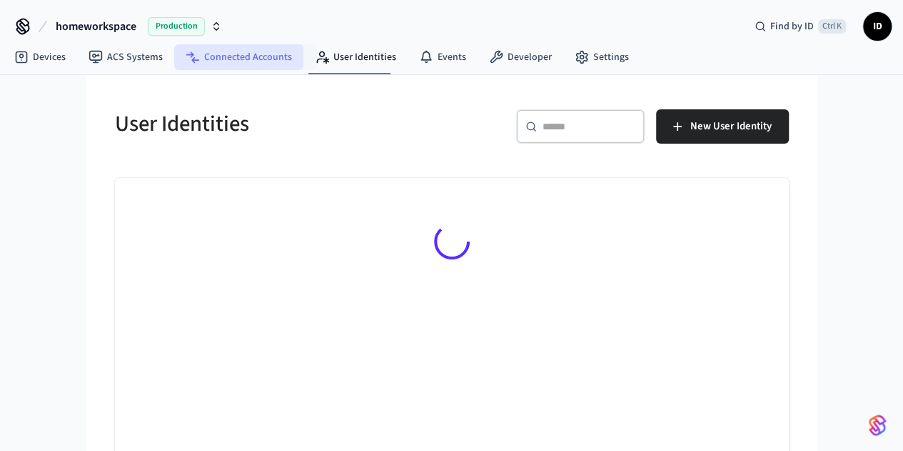
click at [238, 61] on link "Connected Accounts" at bounding box center [238, 57] width 129 height 26
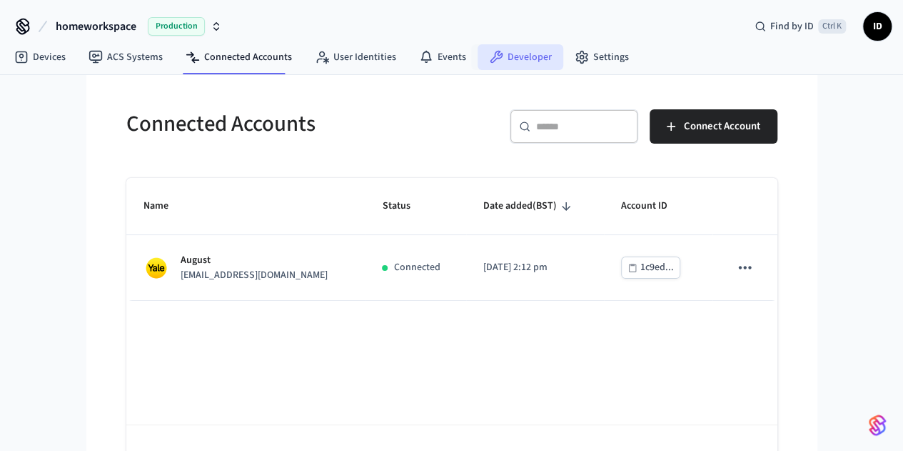
click at [513, 64] on link "Developer" at bounding box center [521, 57] width 86 height 26
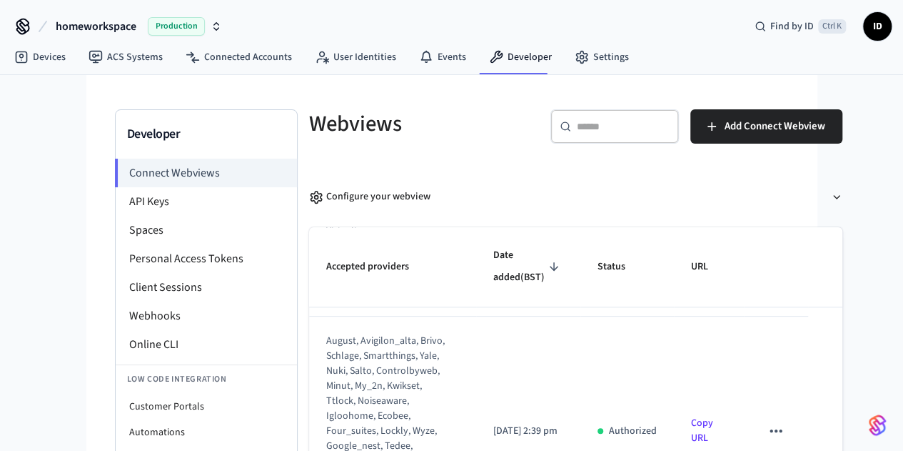
scroll to position [995, 0]
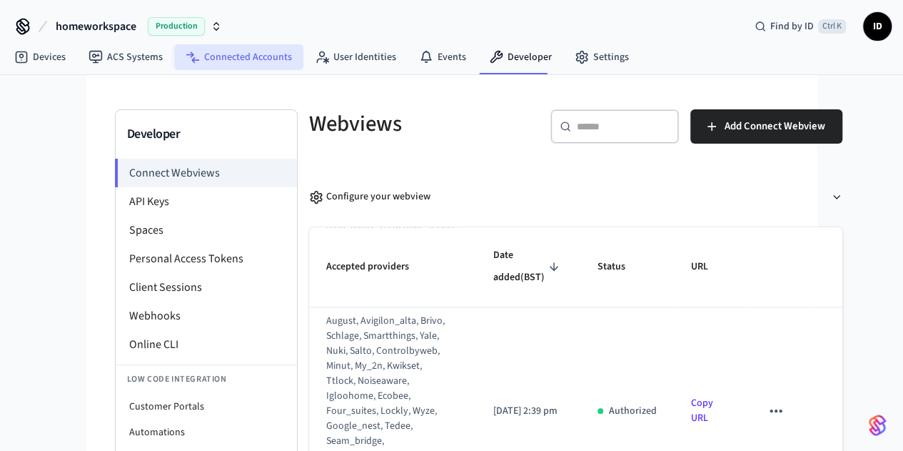
click at [229, 54] on link "Connected Accounts" at bounding box center [238, 57] width 129 height 26
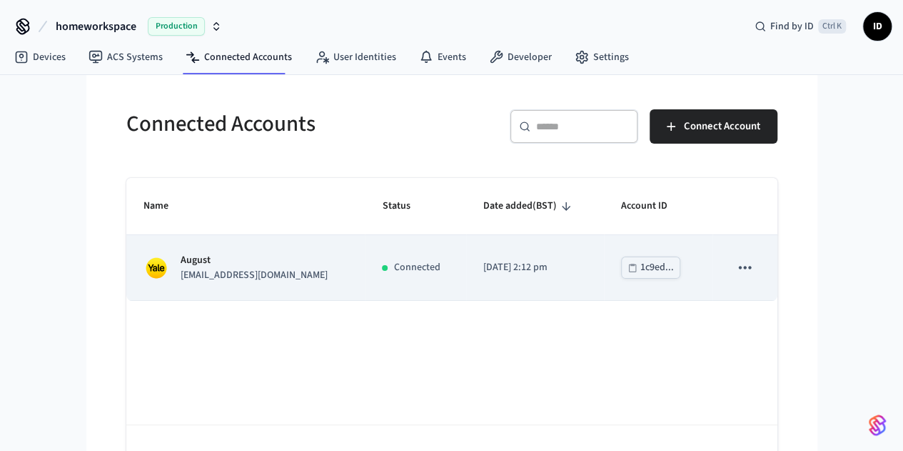
click at [181, 261] on p "August" at bounding box center [254, 260] width 147 height 15
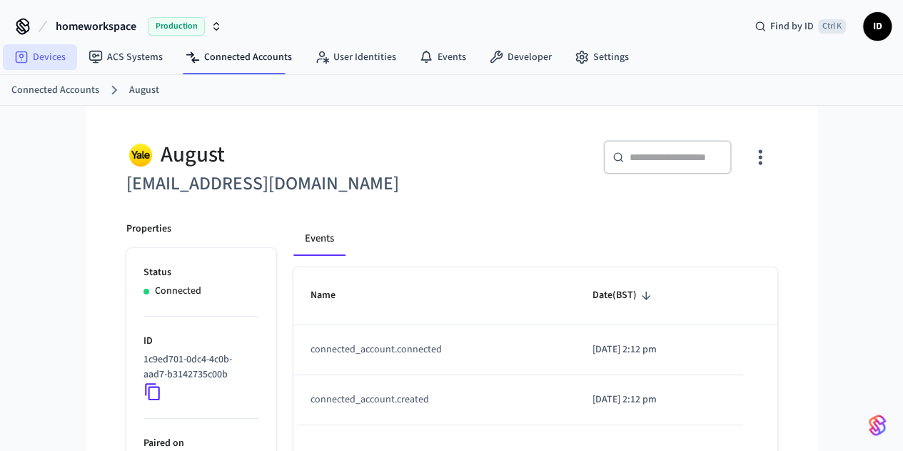
click at [37, 54] on link "Devices" at bounding box center [40, 57] width 74 height 26
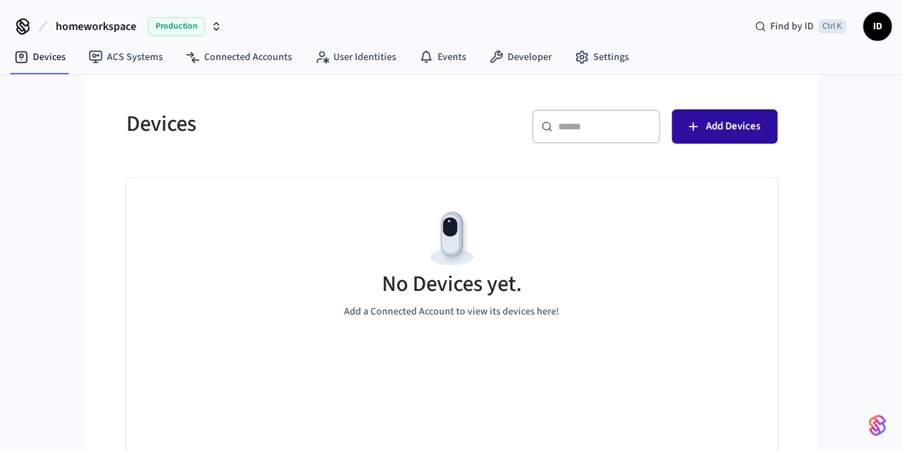
click at [760, 134] on span "Add Devices" at bounding box center [733, 126] width 54 height 19
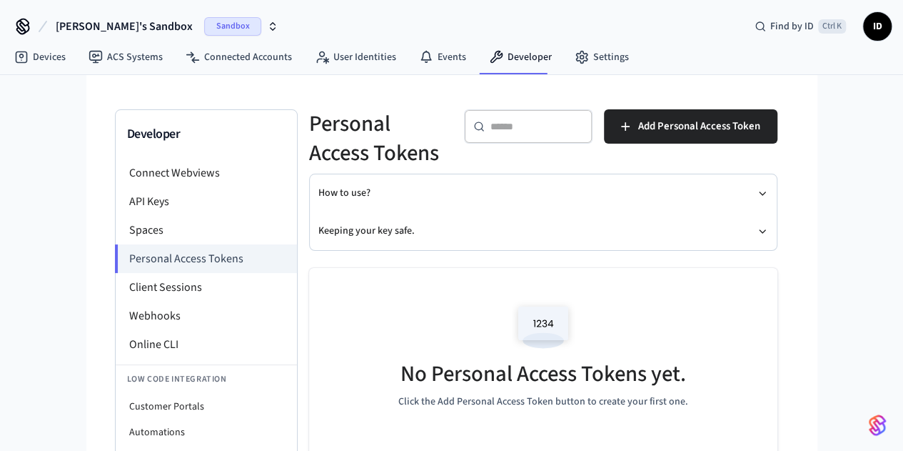
click at [204, 34] on span "Sandbox" at bounding box center [232, 26] width 57 height 19
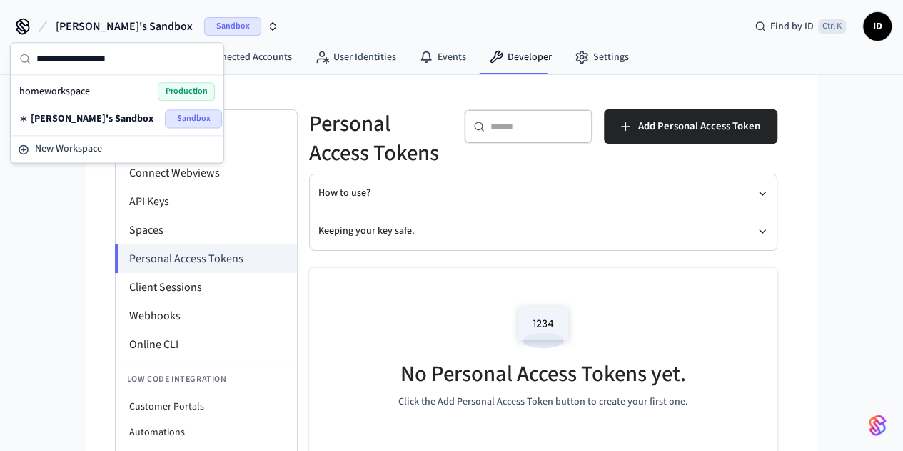
click at [204, 34] on span "Sandbox" at bounding box center [232, 26] width 57 height 19
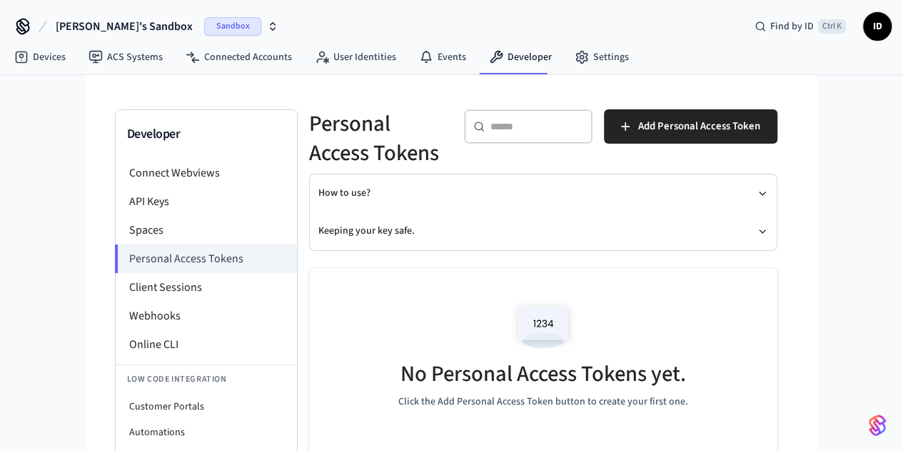
click at [204, 19] on span "Sandbox" at bounding box center [232, 26] width 57 height 19
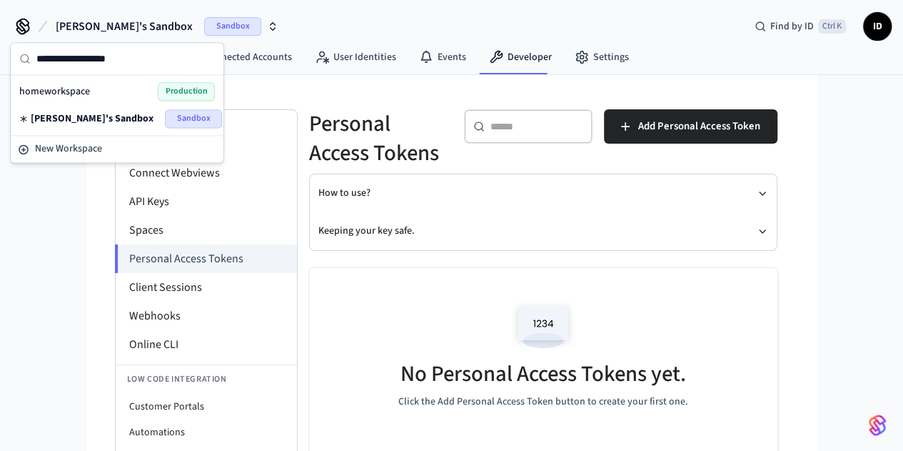
click at [171, 92] on span "Production" at bounding box center [186, 91] width 57 height 19
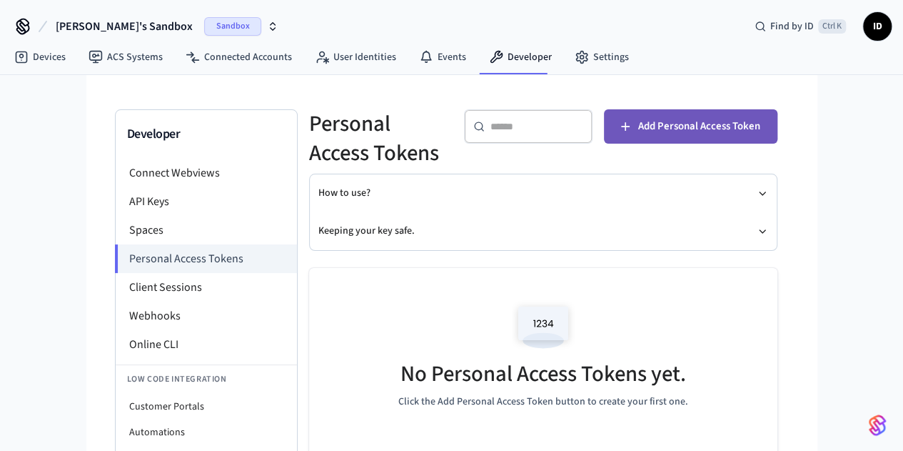
click at [757, 126] on span "Add Personal Access Token" at bounding box center [699, 126] width 122 height 19
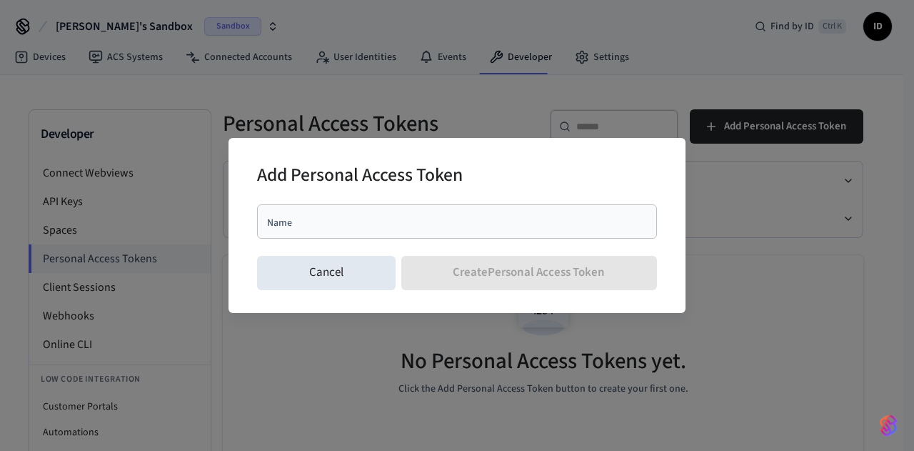
click at [687, 24] on div "Add Personal Access Token Name Name Cancel Create Personal Access Token" at bounding box center [457, 225] width 914 height 451
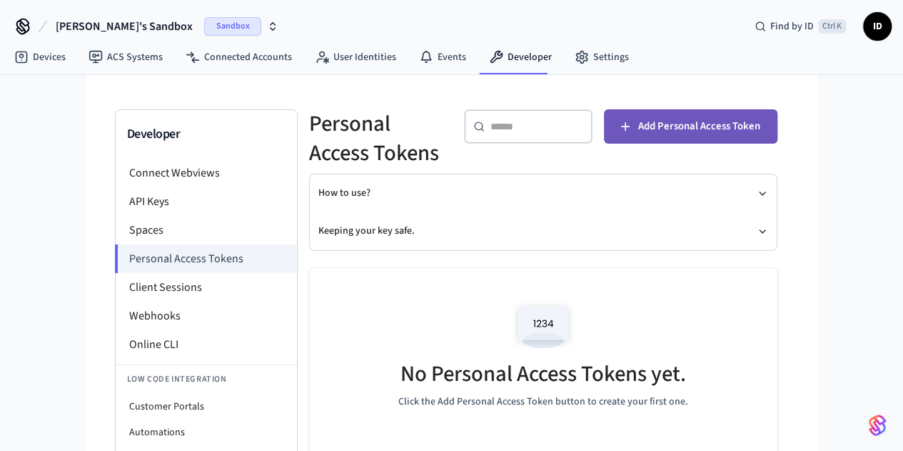
click at [763, 136] on button "Add Personal Access Token" at bounding box center [691, 126] width 174 height 34
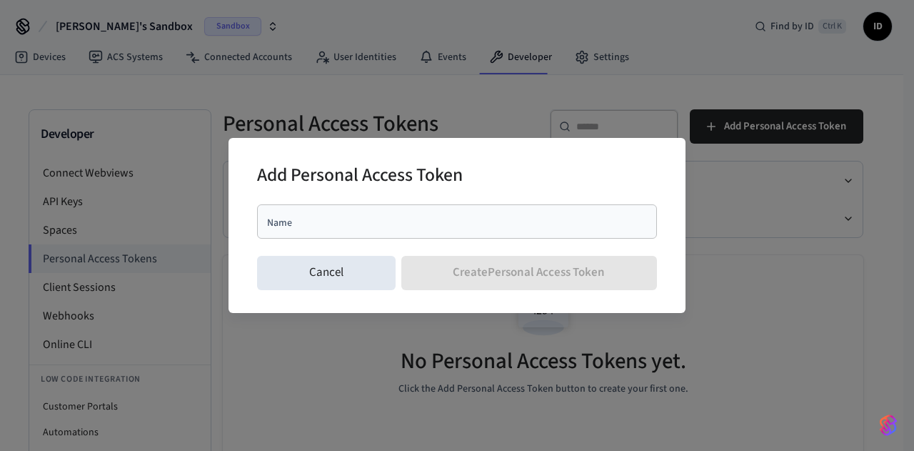
click at [375, 231] on div "Name" at bounding box center [457, 221] width 400 height 34
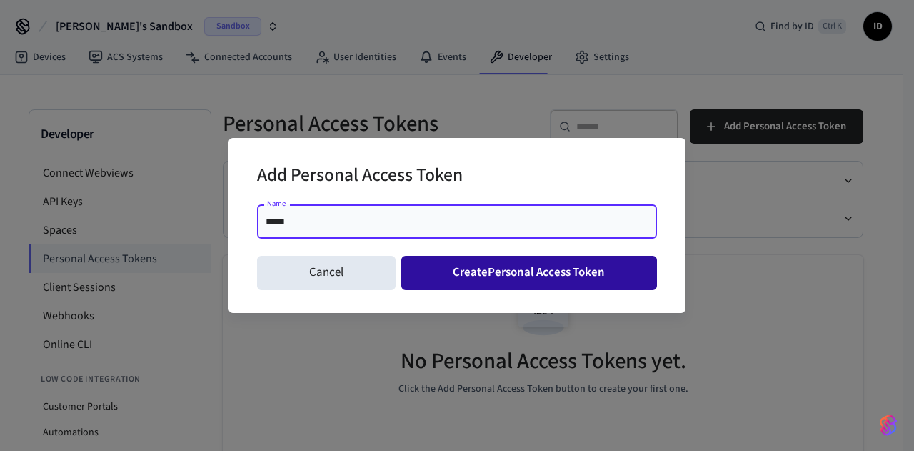
type input "*****"
click at [497, 278] on button "Create Personal Access Token" at bounding box center [529, 273] width 256 height 34
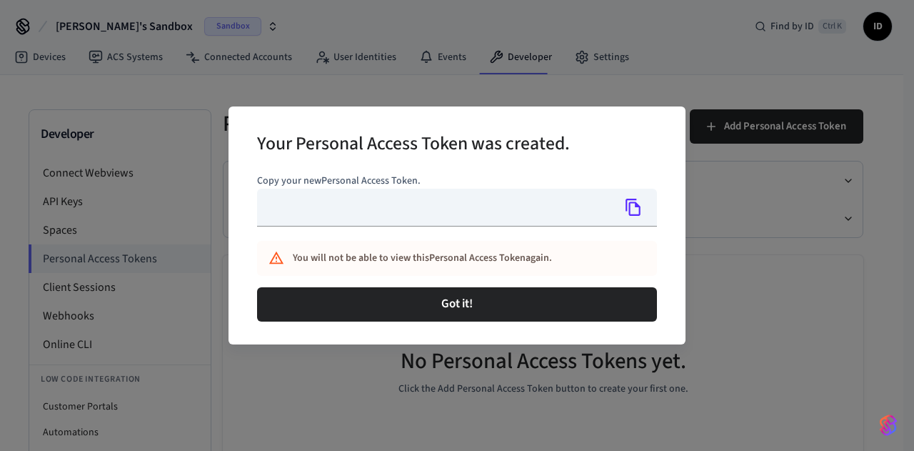
type input "**********"
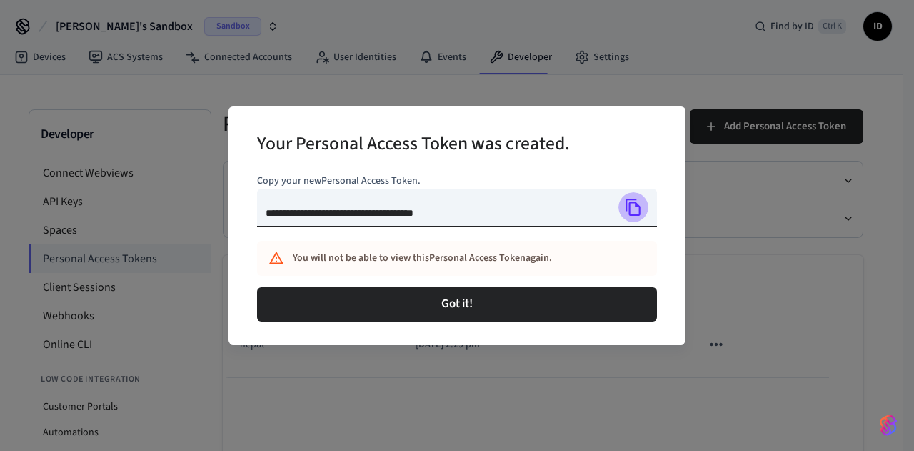
click at [635, 202] on icon "Copy" at bounding box center [633, 207] width 15 height 17
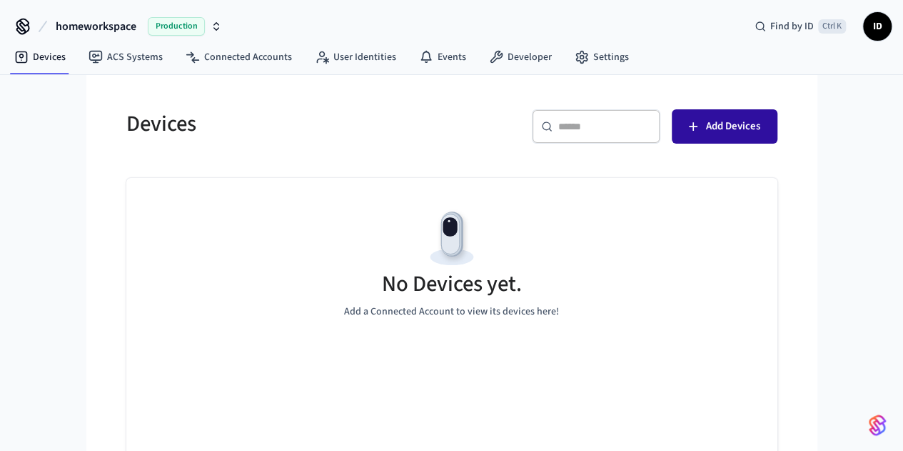
click at [778, 136] on button "Add Devices" at bounding box center [725, 126] width 106 height 34
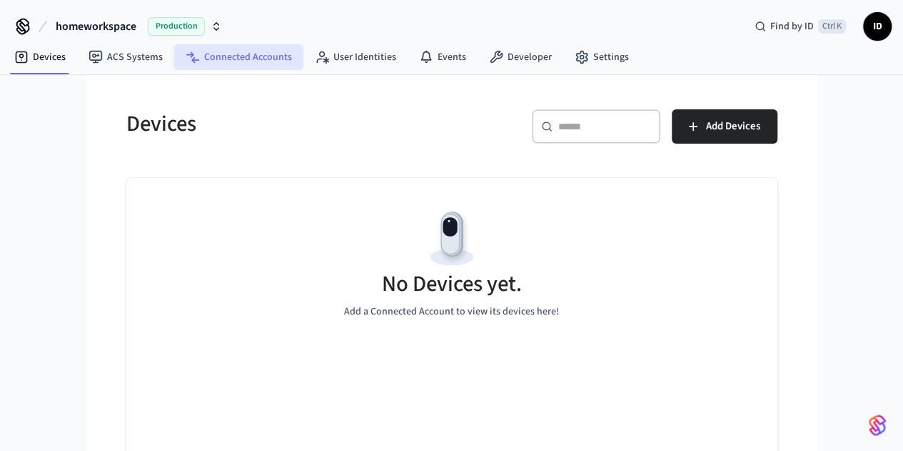
click at [237, 55] on link "Connected Accounts" at bounding box center [238, 57] width 129 height 26
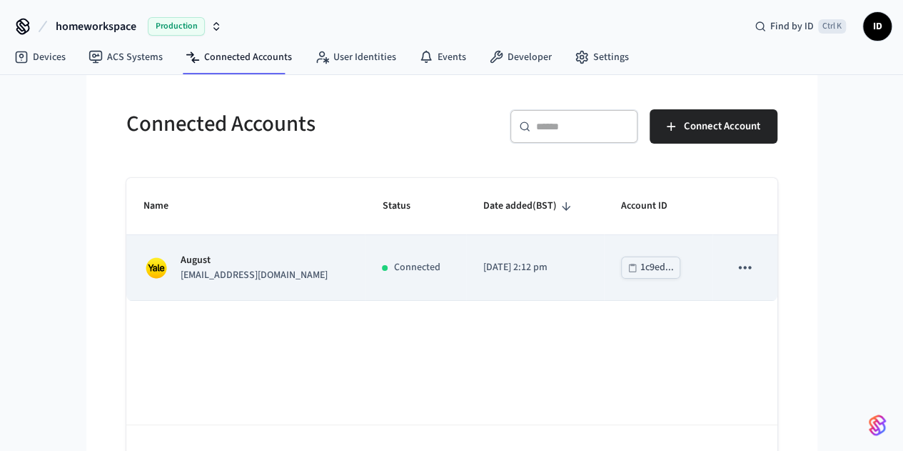
click at [185, 268] on p "[EMAIL_ADDRESS][DOMAIN_NAME]" at bounding box center [254, 275] width 147 height 15
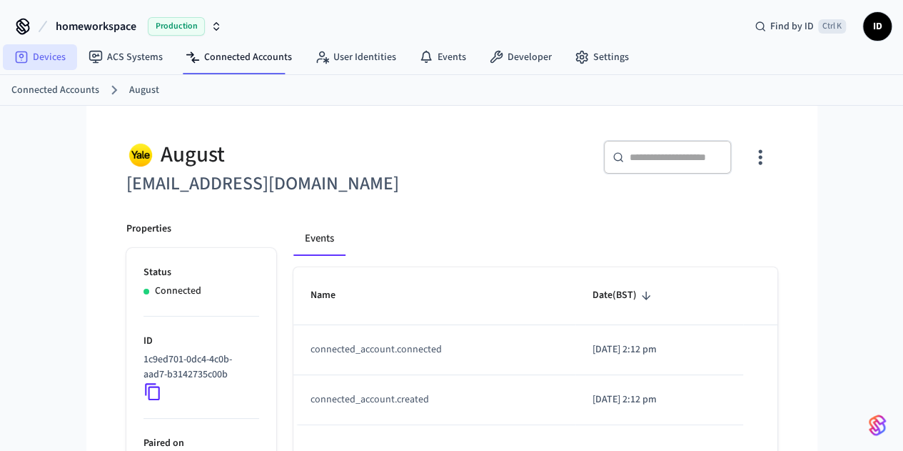
click at [34, 46] on link "Devices" at bounding box center [40, 57] width 74 height 26
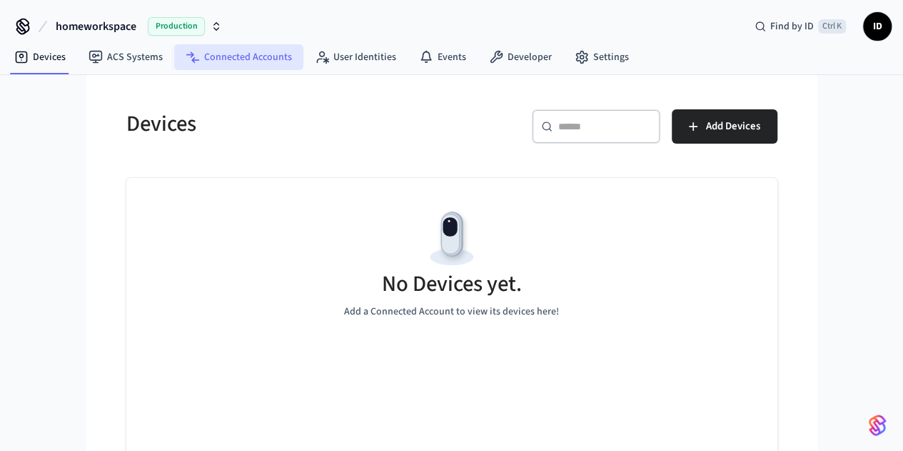
click at [238, 53] on link "Connected Accounts" at bounding box center [238, 57] width 129 height 26
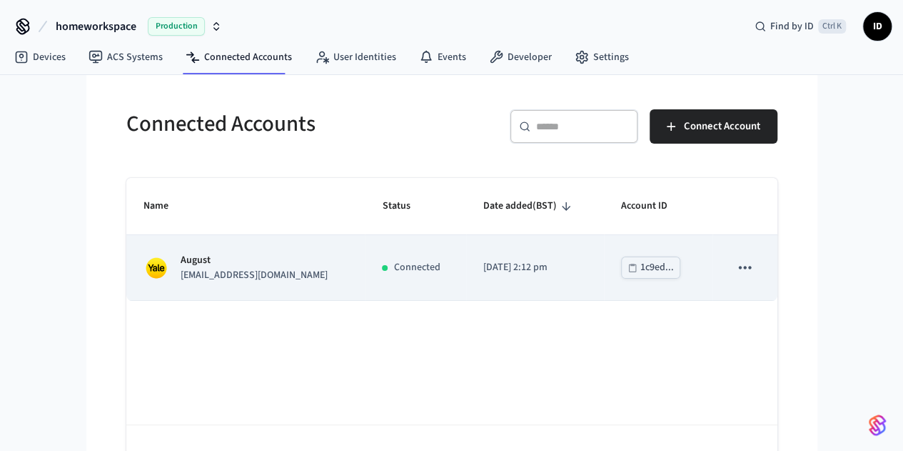
click at [441, 261] on td "Connected" at bounding box center [415, 267] width 101 height 65
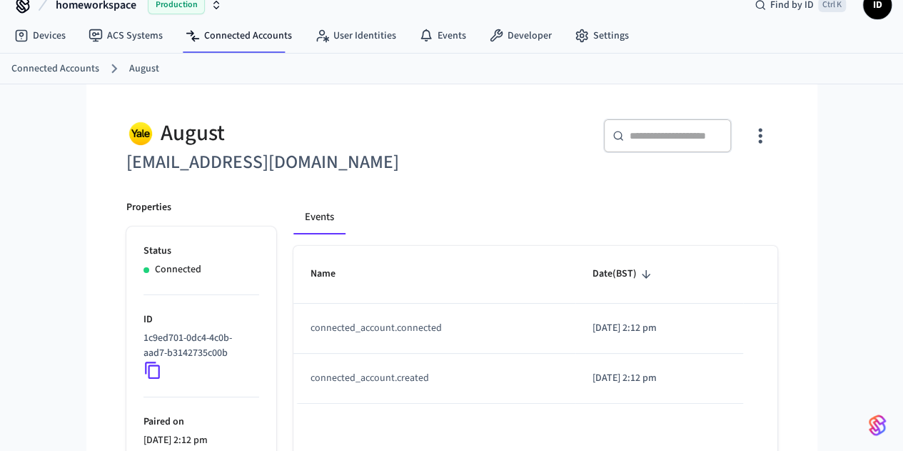
scroll to position [21, 0]
click at [771, 142] on icon "button" at bounding box center [760, 136] width 22 height 22
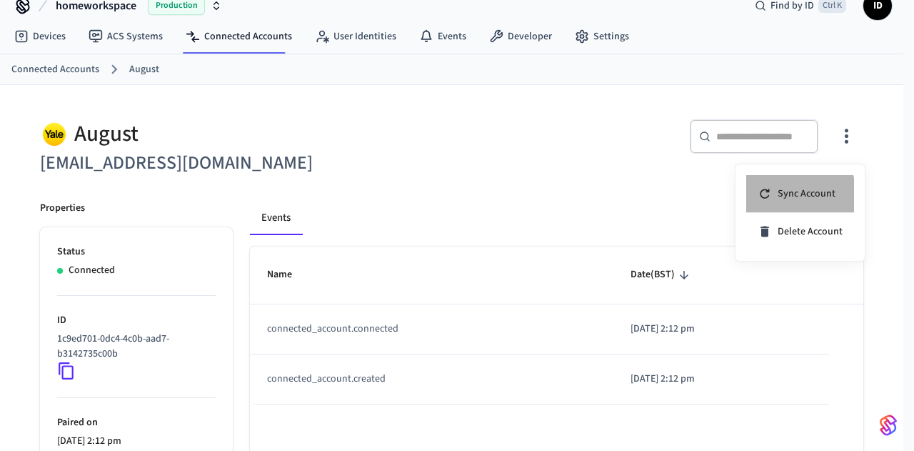
click at [774, 196] on div "Sync Account" at bounding box center [797, 193] width 78 height 14
click at [57, 36] on div at bounding box center [457, 225] width 914 height 451
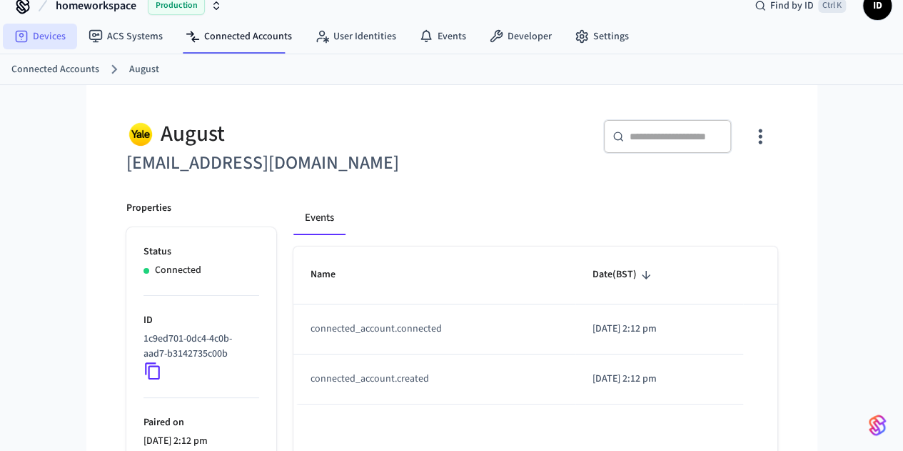
click at [57, 36] on link "Devices" at bounding box center [40, 37] width 74 height 26
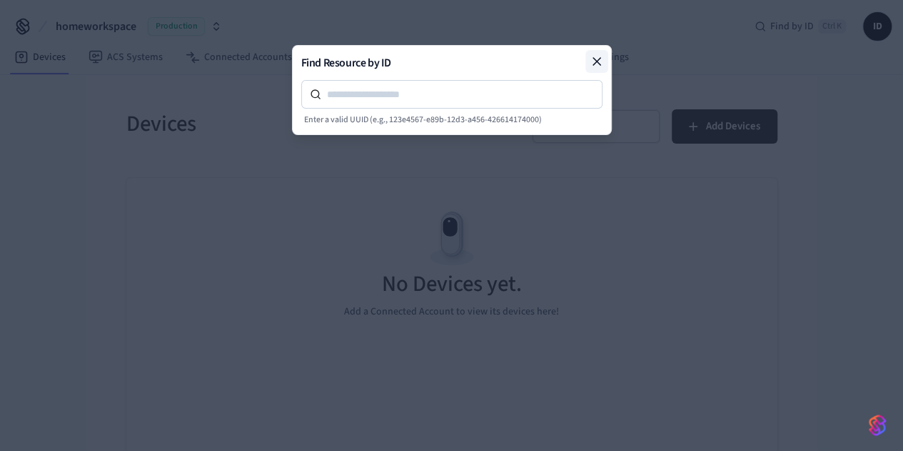
click at [596, 61] on icon at bounding box center [596, 61] width 7 height 7
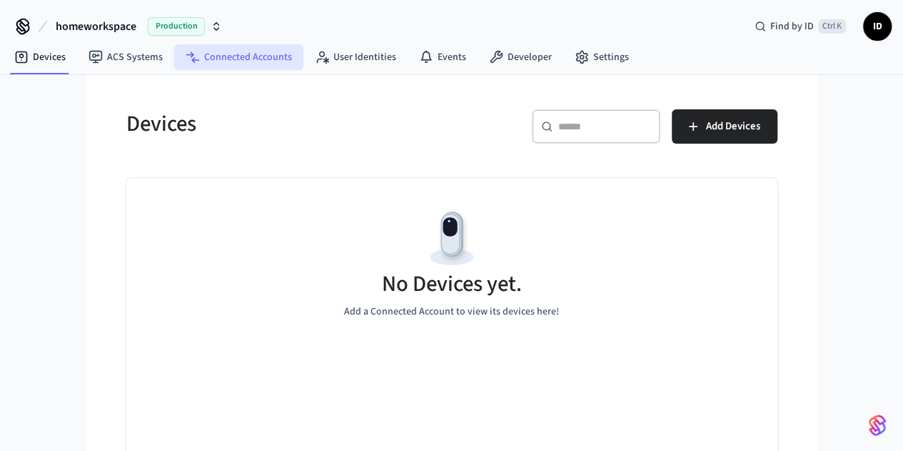
click at [248, 59] on link "Connected Accounts" at bounding box center [238, 57] width 129 height 26
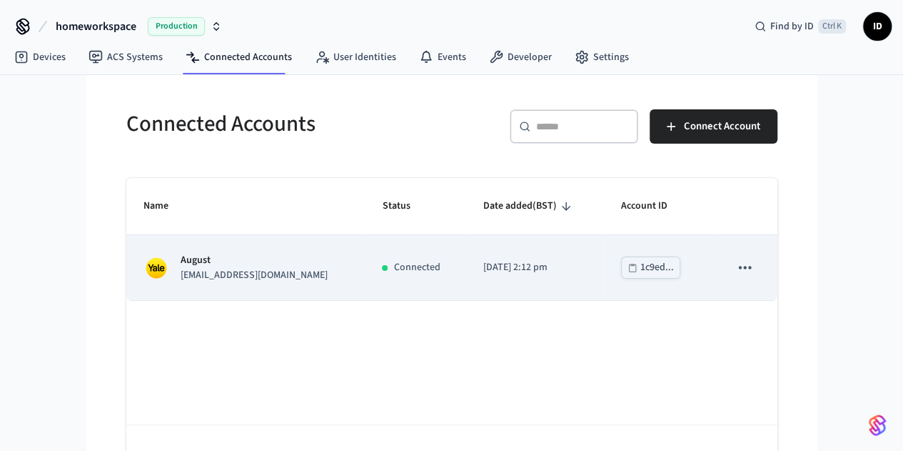
click at [161, 282] on td "August imandarvishi@yahoo.com" at bounding box center [245, 267] width 239 height 65
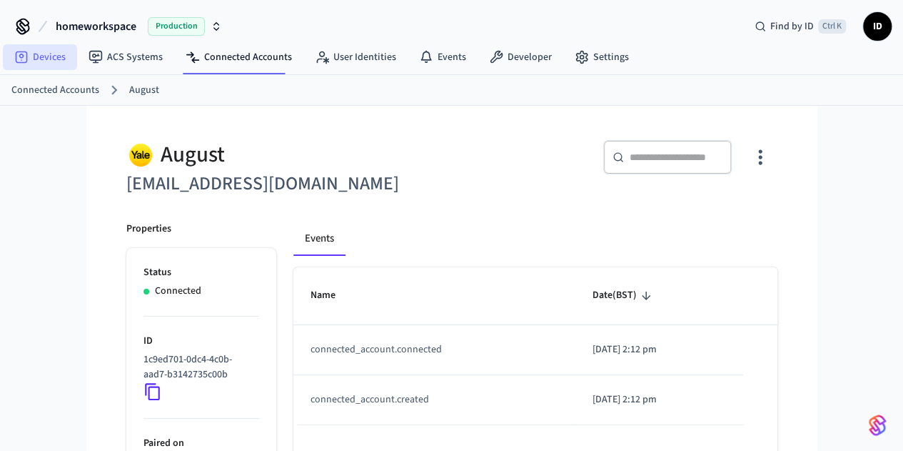
click at [50, 51] on link "Devices" at bounding box center [40, 57] width 74 height 26
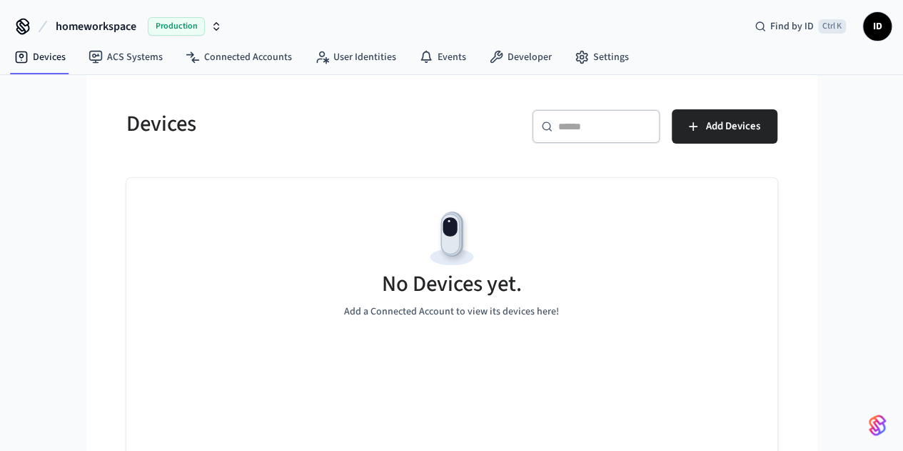
click at [878, 24] on span "ID" at bounding box center [878, 27] width 26 height 26
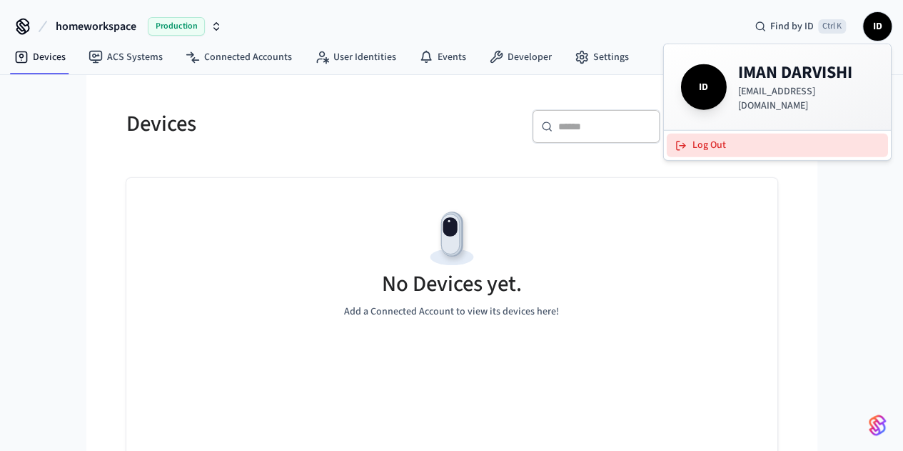
click at [724, 139] on button "Log Out" at bounding box center [777, 146] width 221 height 24
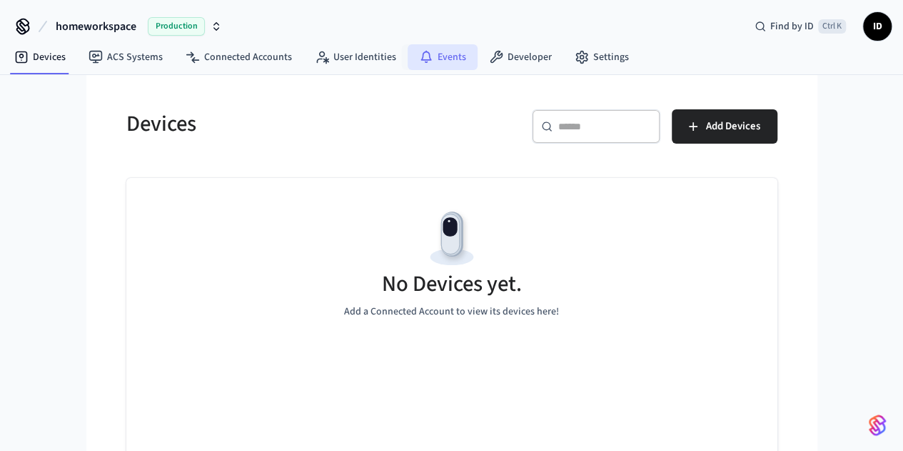
click at [434, 56] on link "Events" at bounding box center [443, 57] width 70 height 26
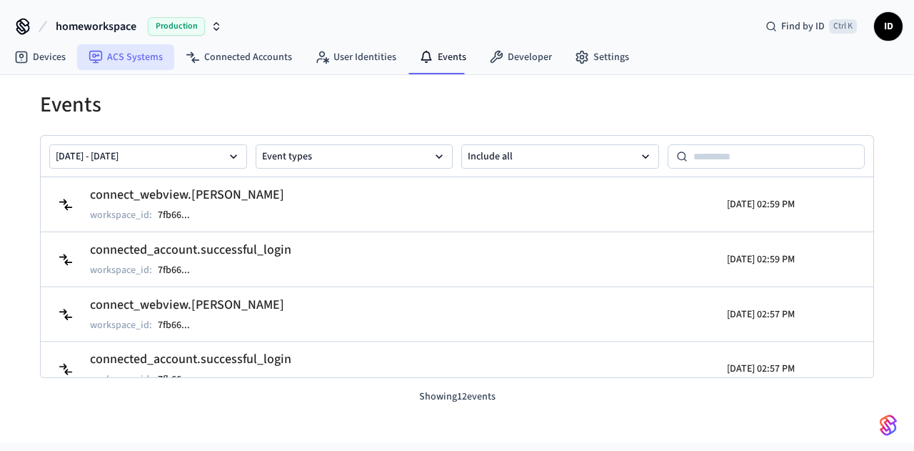
click at [115, 51] on link "ACS Systems" at bounding box center [125, 57] width 97 height 26
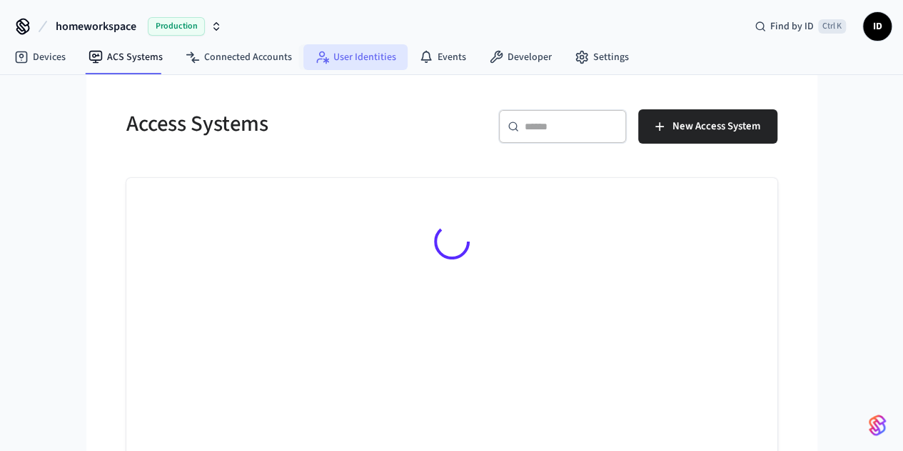
click at [373, 58] on link "User Identities" at bounding box center [355, 57] width 104 height 26
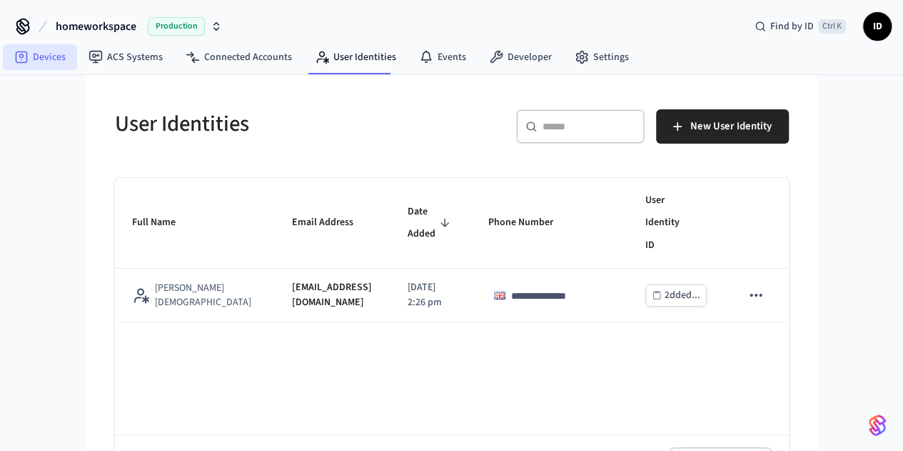
click at [54, 59] on link "Devices" at bounding box center [40, 57] width 74 height 26
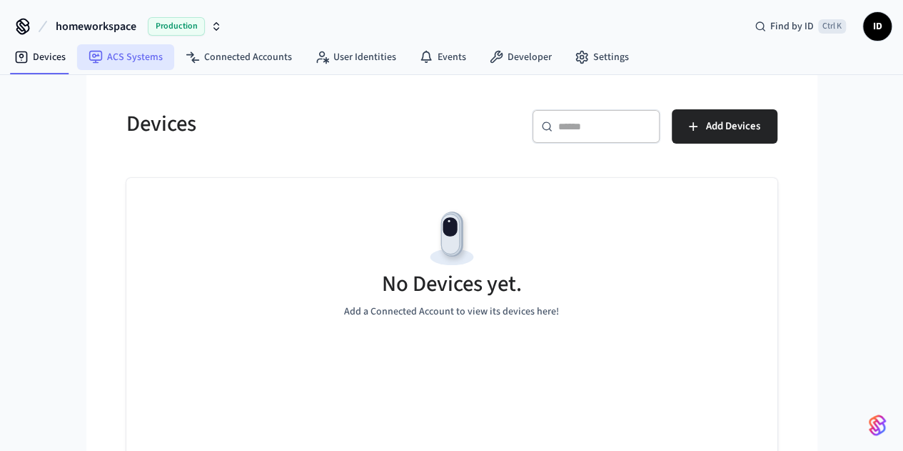
click at [140, 47] on link "ACS Systems" at bounding box center [125, 57] width 97 height 26
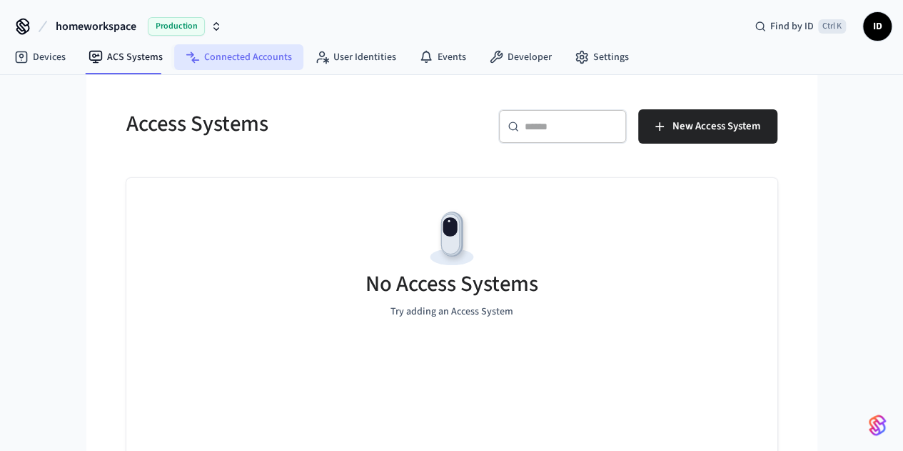
click at [225, 66] on link "Connected Accounts" at bounding box center [238, 57] width 129 height 26
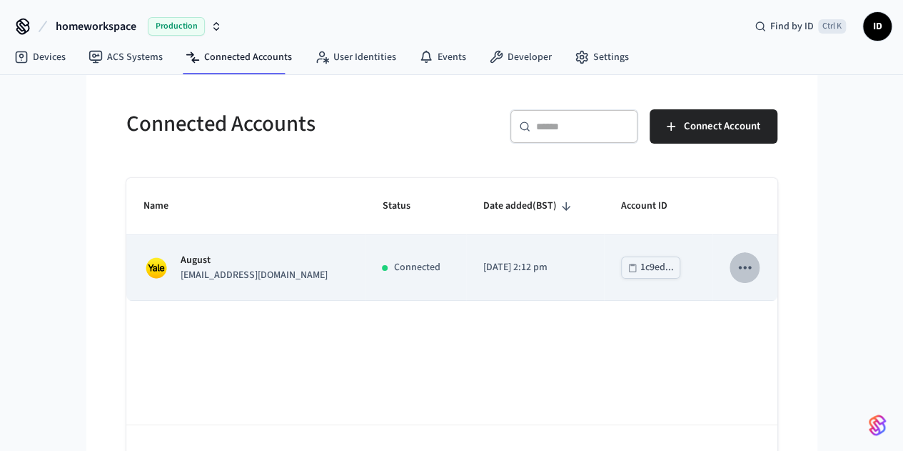
click at [751, 267] on icon "sticky table" at bounding box center [745, 267] width 12 height 3
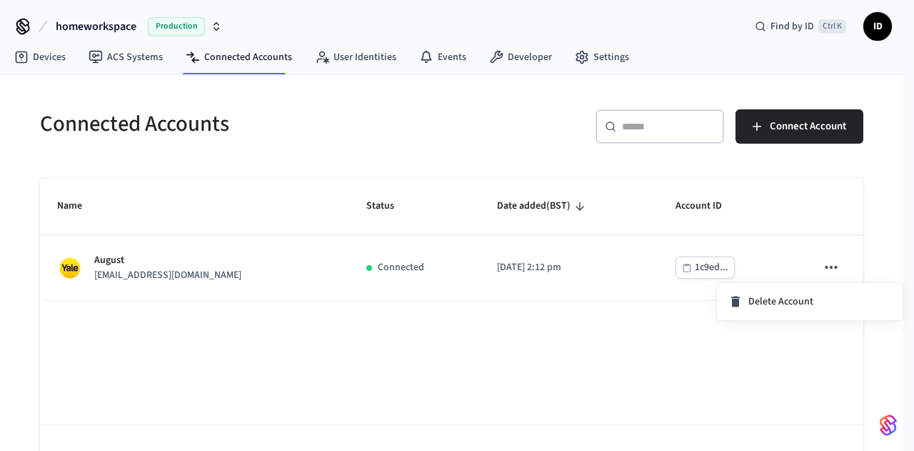
click at [775, 359] on div at bounding box center [457, 225] width 914 height 451
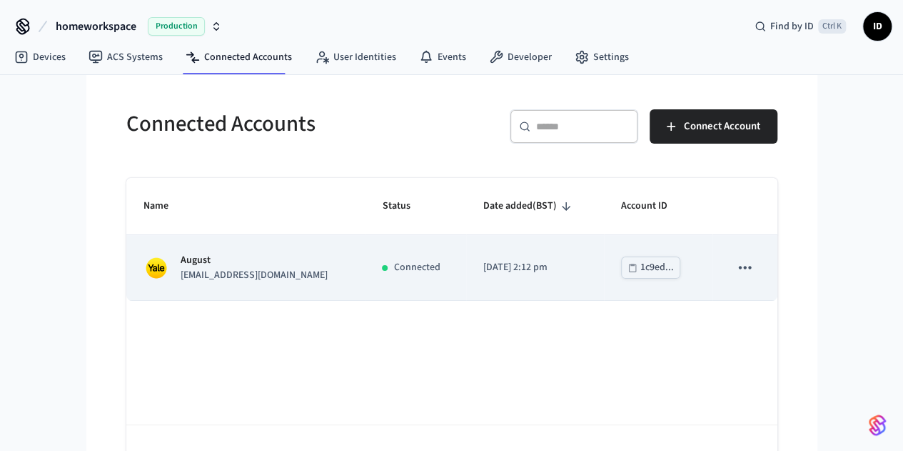
click at [181, 272] on p "[EMAIL_ADDRESS][DOMAIN_NAME]" at bounding box center [254, 275] width 147 height 15
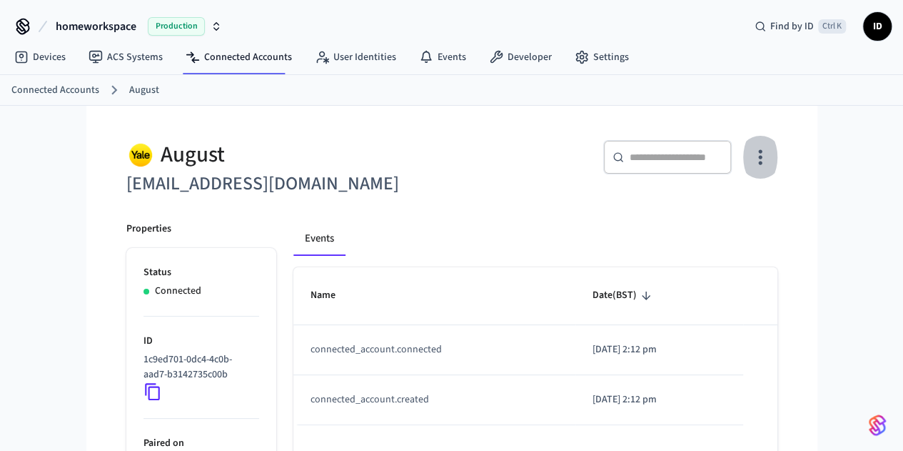
click at [771, 164] on icon "button" at bounding box center [760, 157] width 22 height 22
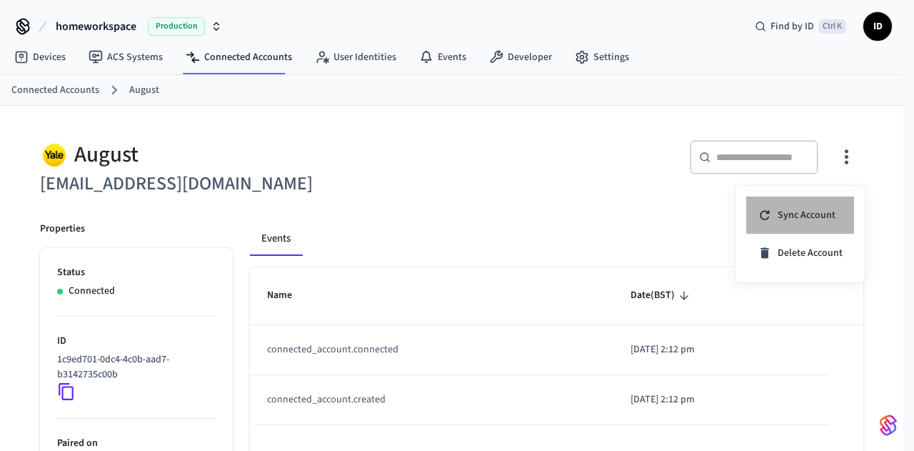
click at [817, 211] on span "Sync Account" at bounding box center [807, 215] width 58 height 14
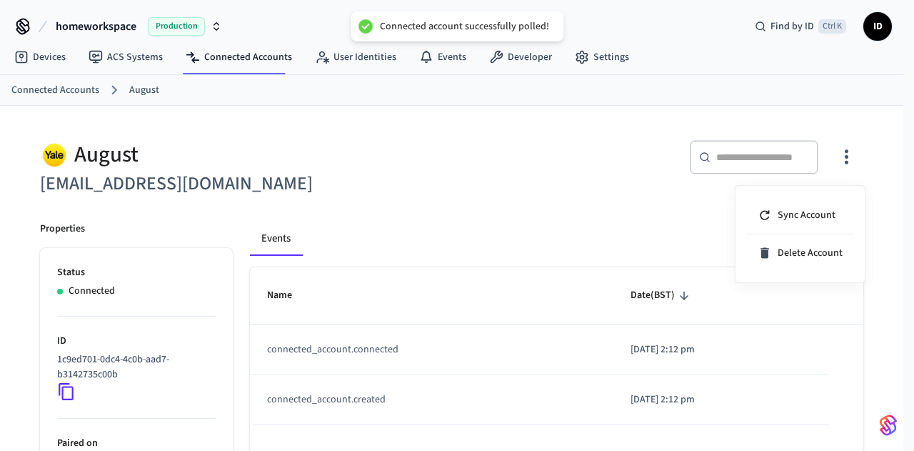
click at [19, 54] on div at bounding box center [457, 225] width 914 height 451
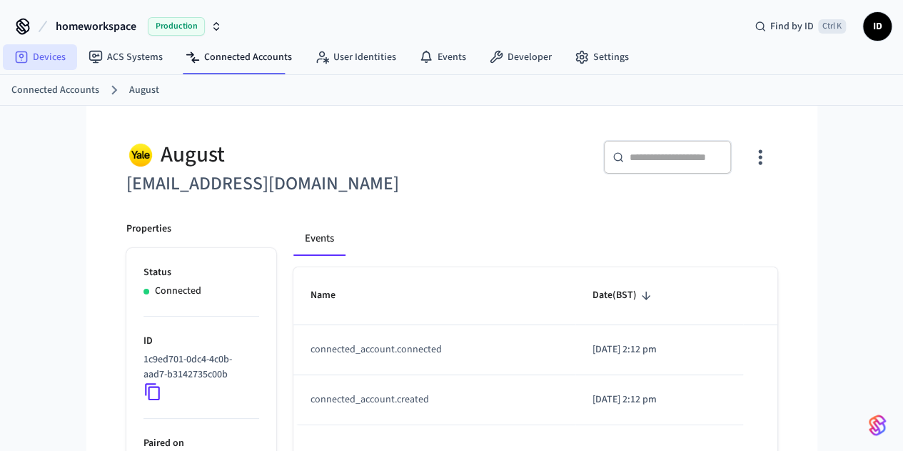
click at [19, 54] on icon at bounding box center [21, 57] width 14 height 14
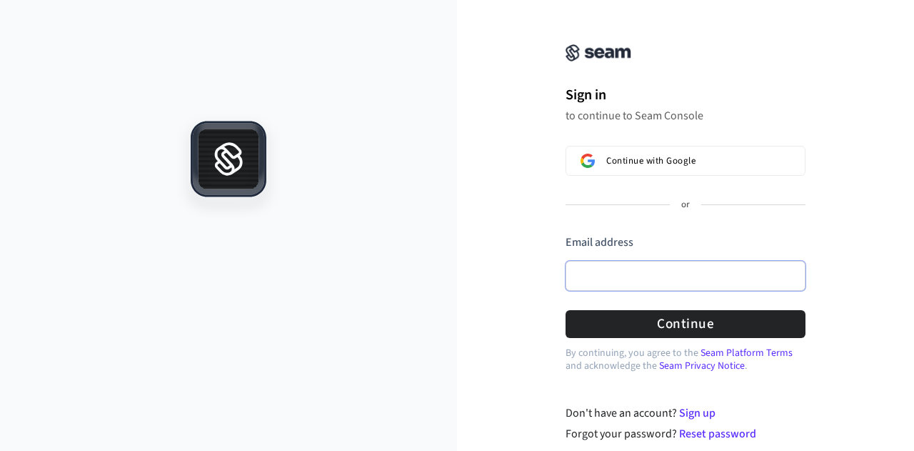
click at [603, 273] on input "Email address" at bounding box center [686, 276] width 240 height 30
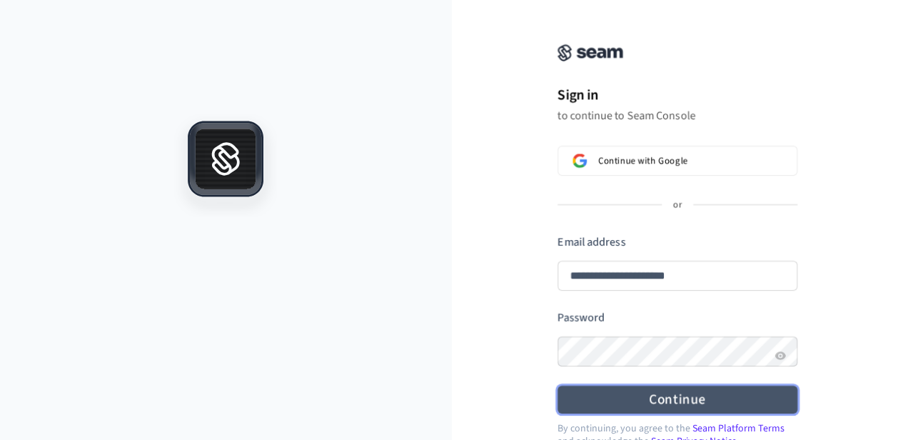
click at [636, 391] on button "Continue" at bounding box center [678, 400] width 240 height 28
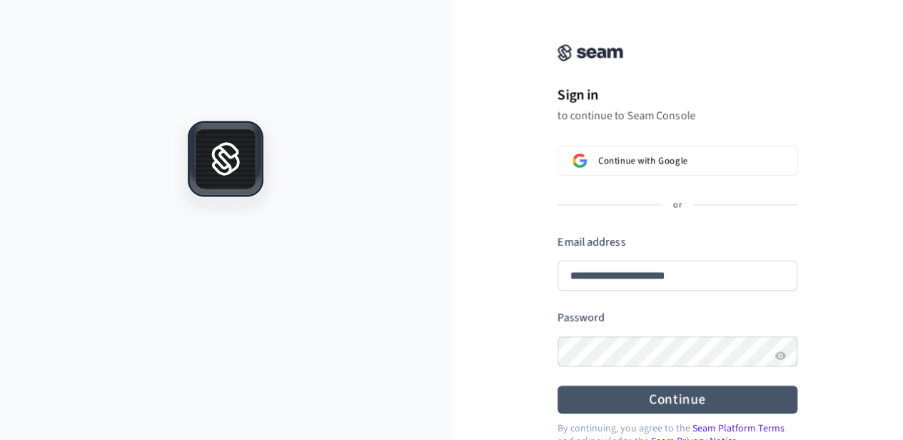
type input "**********"
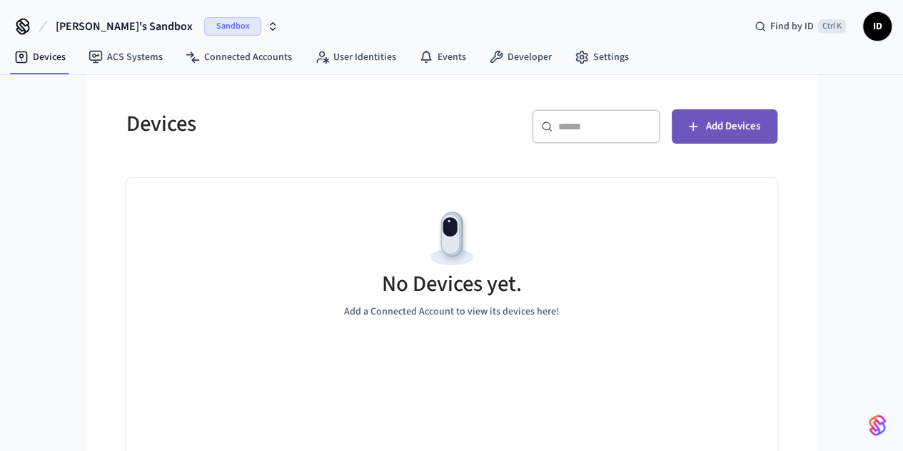
click at [778, 114] on button "Add Devices" at bounding box center [725, 126] width 106 height 34
click at [159, 37] on button "[PERSON_NAME]'s Sandbox Sandbox" at bounding box center [166, 26] width 231 height 30
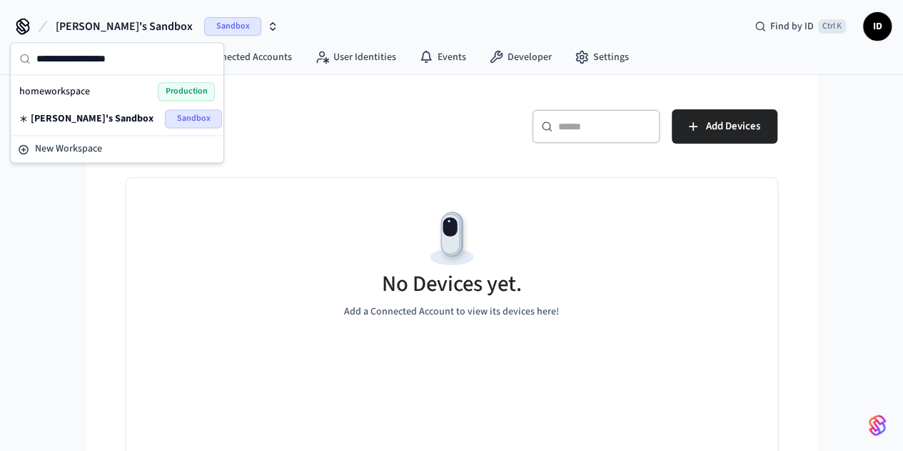
click at [82, 94] on span "homeworkspace" at bounding box center [54, 91] width 71 height 14
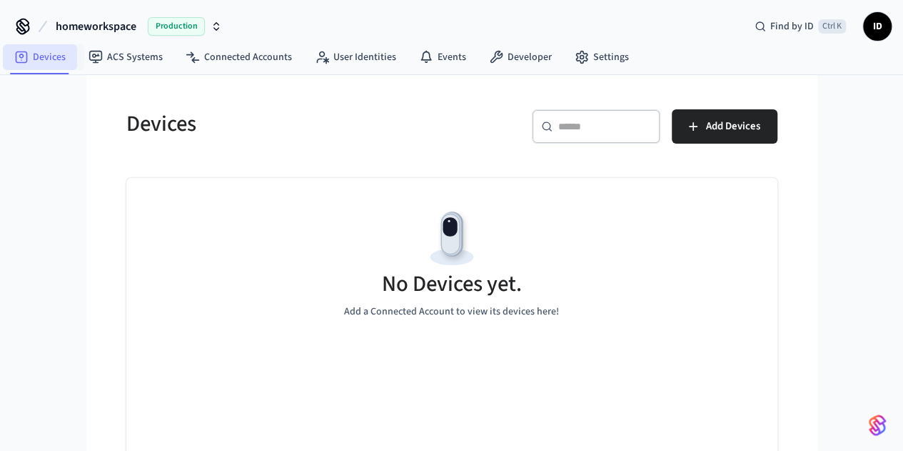
click at [36, 58] on link "Devices" at bounding box center [40, 57] width 74 height 26
click at [129, 56] on link "ACS Systems" at bounding box center [125, 57] width 97 height 26
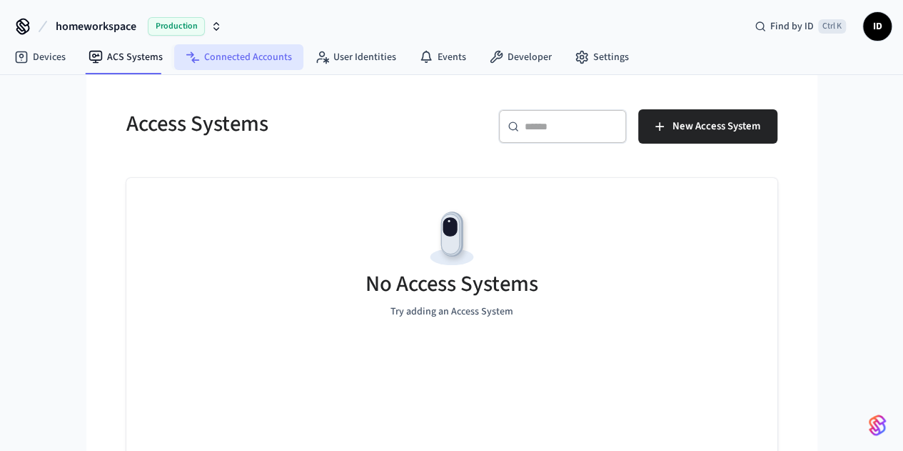
click at [240, 63] on link "Connected Accounts" at bounding box center [238, 57] width 129 height 26
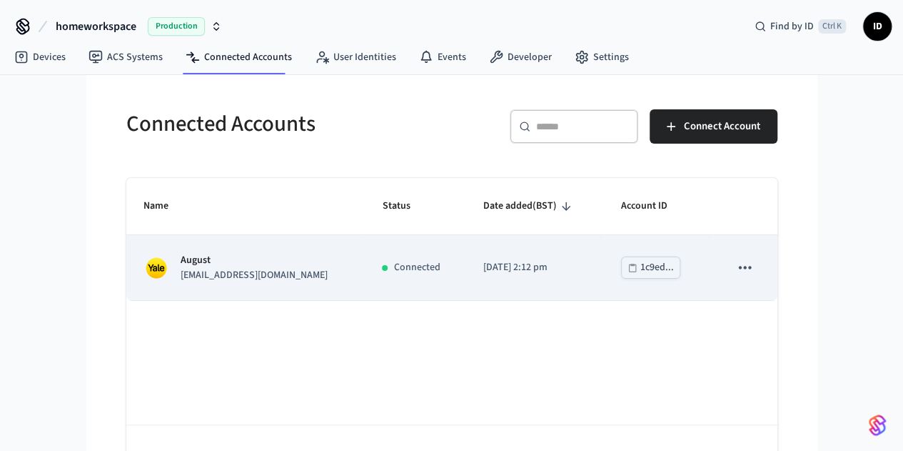
click at [144, 273] on div "August imandarvishi@yahoo.com" at bounding box center [246, 268] width 205 height 30
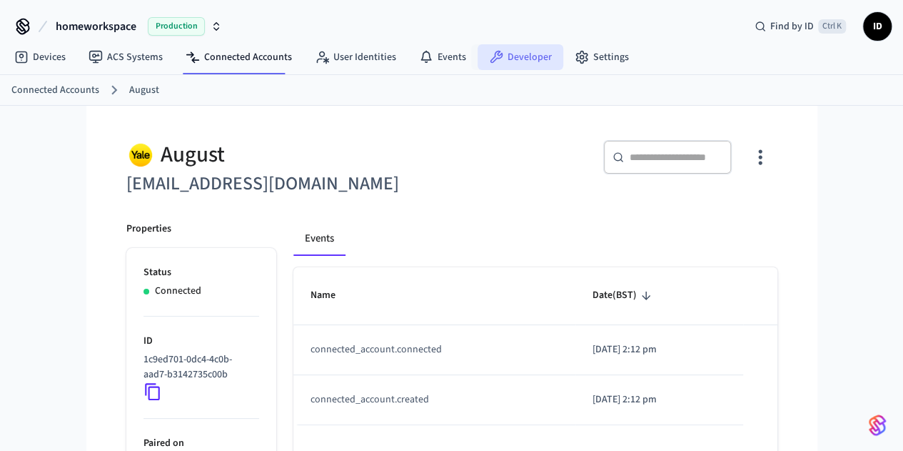
click at [511, 55] on link "Developer" at bounding box center [521, 57] width 86 height 26
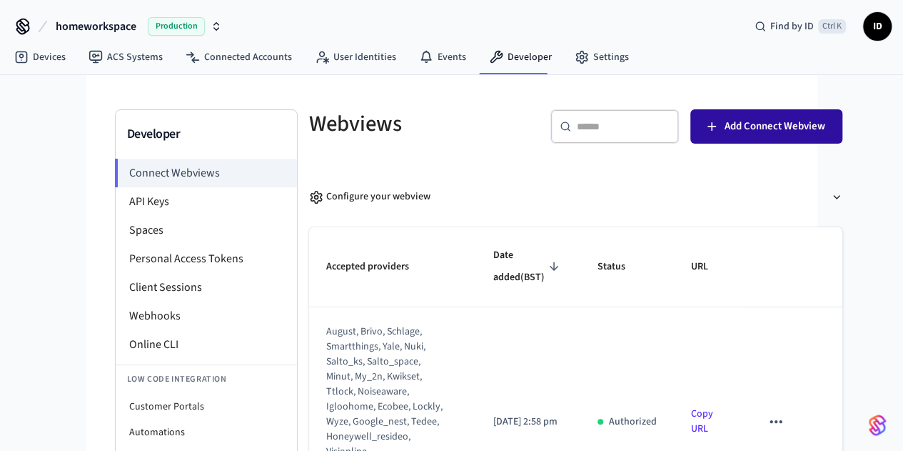
click at [788, 136] on button "Add Connect Webview" at bounding box center [766, 126] width 152 height 34
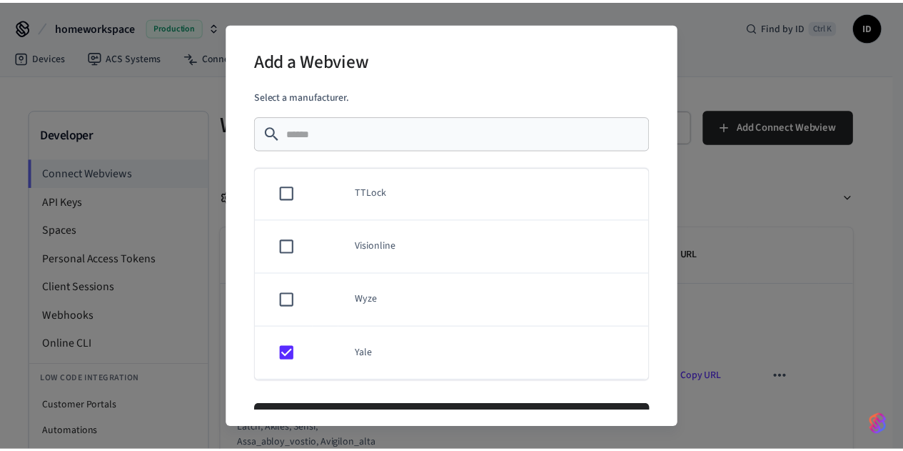
scroll to position [39, 0]
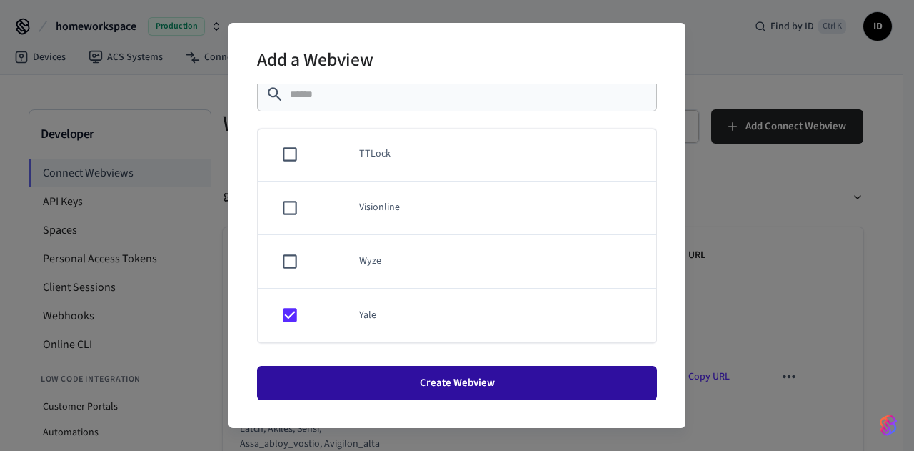
click at [482, 377] on button "Create Webview" at bounding box center [457, 383] width 400 height 34
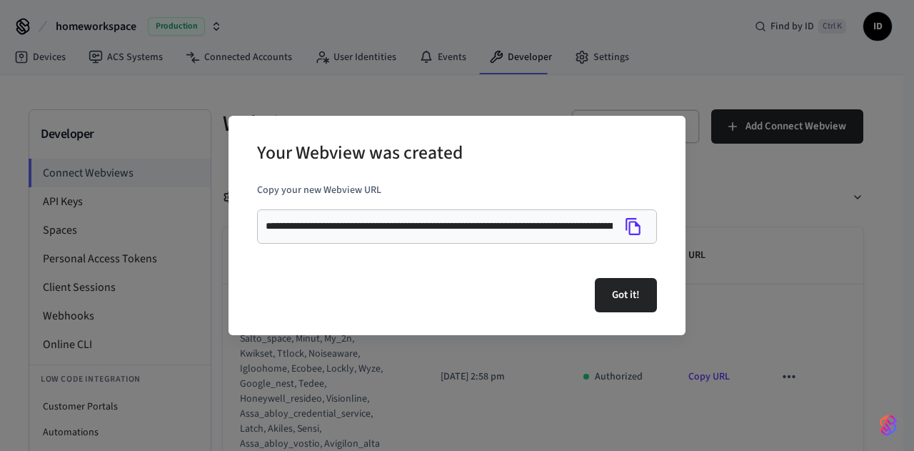
click at [636, 228] on icon "Copy" at bounding box center [633, 226] width 19 height 19
click at [623, 298] on button "Got it!" at bounding box center [626, 295] width 62 height 34
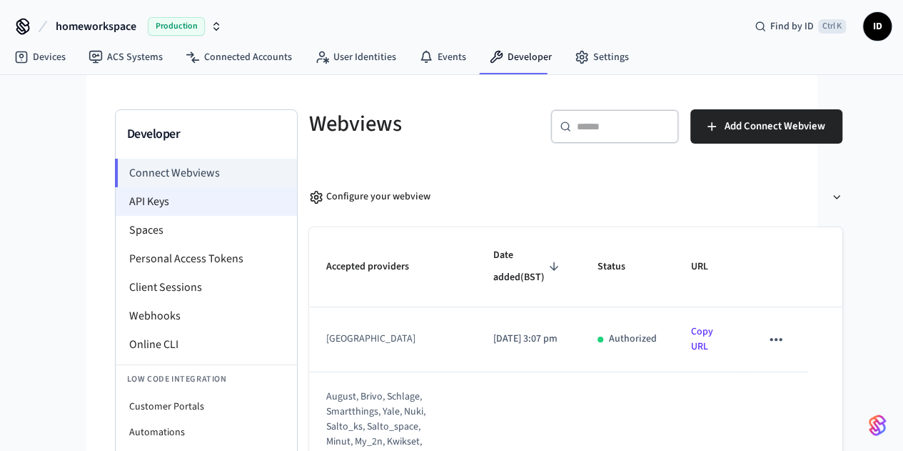
click at [116, 197] on li "API Keys" at bounding box center [206, 201] width 181 height 29
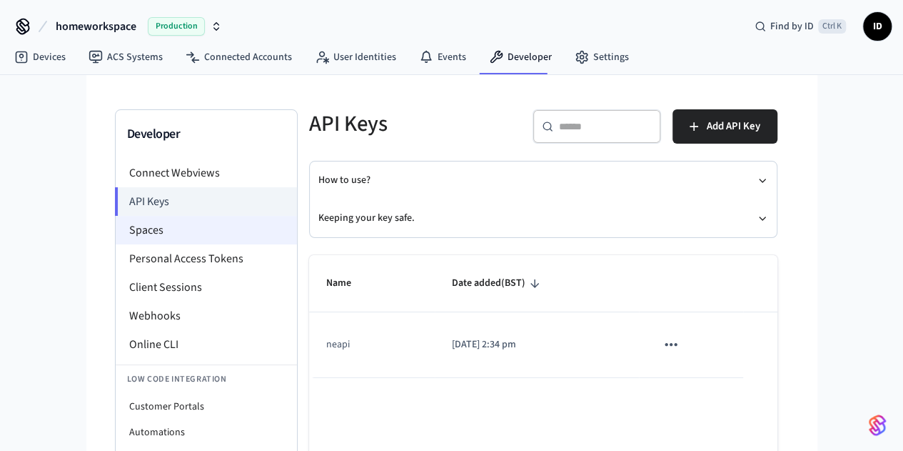
click at [116, 220] on li "Spaces" at bounding box center [206, 230] width 181 height 29
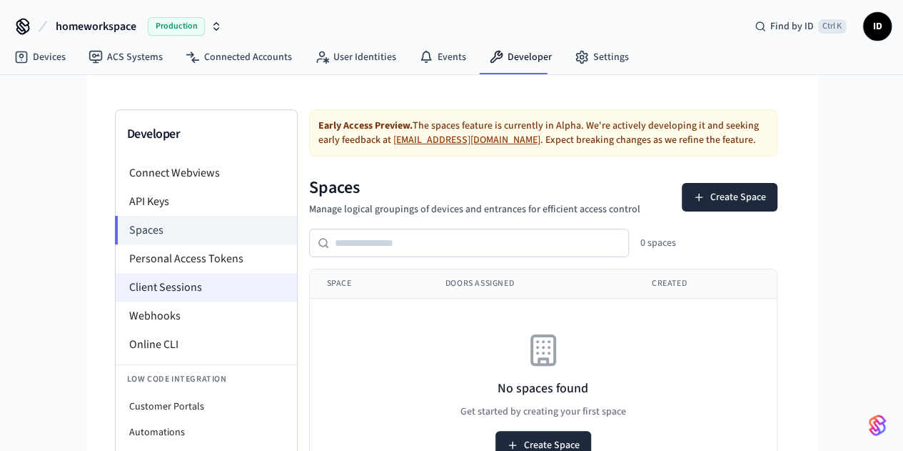
click at [116, 288] on li "Client Sessions" at bounding box center [206, 287] width 181 height 29
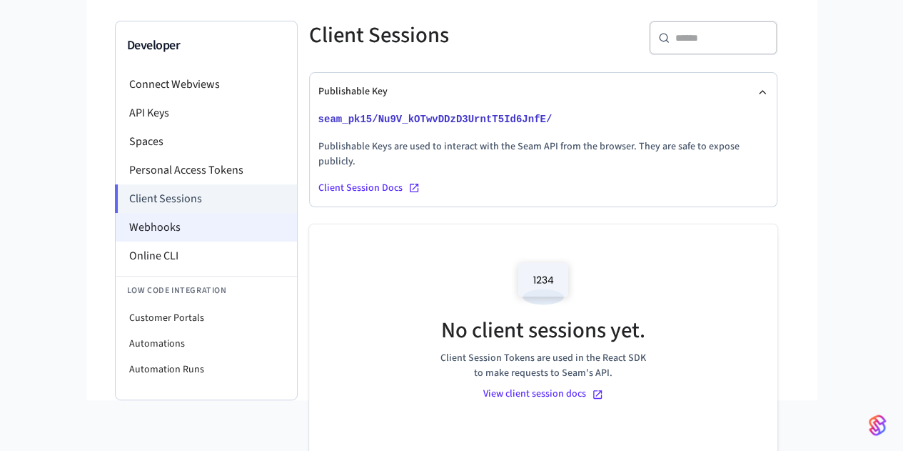
scroll to position [95, 0]
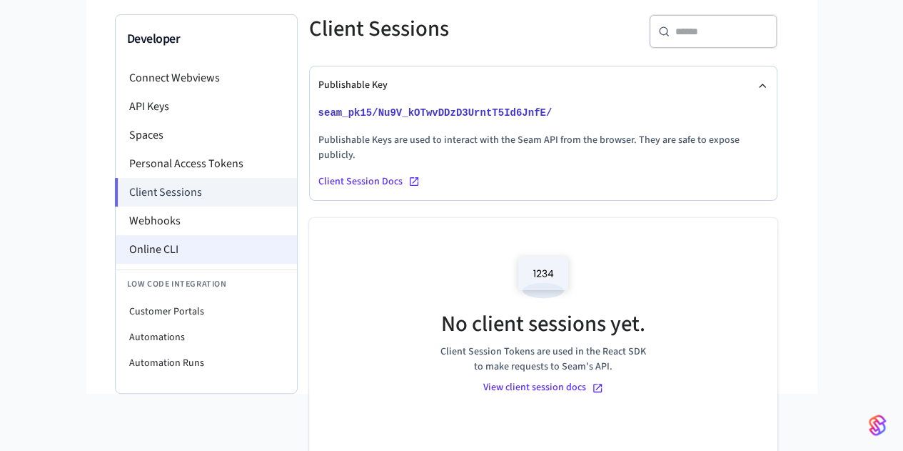
click at [116, 253] on li "Online CLI" at bounding box center [206, 249] width 181 height 29
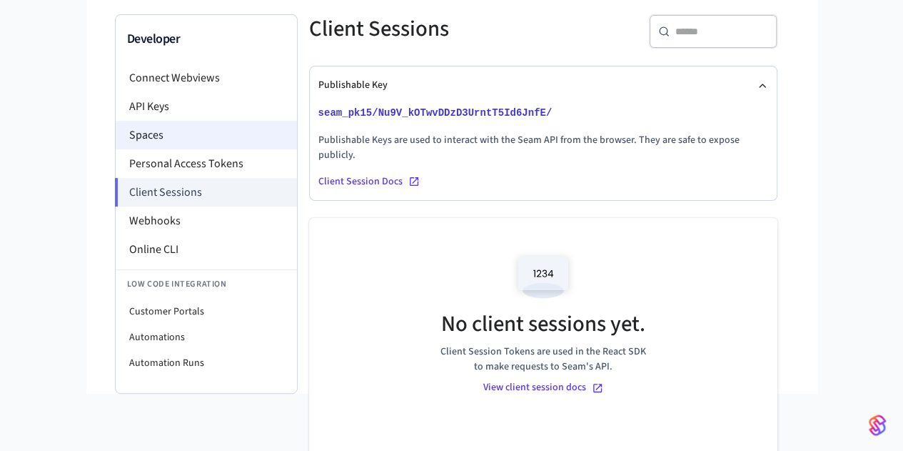
scroll to position [0, 0]
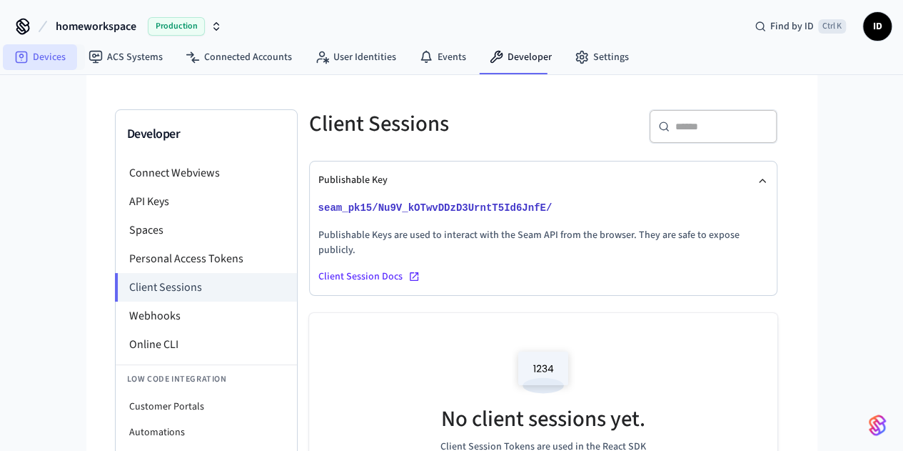
click at [34, 55] on link "Devices" at bounding box center [40, 57] width 74 height 26
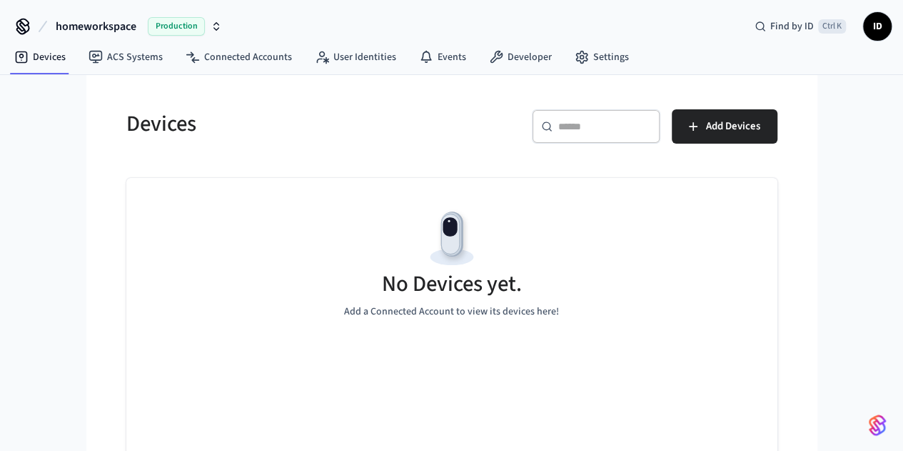
click at [778, 144] on div "​ ​ Add Devices" at bounding box center [619, 132] width 317 height 46
click at [778, 114] on button "Add Devices" at bounding box center [725, 126] width 106 height 34
click at [223, 58] on link "Connected Accounts" at bounding box center [238, 57] width 129 height 26
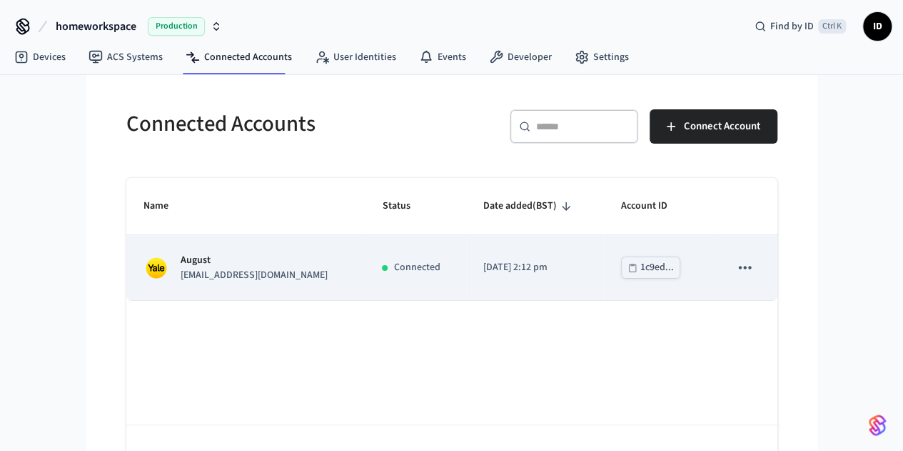
click at [218, 246] on td "August imandarvishi@yahoo.com" at bounding box center [245, 267] width 239 height 65
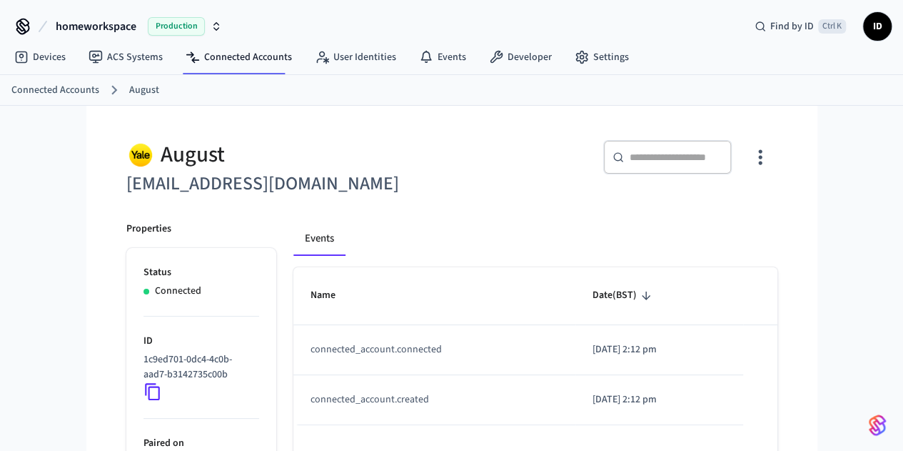
click at [353, 37] on div "homeworkspace Production Find by ID Ctrl K ID" at bounding box center [451, 20] width 903 height 41
click at [354, 70] on nav "Devices ACS Systems Connected Accounts User Identities Events Developer Settings" at bounding box center [322, 57] width 638 height 33
click at [343, 59] on link "User Identities" at bounding box center [355, 57] width 104 height 26
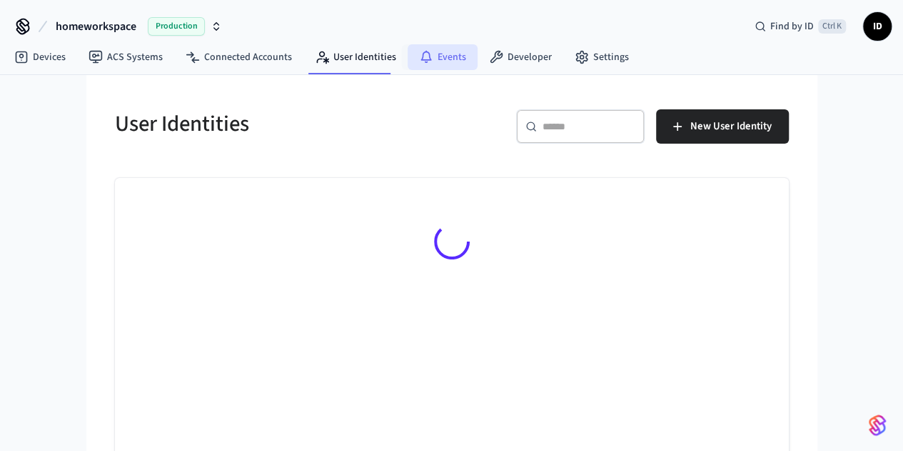
click at [446, 46] on link "Events" at bounding box center [443, 57] width 70 height 26
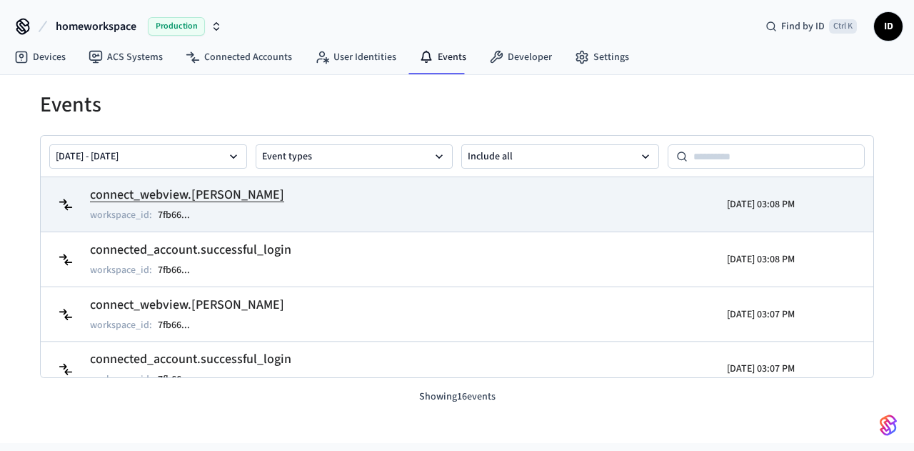
click at [130, 191] on h2 "connect_webview.login_succeeded" at bounding box center [187, 195] width 194 height 20
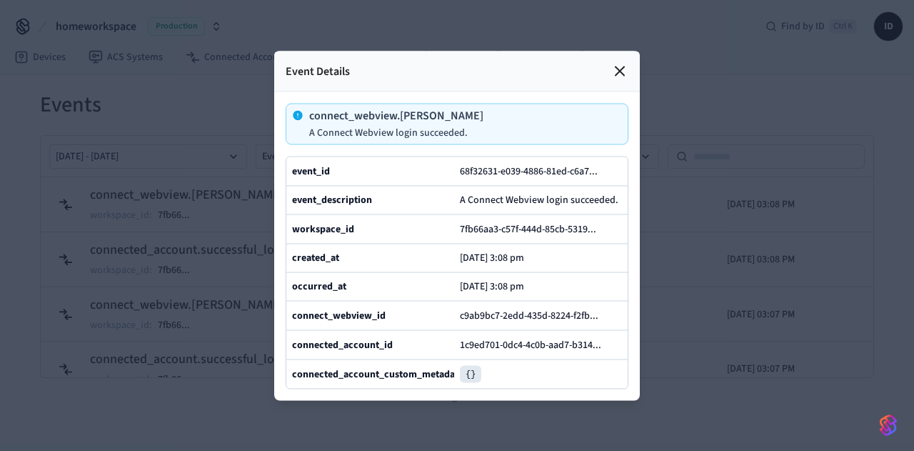
click at [618, 62] on icon at bounding box center [619, 70] width 17 height 17
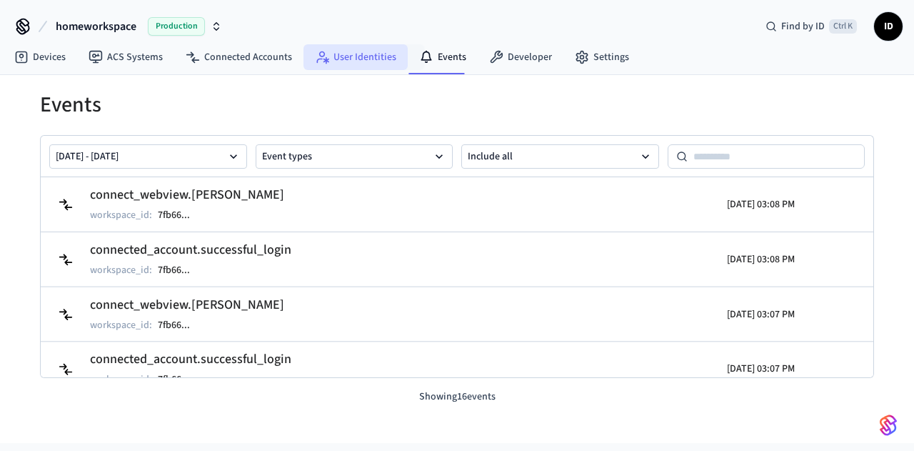
click at [368, 53] on link "User Identities" at bounding box center [355, 57] width 104 height 26
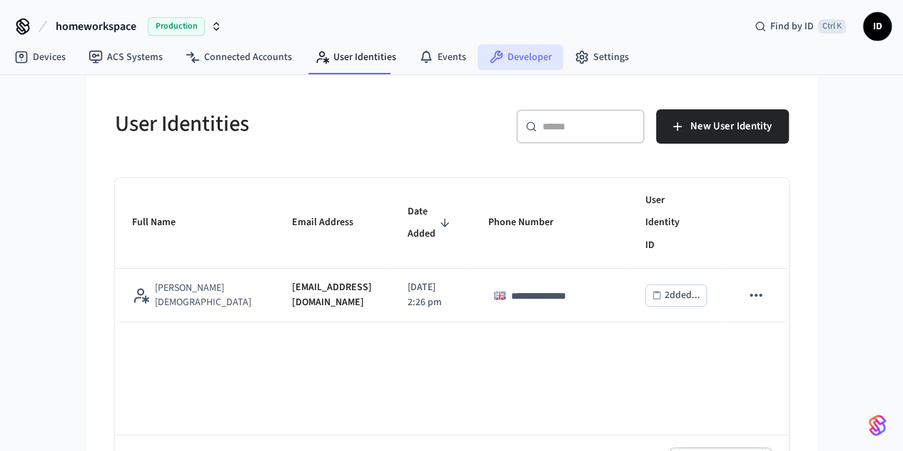
click at [511, 66] on link "Developer" at bounding box center [521, 57] width 86 height 26
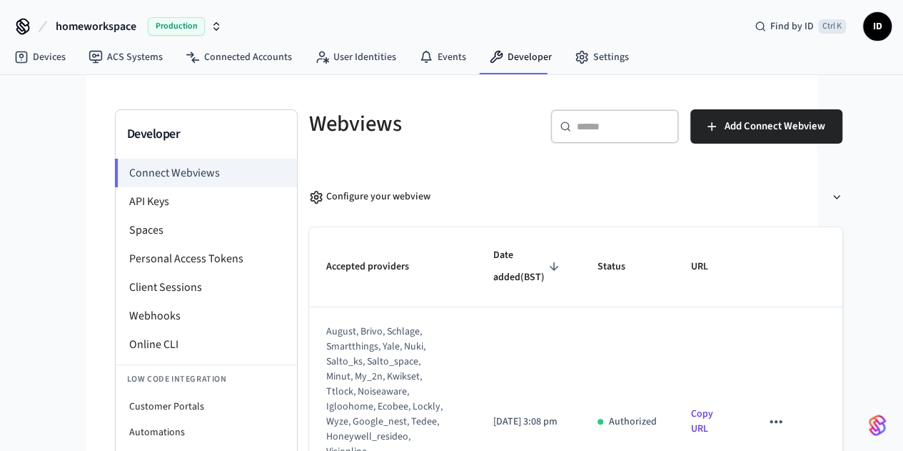
click at [703, 388] on td "Copy URL" at bounding box center [709, 422] width 70 height 230
click at [701, 365] on td "Copy URL" at bounding box center [709, 422] width 70 height 230
click at [691, 406] on link "Copy URL" at bounding box center [702, 420] width 22 height 29
click at [50, 63] on link "Devices" at bounding box center [40, 57] width 74 height 26
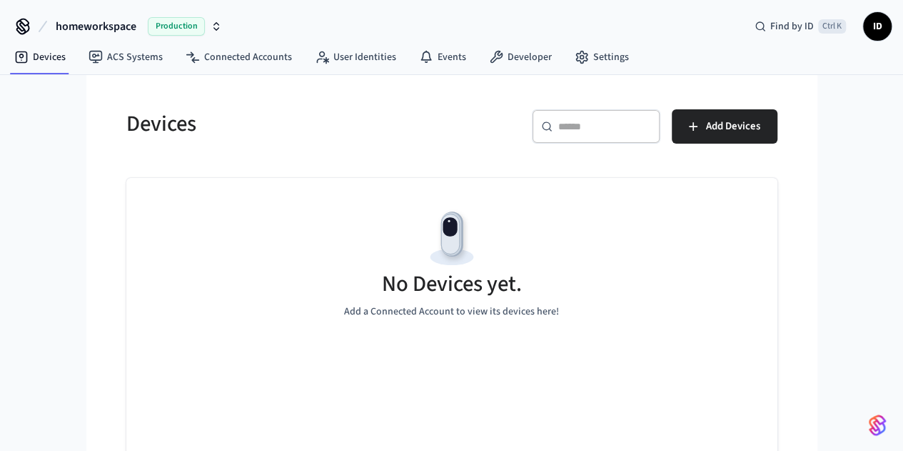
click at [193, 28] on span "Production" at bounding box center [176, 26] width 57 height 19
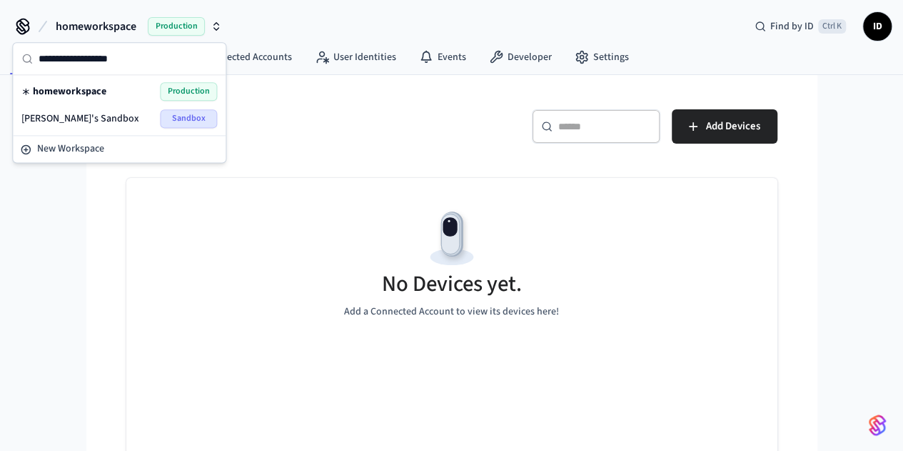
click at [178, 110] on span "Sandbox" at bounding box center [188, 118] width 57 height 19
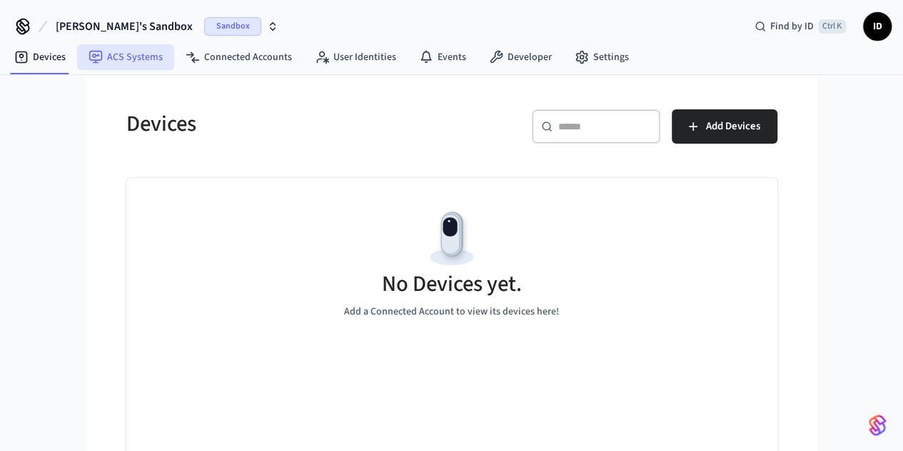
click at [126, 63] on link "ACS Systems" at bounding box center [125, 57] width 97 height 26
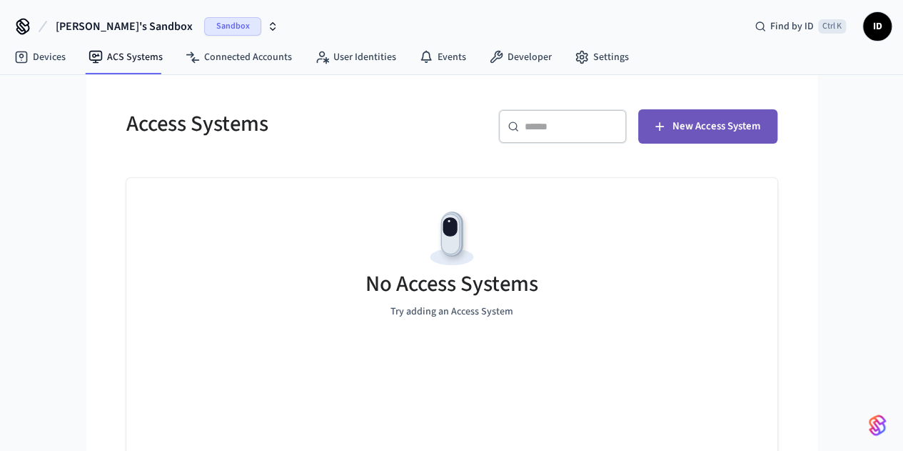
click at [667, 123] on icon "button" at bounding box center [660, 126] width 14 height 14
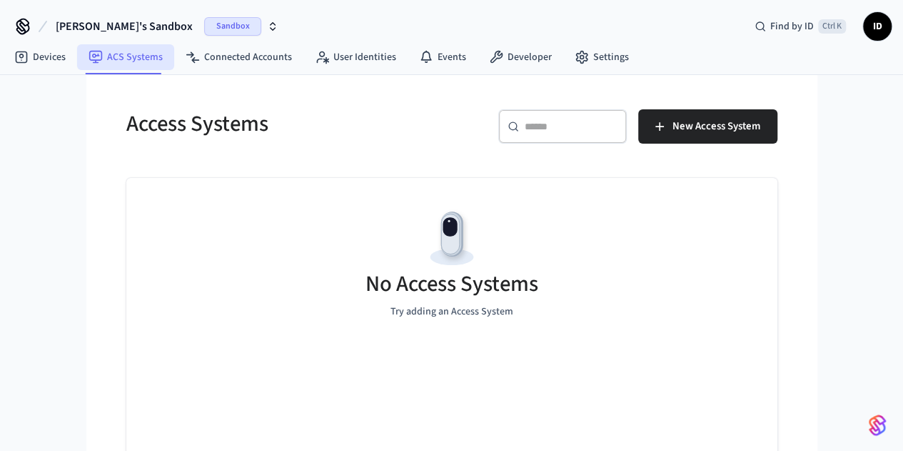
click at [130, 56] on link "ACS Systems" at bounding box center [125, 57] width 97 height 26
click at [204, 27] on span "Sandbox" at bounding box center [232, 26] width 57 height 19
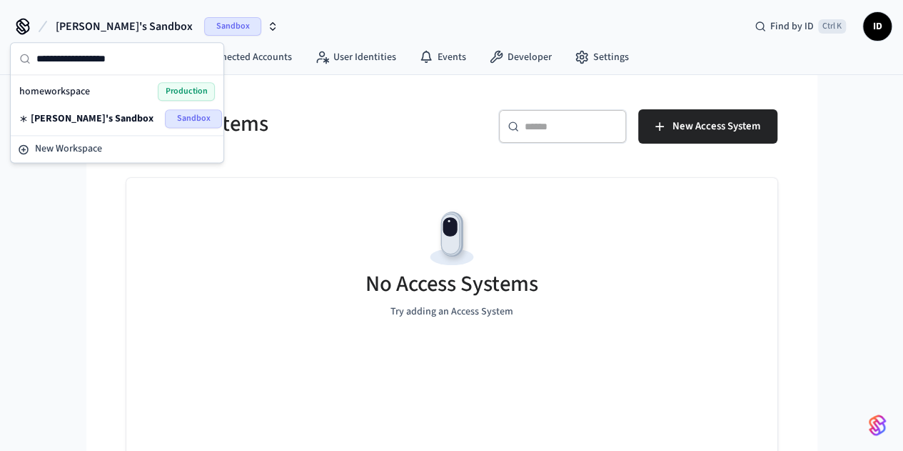
click at [141, 92] on div "homeworkspace Production" at bounding box center [117, 91] width 196 height 19
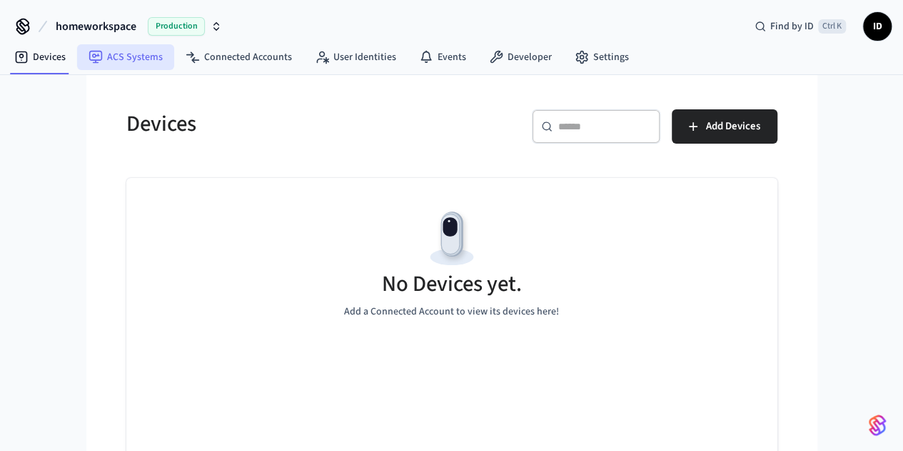
click at [126, 45] on link "ACS Systems" at bounding box center [125, 57] width 97 height 26
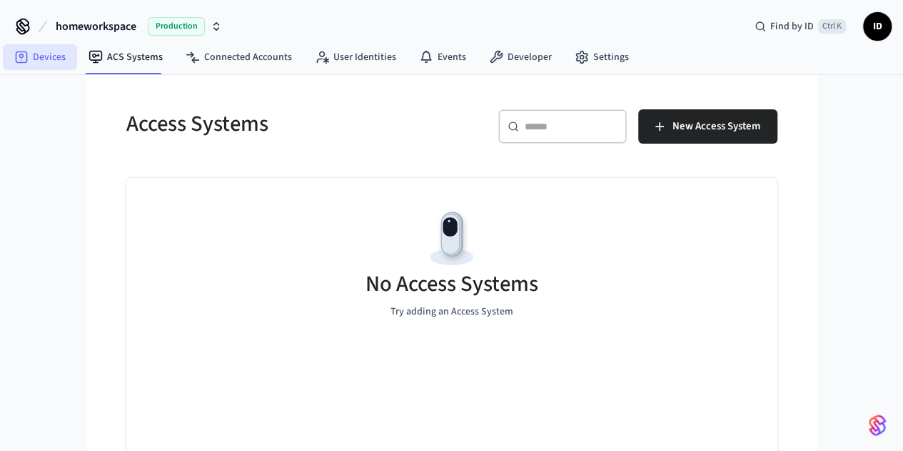
click at [41, 54] on link "Devices" at bounding box center [40, 57] width 74 height 26
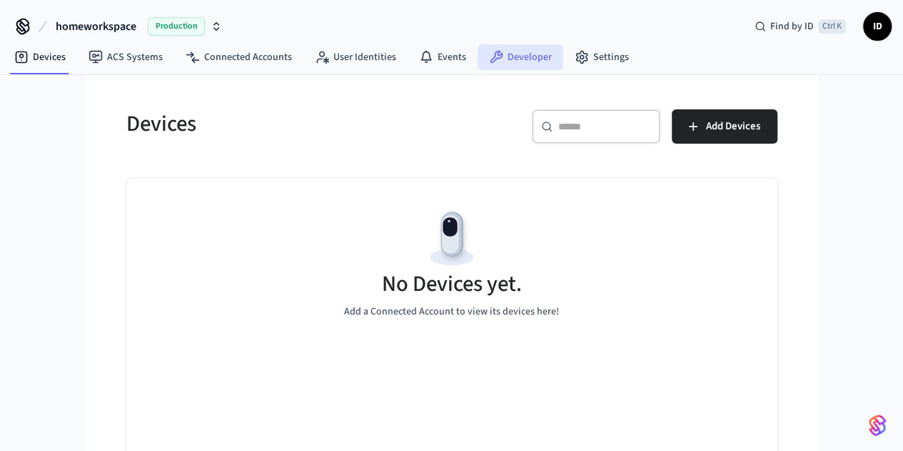
click at [497, 61] on link "Developer" at bounding box center [521, 57] width 86 height 26
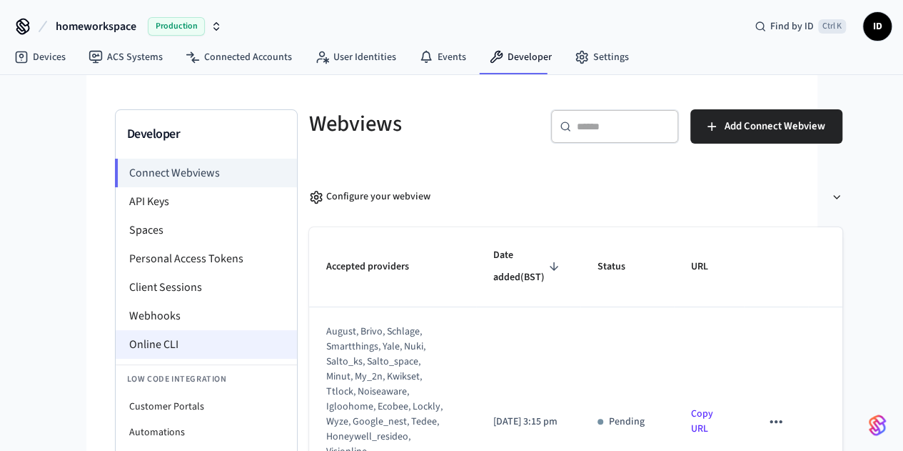
click at [116, 342] on li "Online CLI" at bounding box center [206, 344] width 181 height 29
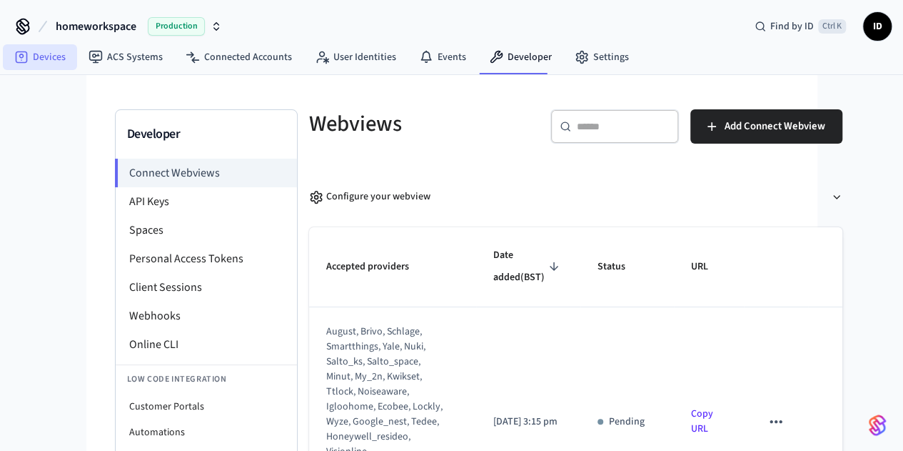
click at [43, 61] on link "Devices" at bounding box center [40, 57] width 74 height 26
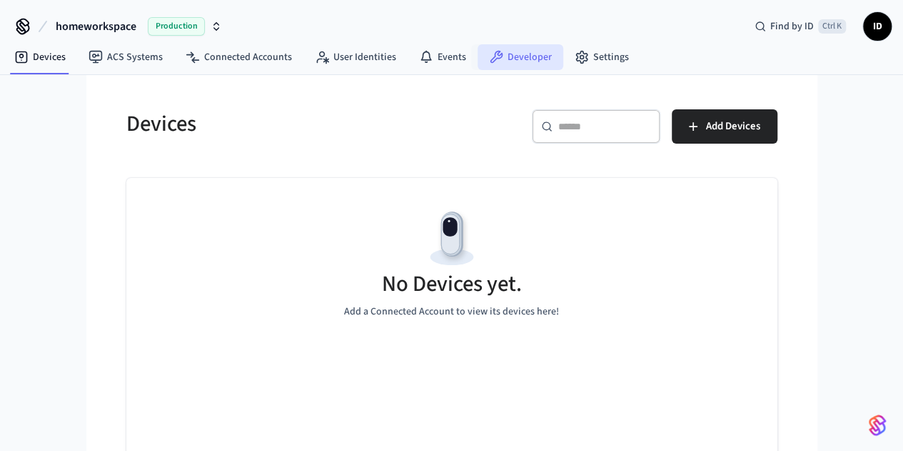
click at [491, 64] on icon at bounding box center [496, 57] width 14 height 14
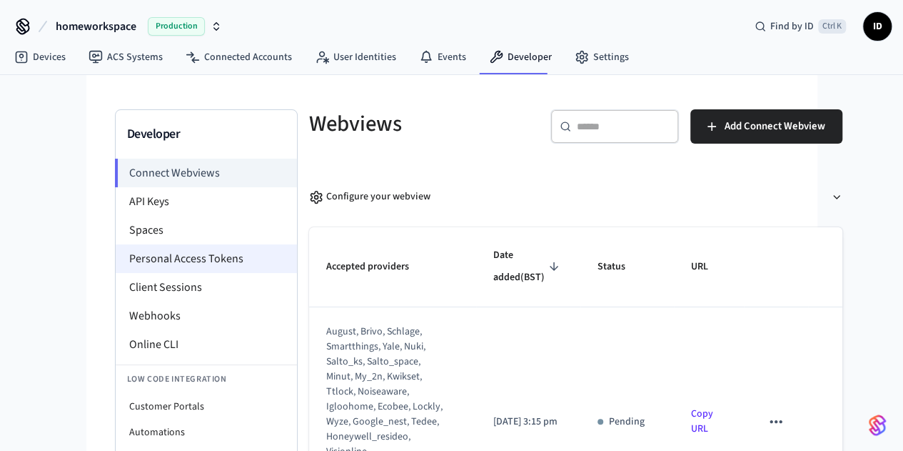
scroll to position [91, 0]
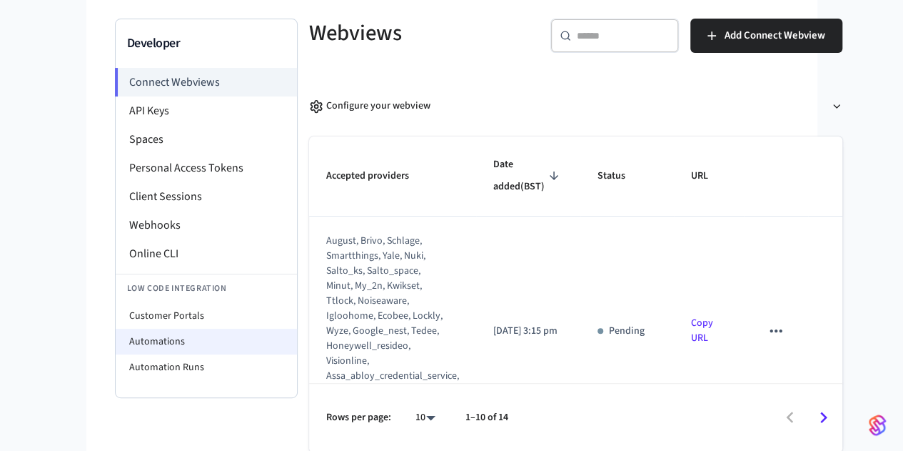
click at [116, 332] on li "Automations" at bounding box center [206, 341] width 181 height 26
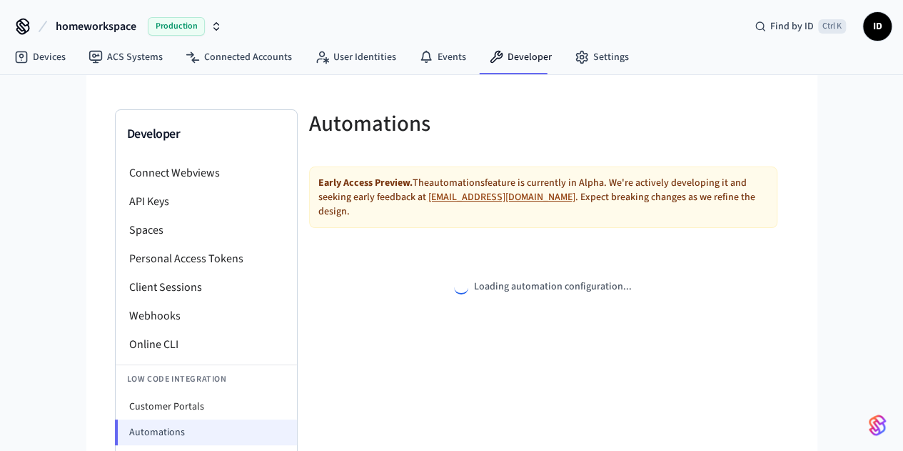
select select "**********"
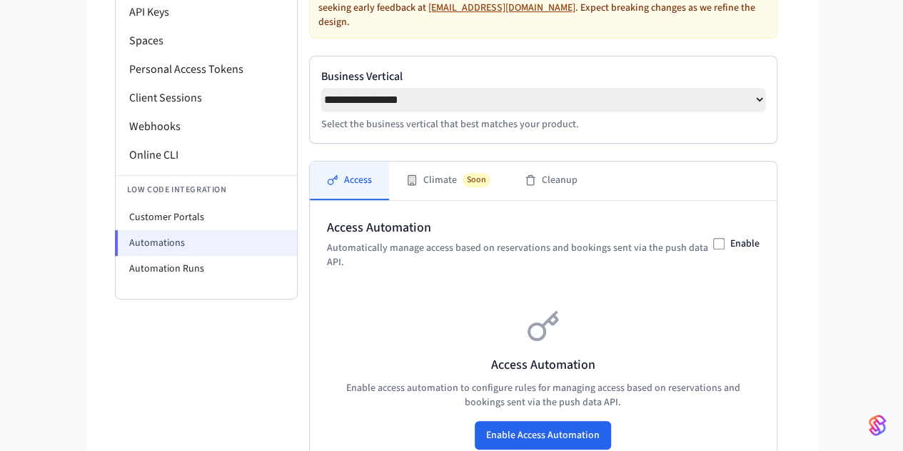
scroll to position [189, 0]
click at [543, 421] on button "Enable Access Automation" at bounding box center [543, 435] width 136 height 29
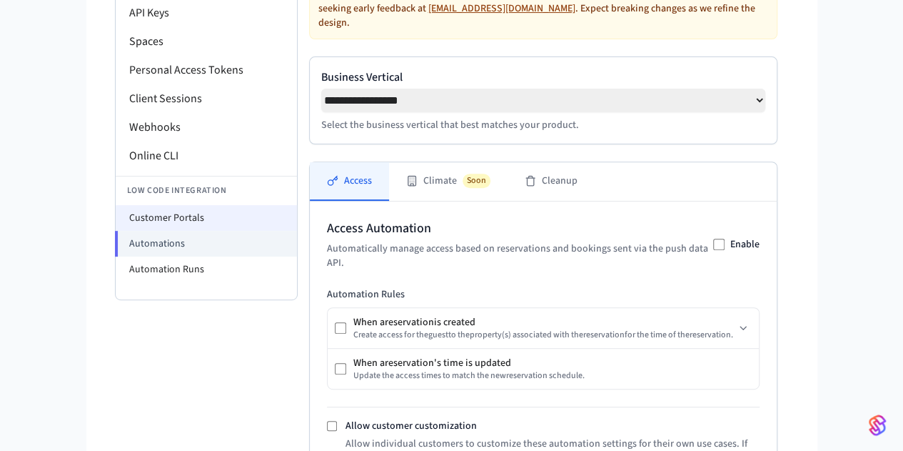
click at [116, 205] on li "Customer Portals" at bounding box center [206, 218] width 181 height 26
select select "**********"
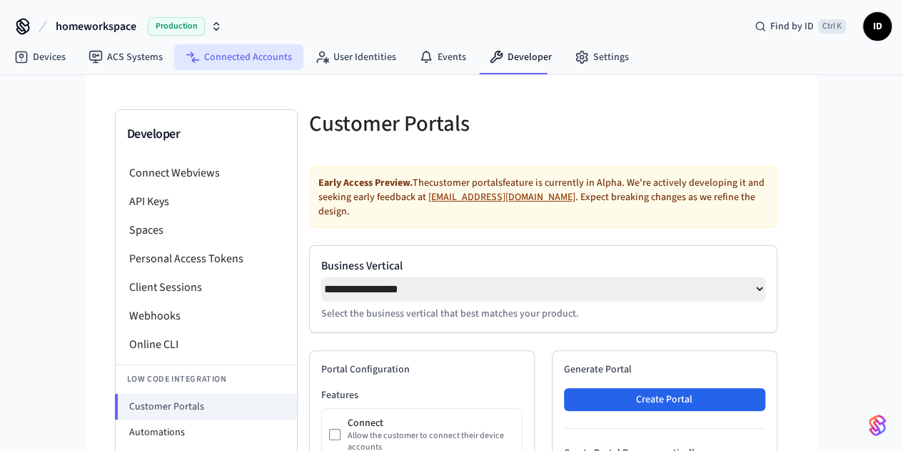
click at [250, 54] on link "Connected Accounts" at bounding box center [238, 57] width 129 height 26
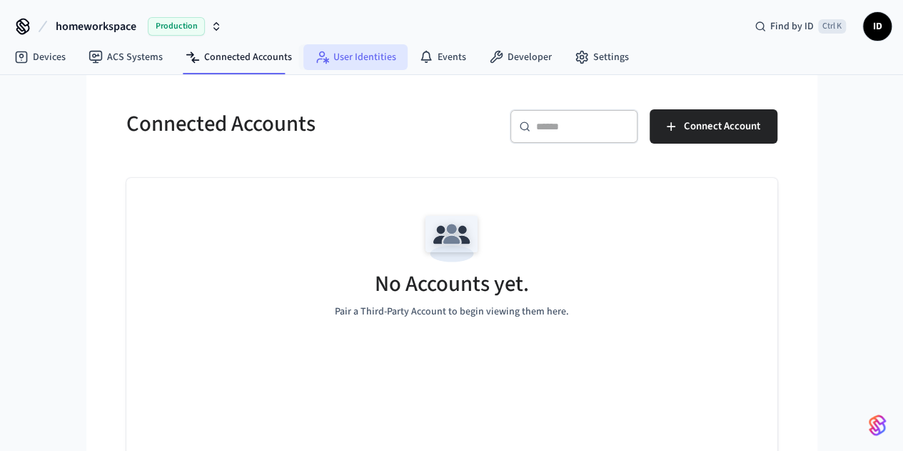
click at [348, 52] on link "User Identities" at bounding box center [355, 57] width 104 height 26
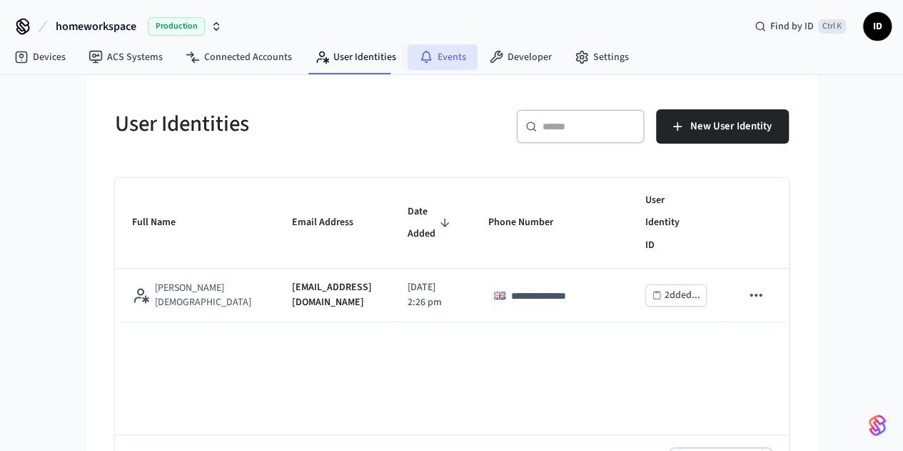
click at [433, 68] on link "Events" at bounding box center [443, 57] width 70 height 26
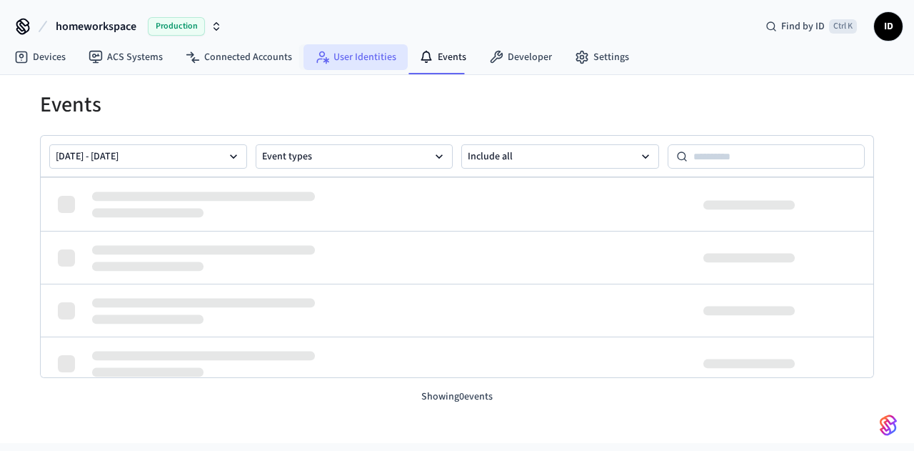
click at [371, 59] on link "User Identities" at bounding box center [355, 57] width 104 height 26
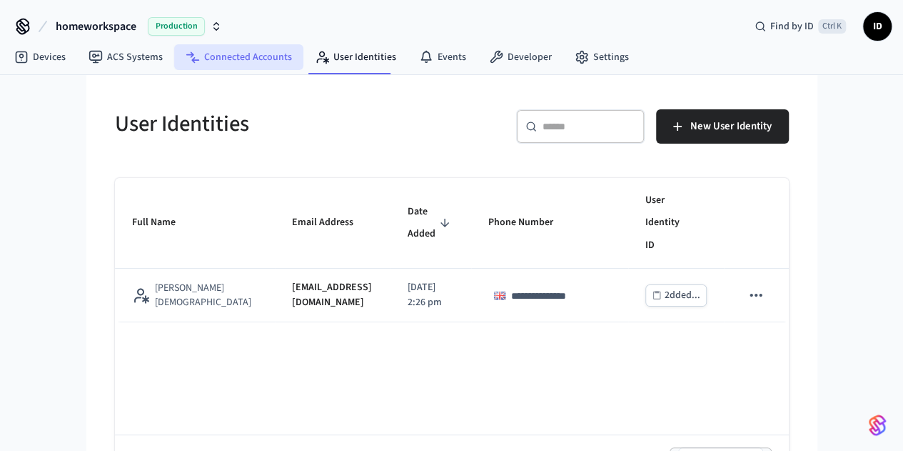
click at [249, 61] on link "Connected Accounts" at bounding box center [238, 57] width 129 height 26
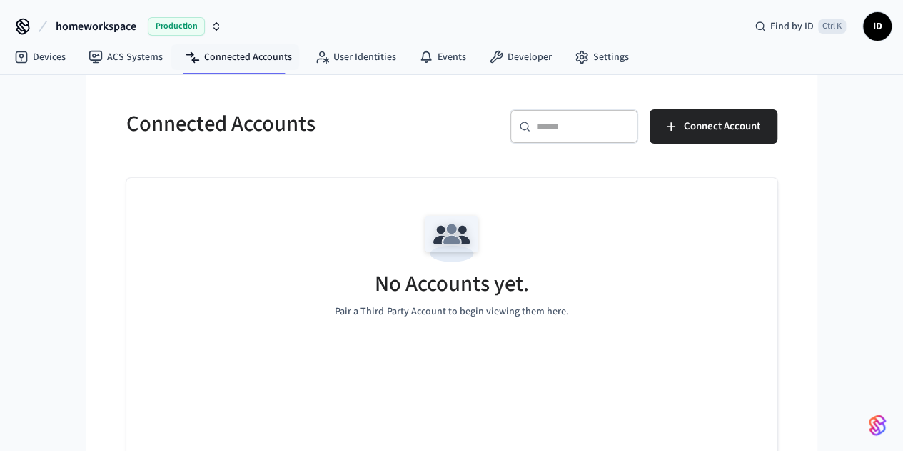
click at [125, 70] on nav "Devices ACS Systems Connected Accounts User Identities Events Developer Settings" at bounding box center [322, 57] width 638 height 33
click at [118, 61] on link "ACS Systems" at bounding box center [125, 57] width 97 height 26
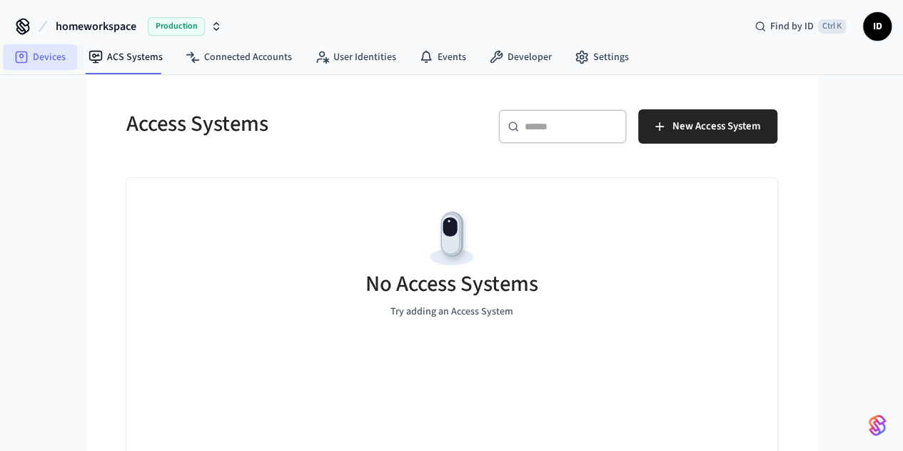
click at [24, 45] on link "Devices" at bounding box center [40, 57] width 74 height 26
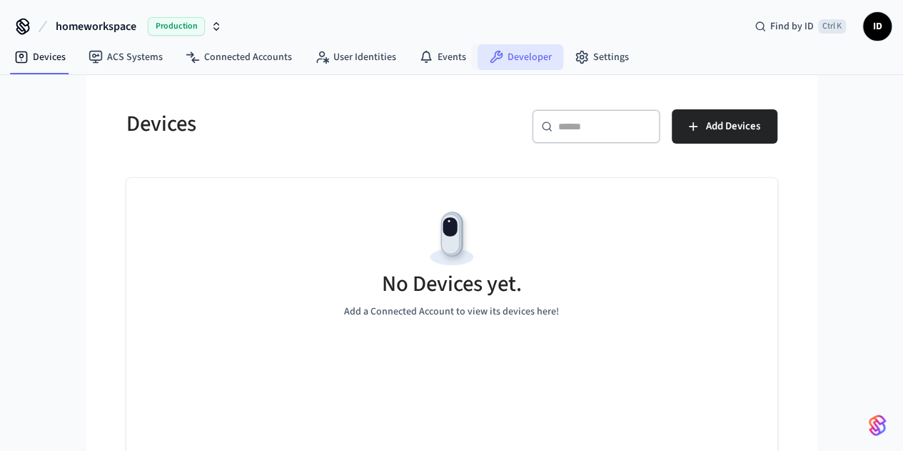
click at [524, 58] on link "Developer" at bounding box center [521, 57] width 86 height 26
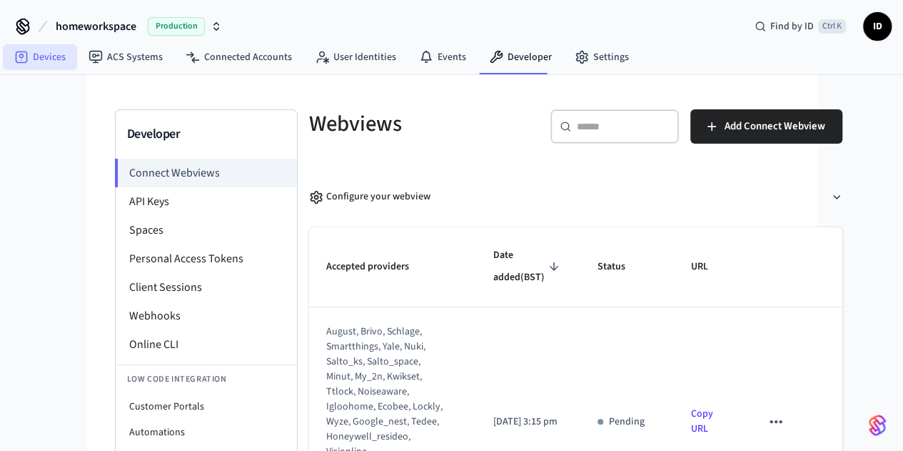
click at [65, 52] on link "Devices" at bounding box center [40, 57] width 74 height 26
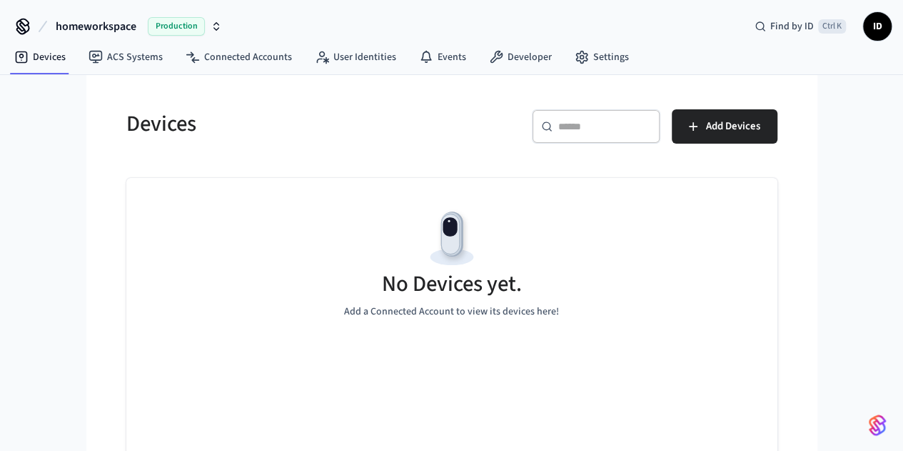
click at [891, 26] on div "homeworkspace Production Find by ID Ctrl K ID" at bounding box center [451, 20] width 903 height 41
click at [867, 26] on span "ID" at bounding box center [878, 27] width 26 height 26
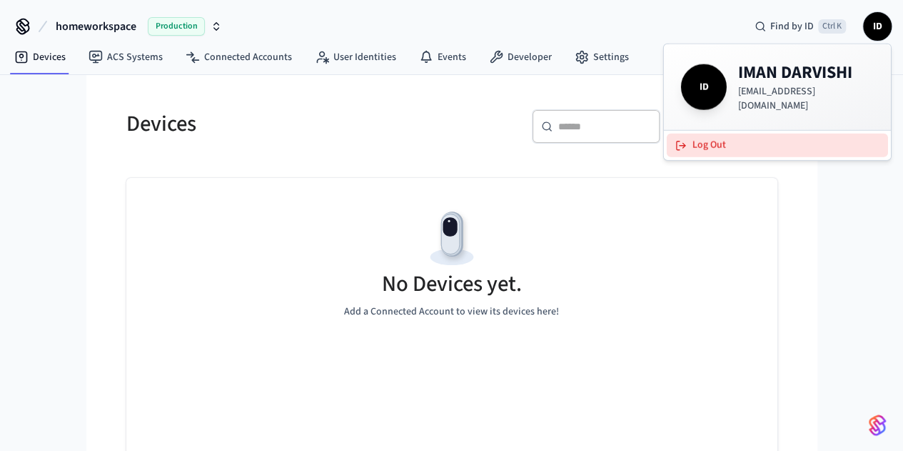
click at [713, 135] on button "Log Out" at bounding box center [777, 146] width 221 height 24
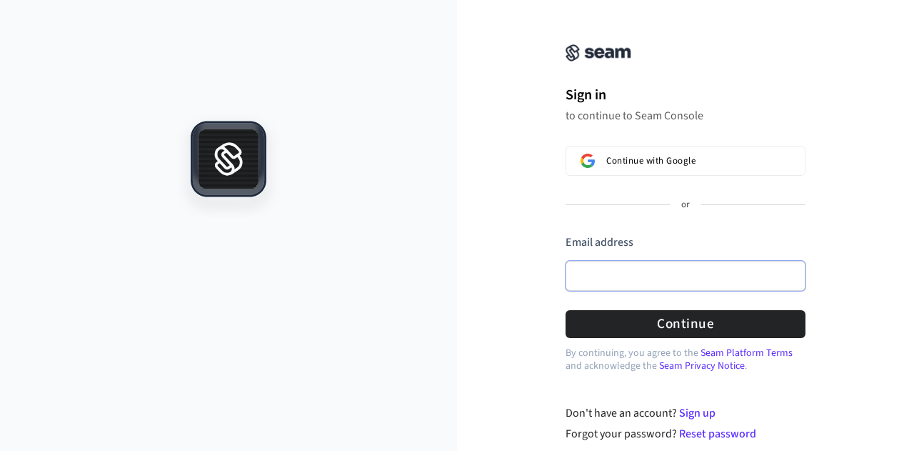
click at [590, 283] on input "Email address" at bounding box center [686, 276] width 240 height 30
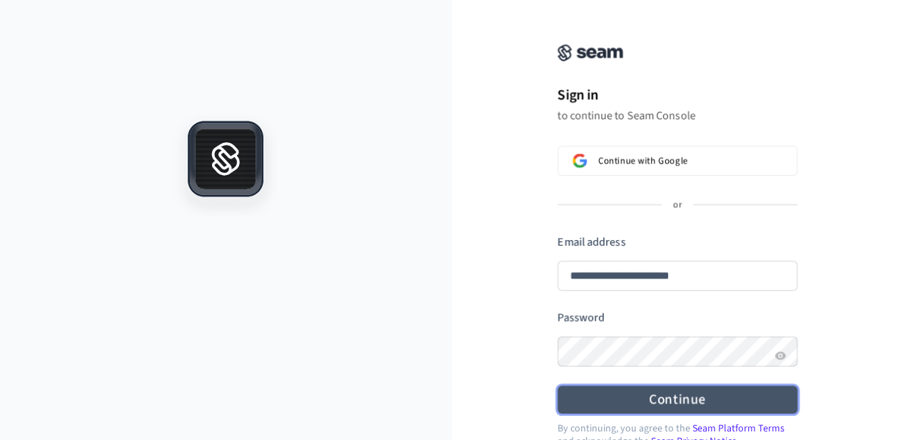
click at [649, 398] on button "Continue" at bounding box center [678, 400] width 240 height 28
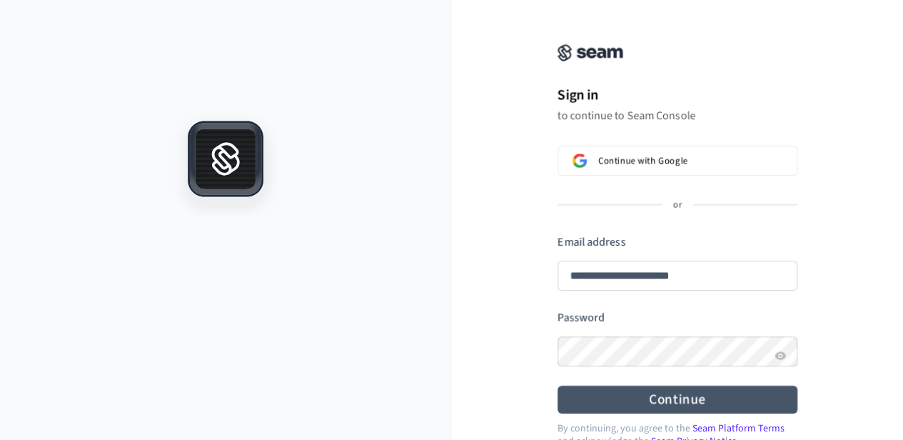
type input "**********"
